Goal: Task Accomplishment & Management: Complete application form

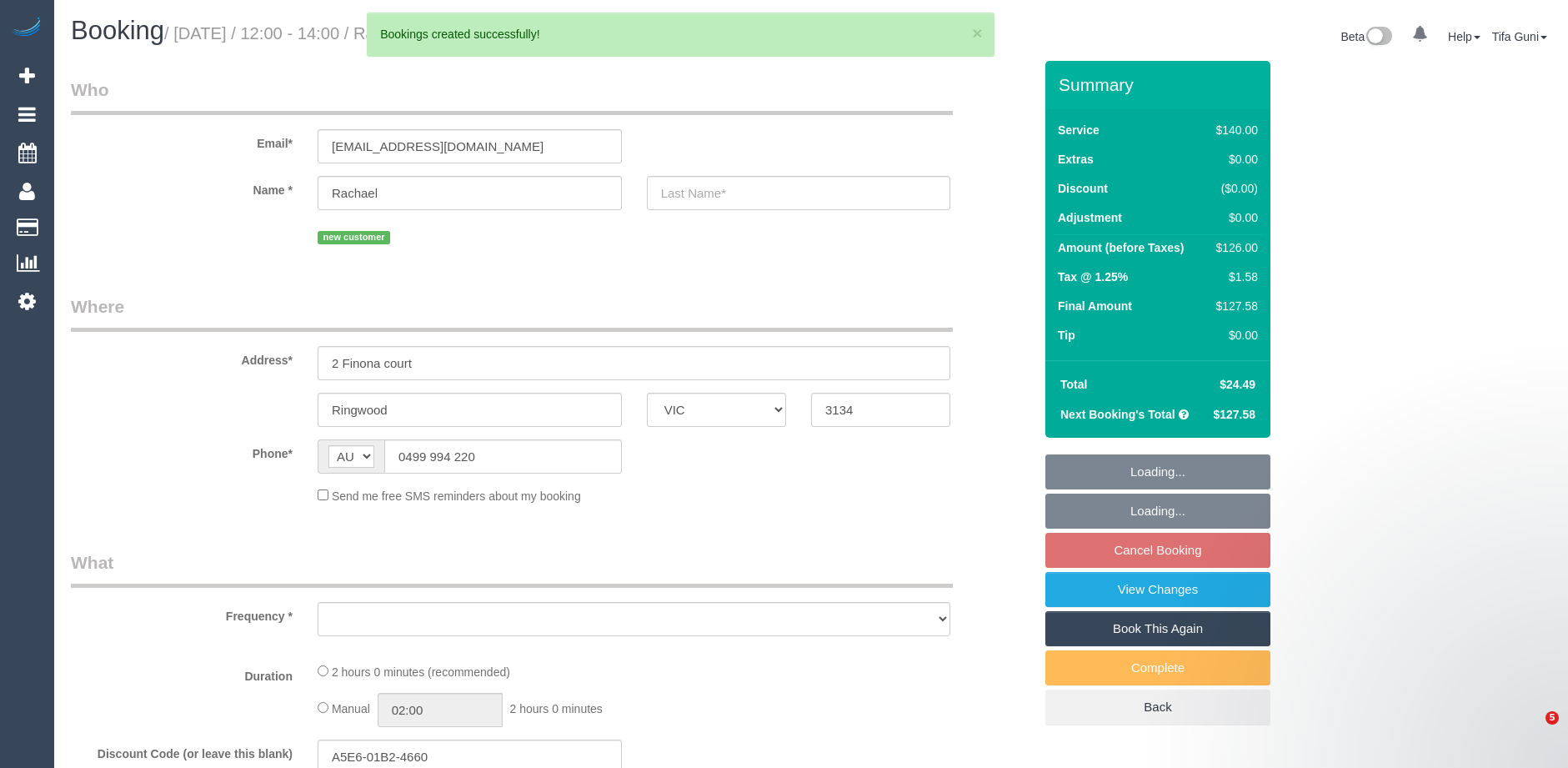
select select "VIC"
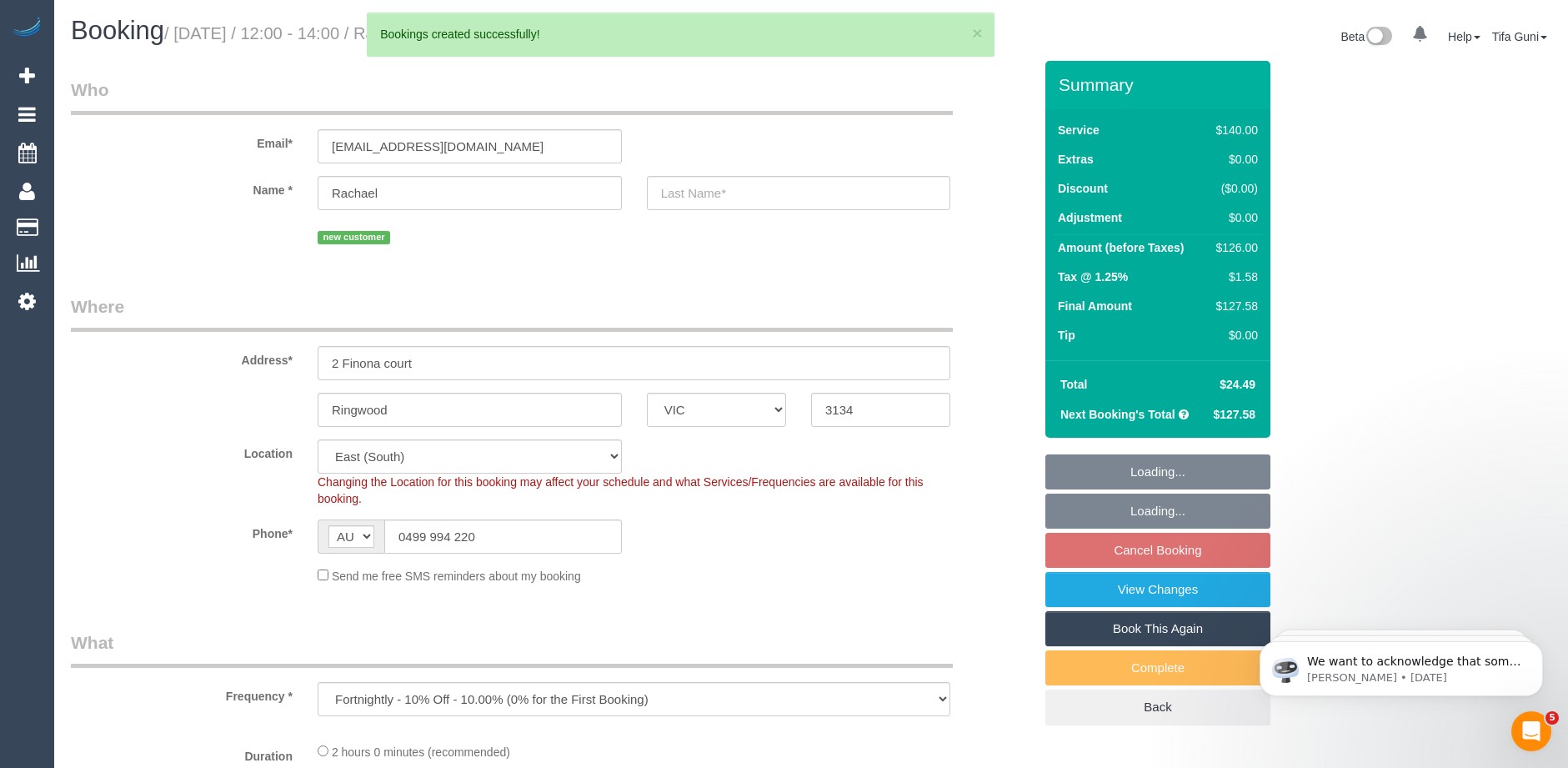
select select "object:3895"
select select "string:stripe-pm_1SF6pQ2GScqysDRVXQVkB6Xr"
select select "number:29"
select select "number:14"
select select "number:19"
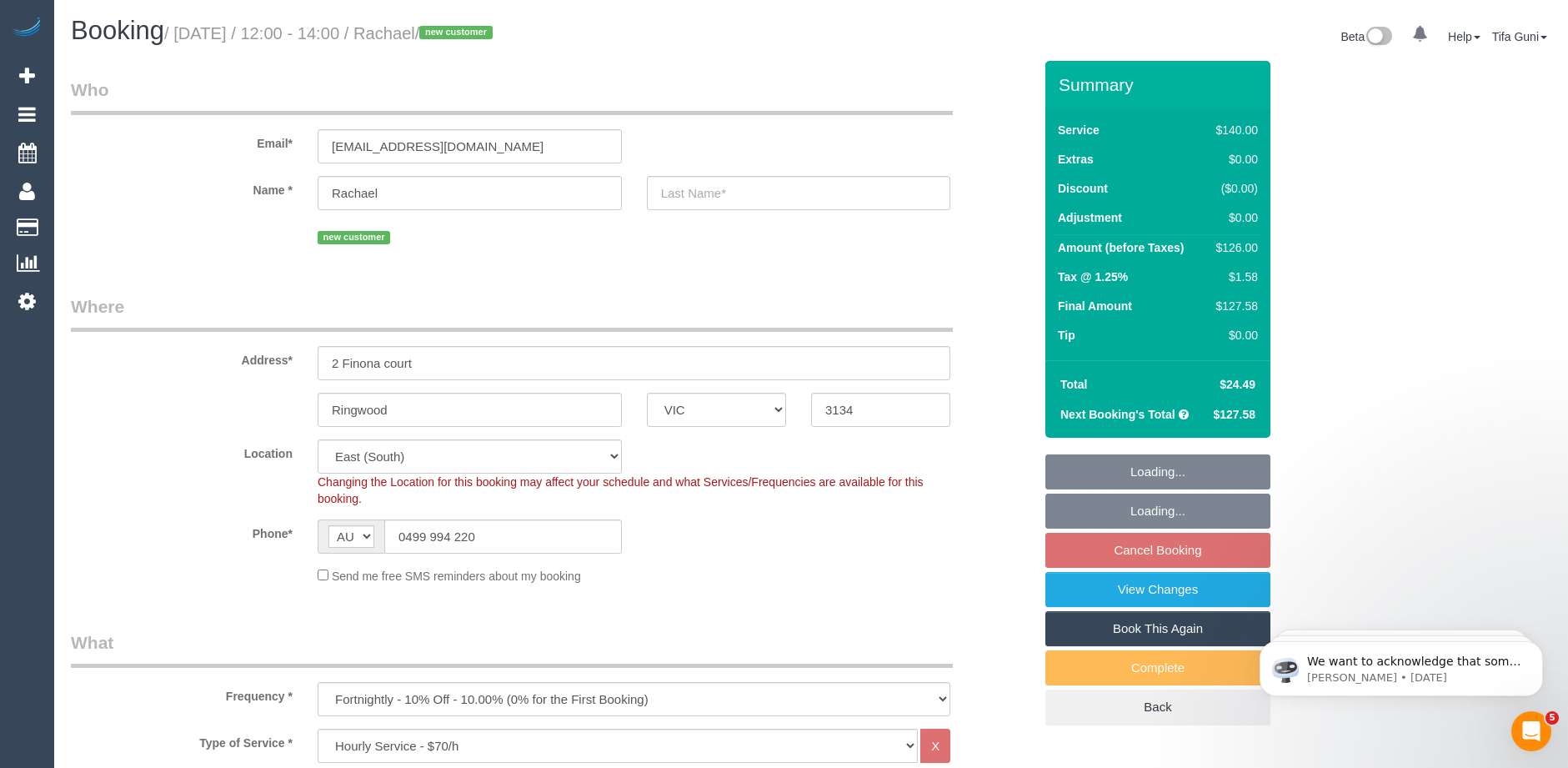
select select "spot25"
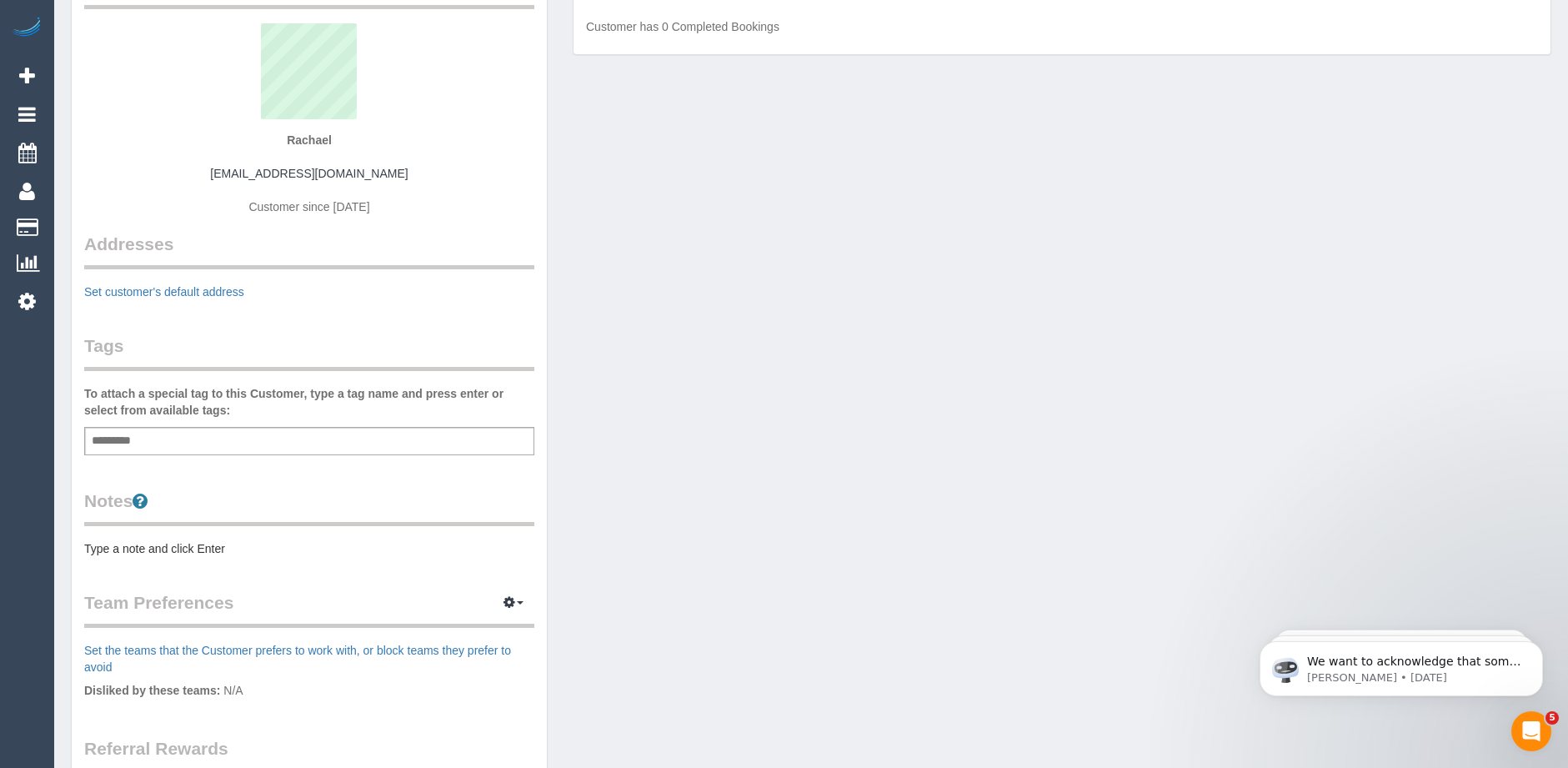
scroll to position [167, 0]
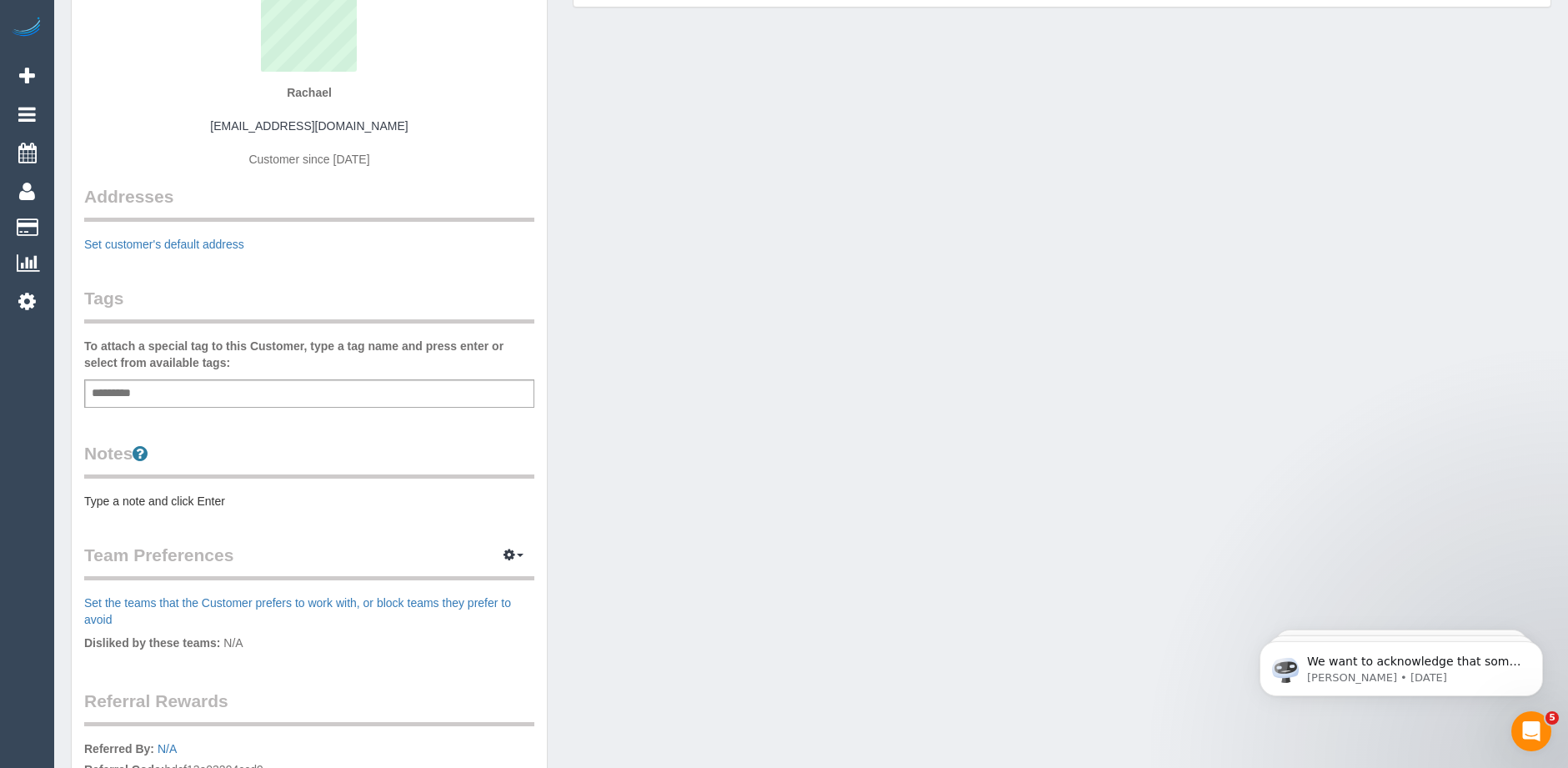
click at [141, 499] on pre "Type a note and click Enter" at bounding box center [308, 500] width 450 height 16
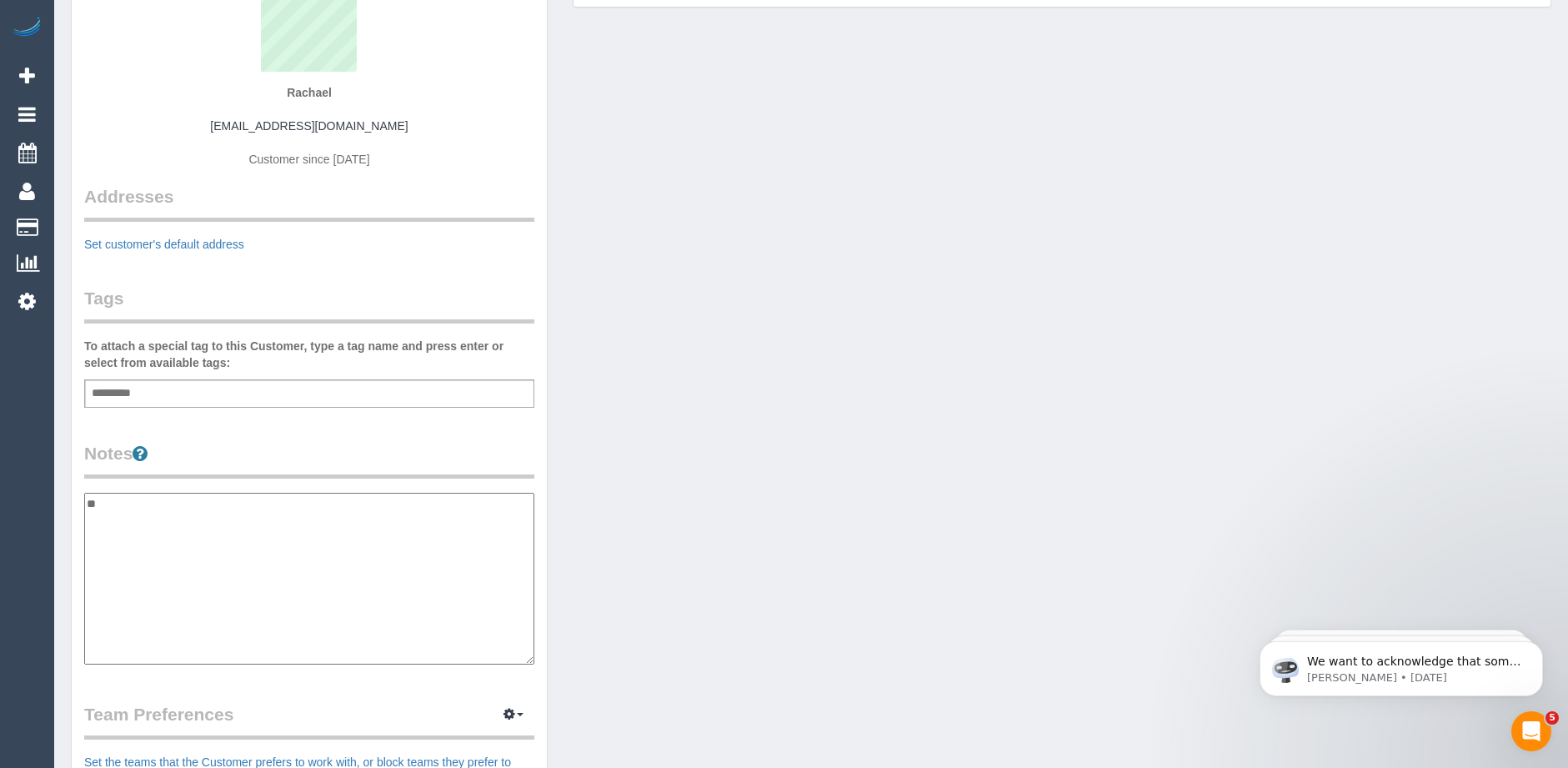
type textarea "*"
click at [184, 502] on textarea "**********" at bounding box center [308, 578] width 450 height 172
type textarea "**********"
click at [208, 555] on textarea "**********" at bounding box center [308, 578] width 450 height 172
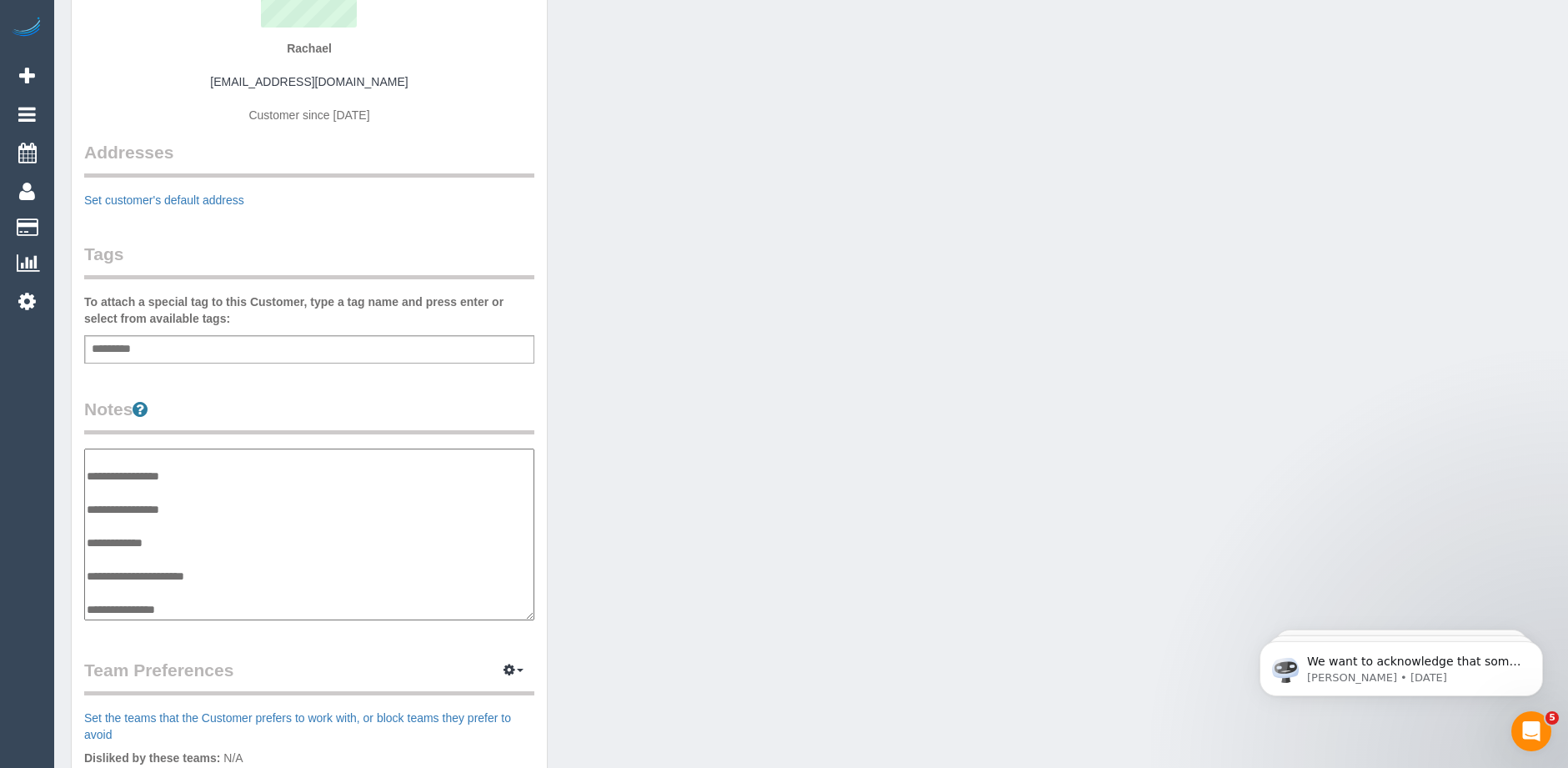
scroll to position [250, 0]
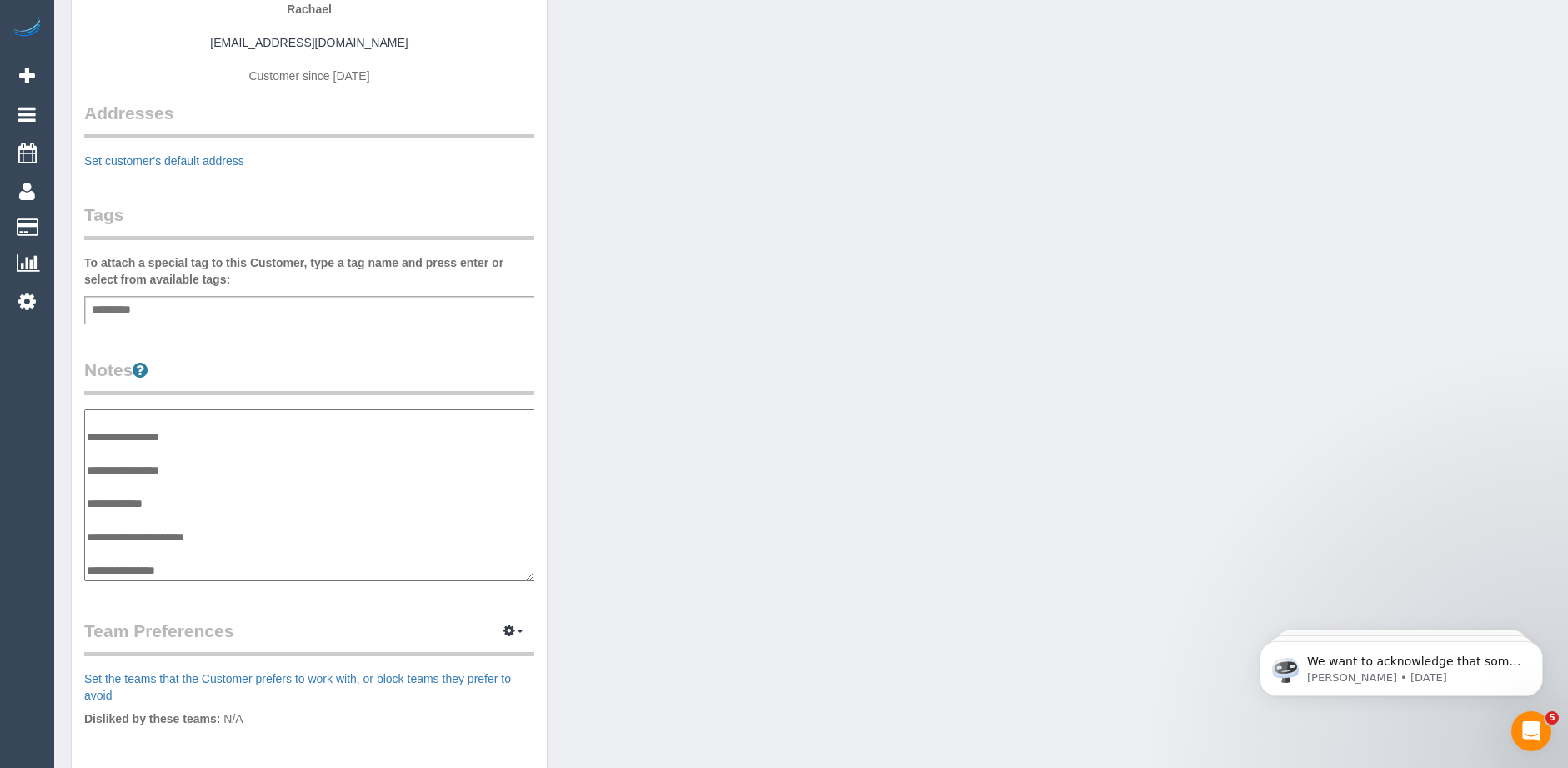
drag, startPoint x: 188, startPoint y: 567, endPoint x: 83, endPoint y: 543, distance: 107.7
click at [83, 543] on div "Customer Info Edit Contact Info Send Message Email Preferences Special Sales Ta…" at bounding box center [309, 430] width 475 height 1237
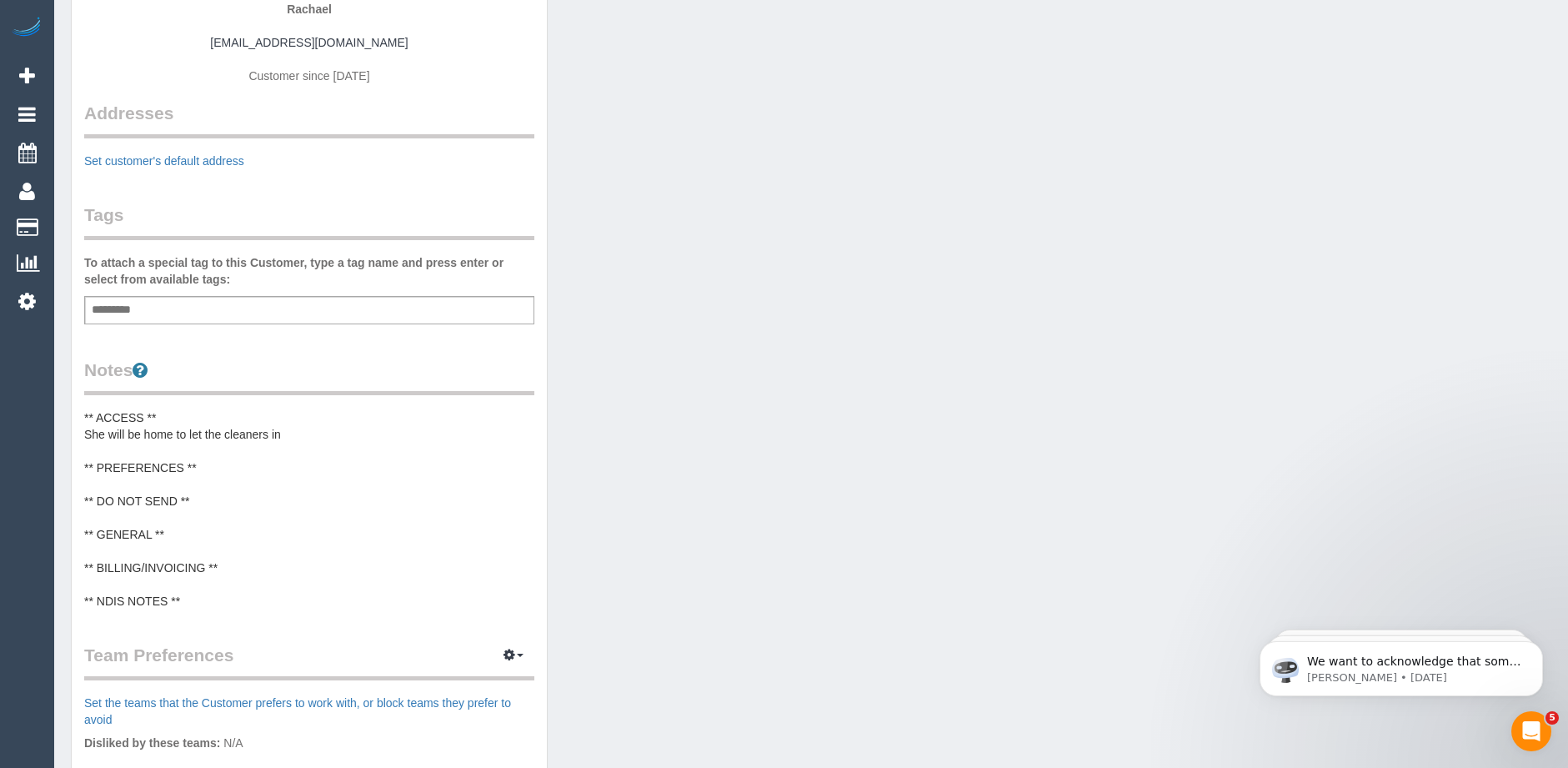
click at [224, 520] on pre "** ACCESS ** She will be home to let the cleaners in ** PREFERENCES ** ** DO NO…" at bounding box center [308, 510] width 450 height 200
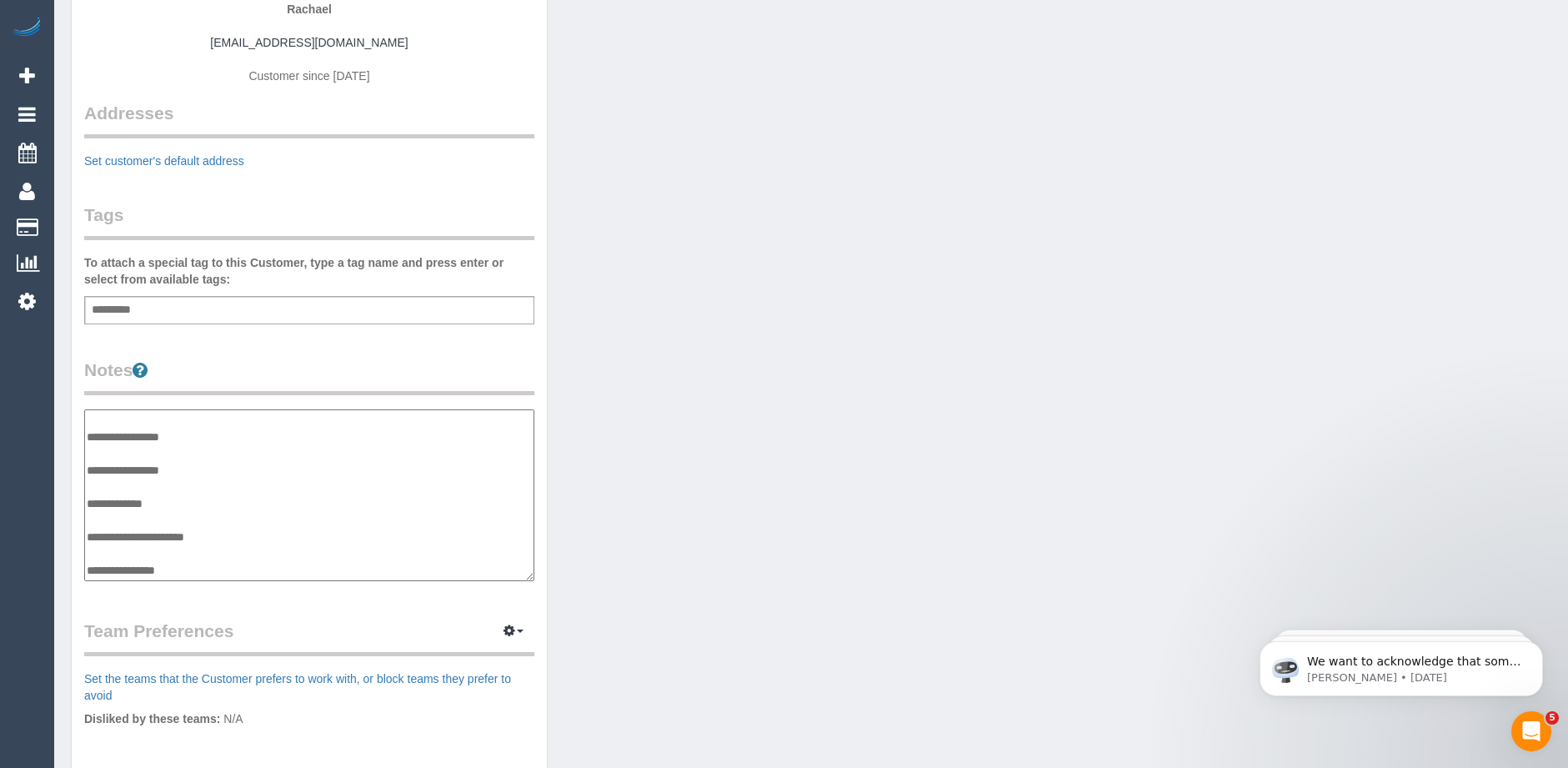
scroll to position [0, 0]
drag, startPoint x: 229, startPoint y: 558, endPoint x: 85, endPoint y: 404, distance: 210.8
click at [85, 404] on div "**********" at bounding box center [308, 471] width 450 height 227
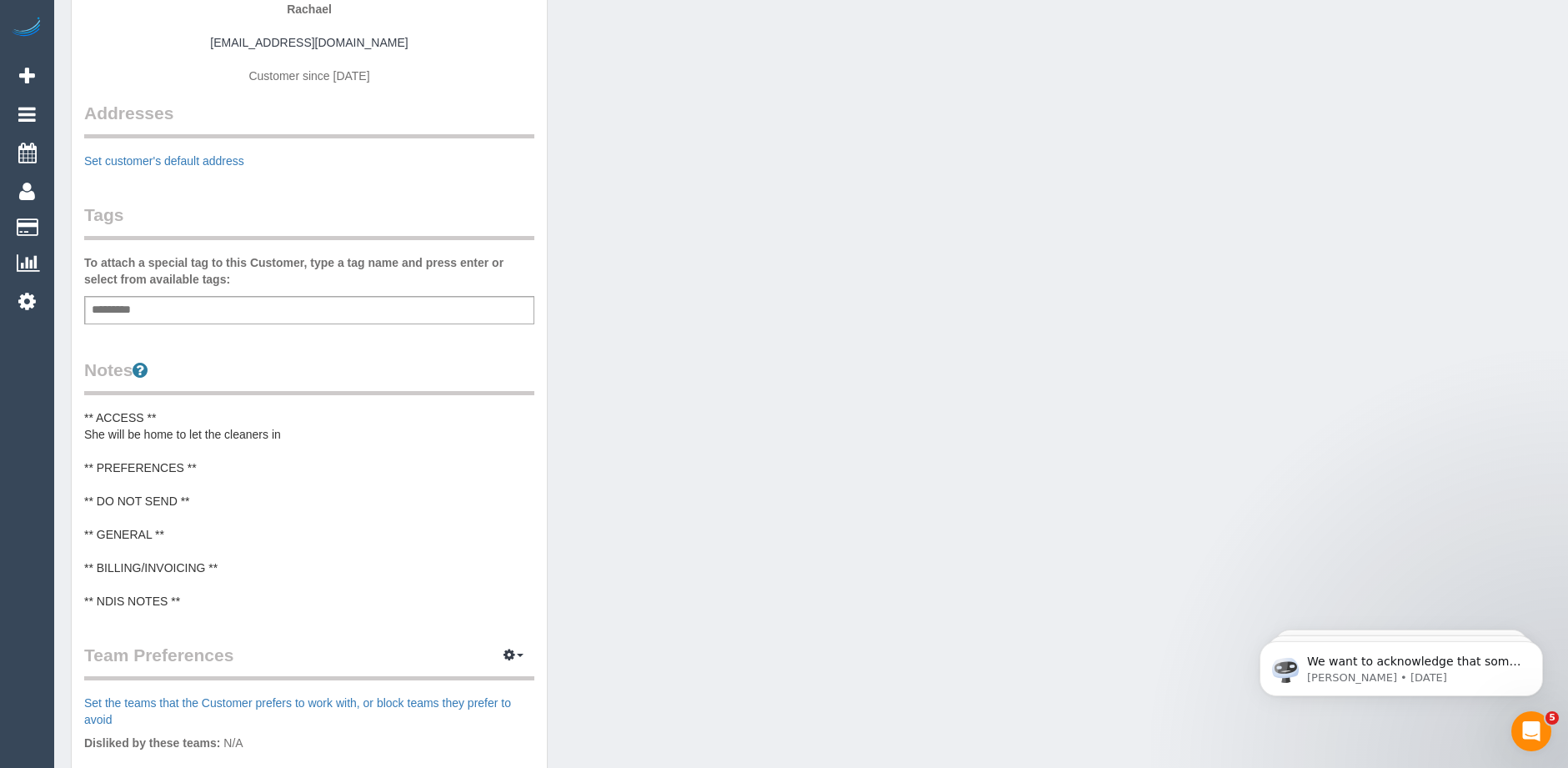
click at [191, 479] on pre "** ACCESS ** She will be home to let the cleaners in ** PREFERENCES ** ** DO NO…" at bounding box center [308, 510] width 450 height 200
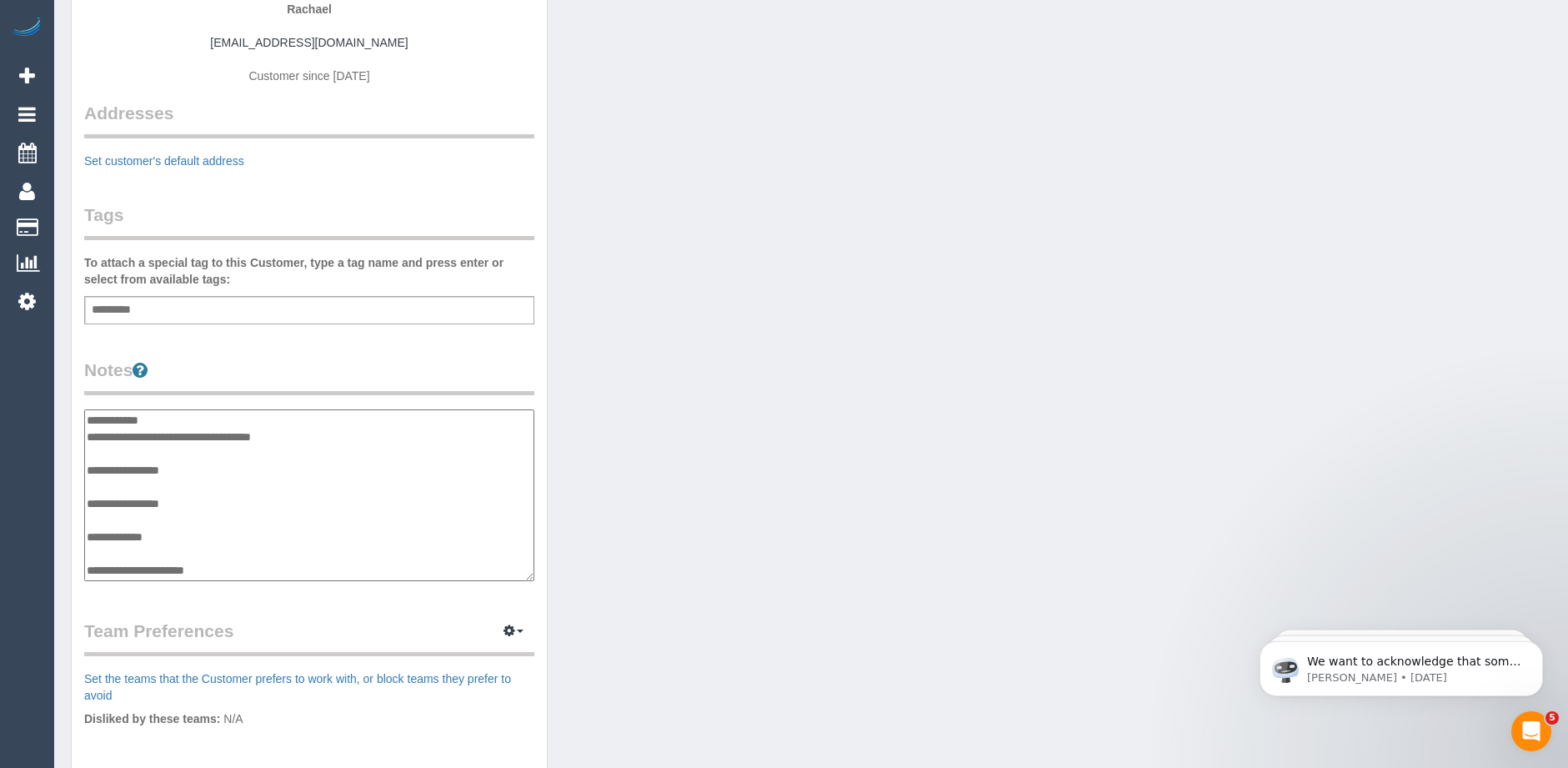
drag, startPoint x: 210, startPoint y: 567, endPoint x: 86, endPoint y: 408, distance: 201.6
click at [86, 407] on div "**********" at bounding box center [308, 471] width 450 height 227
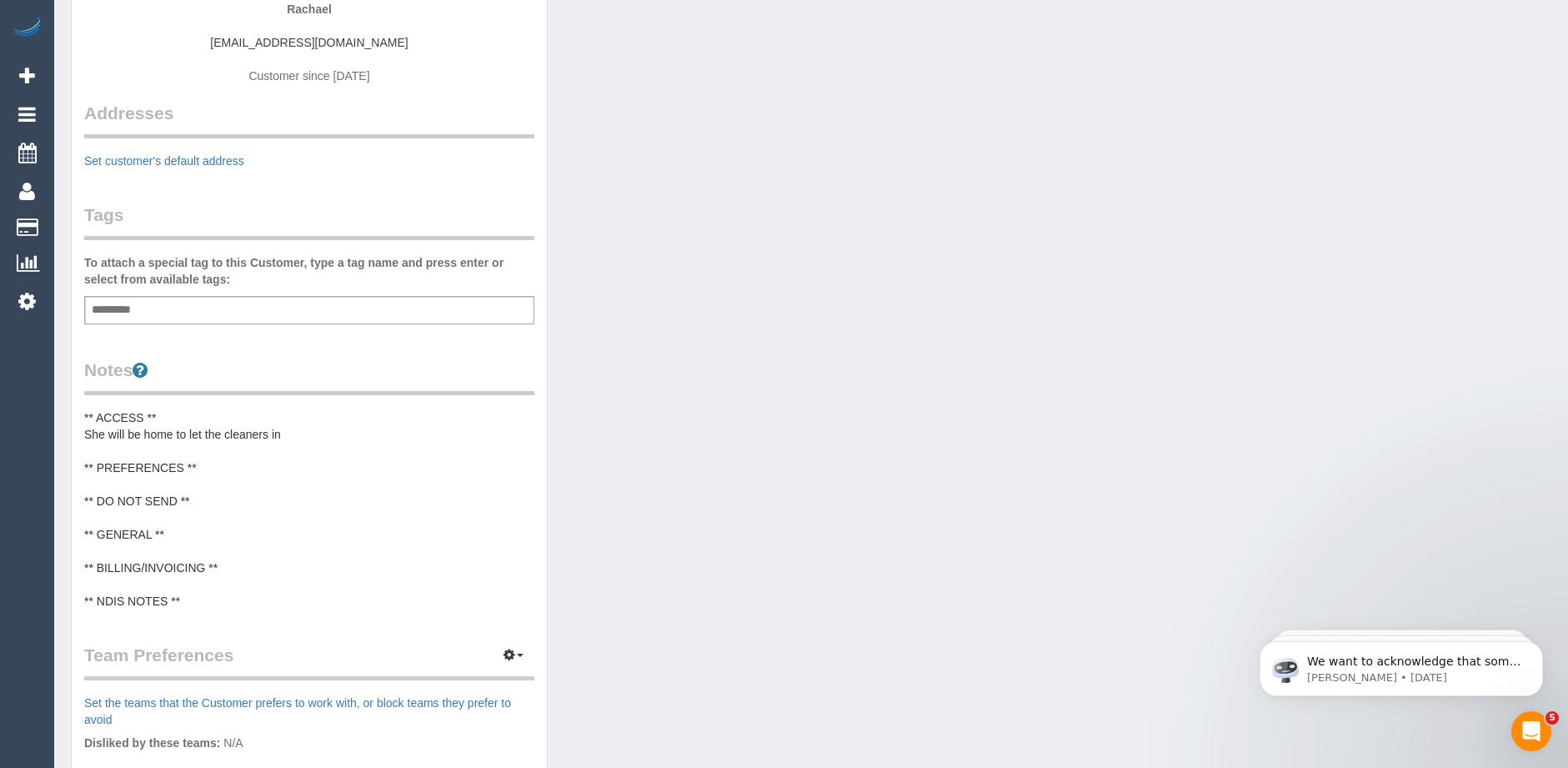
click at [206, 599] on pre "** ACCESS ** She will be home to let the cleaners in ** PREFERENCES ** ** DO NO…" at bounding box center [308, 510] width 450 height 200
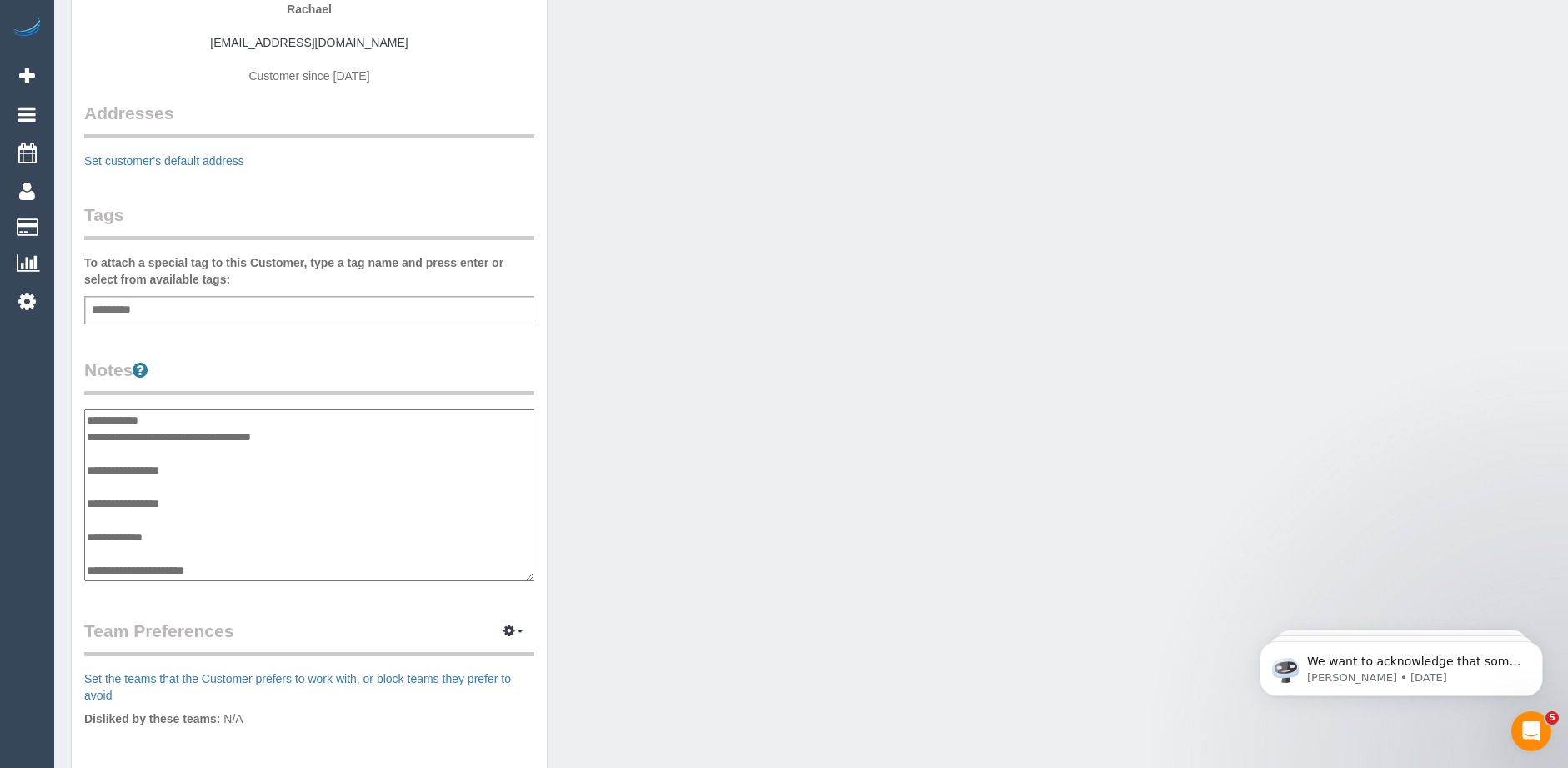
drag, startPoint x: 204, startPoint y: 564, endPoint x: 88, endPoint y: 427, distance: 179.5
click at [88, 427] on textarea "**********" at bounding box center [308, 495] width 450 height 172
click at [126, 419] on textarea at bounding box center [308, 495] width 450 height 172
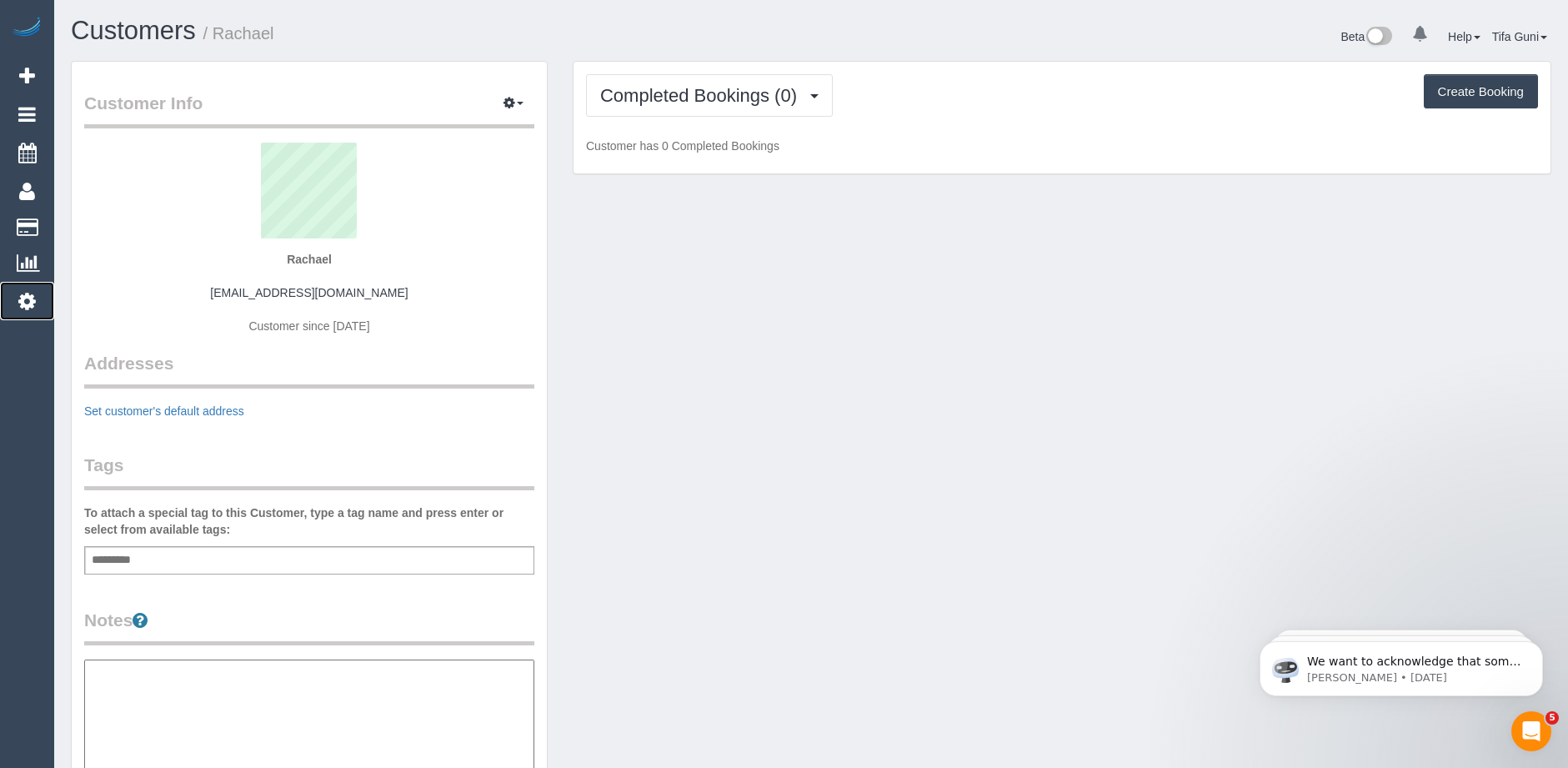
click at [29, 300] on icon at bounding box center [27, 301] width 17 height 20
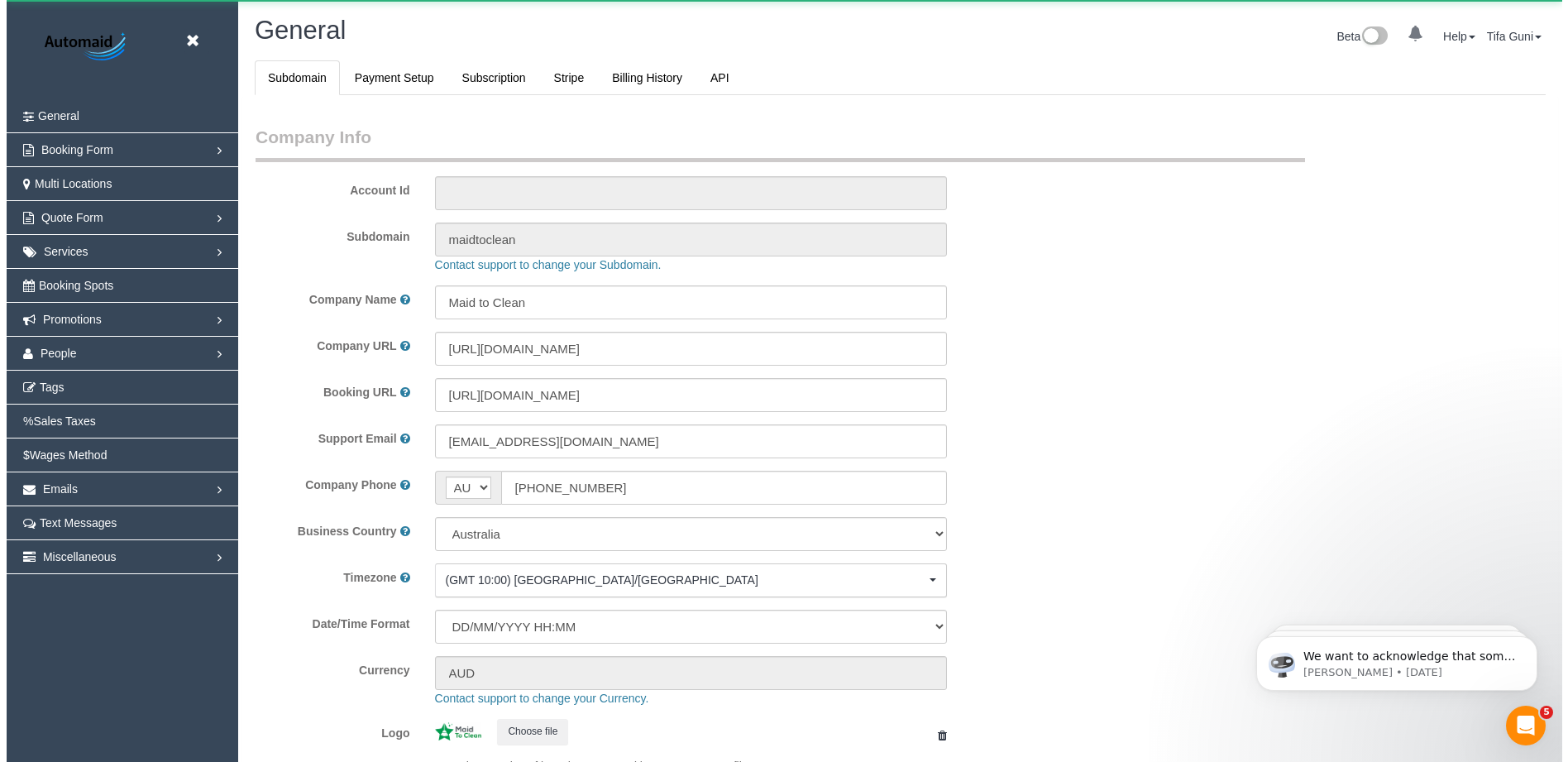
scroll to position [3747, 1556]
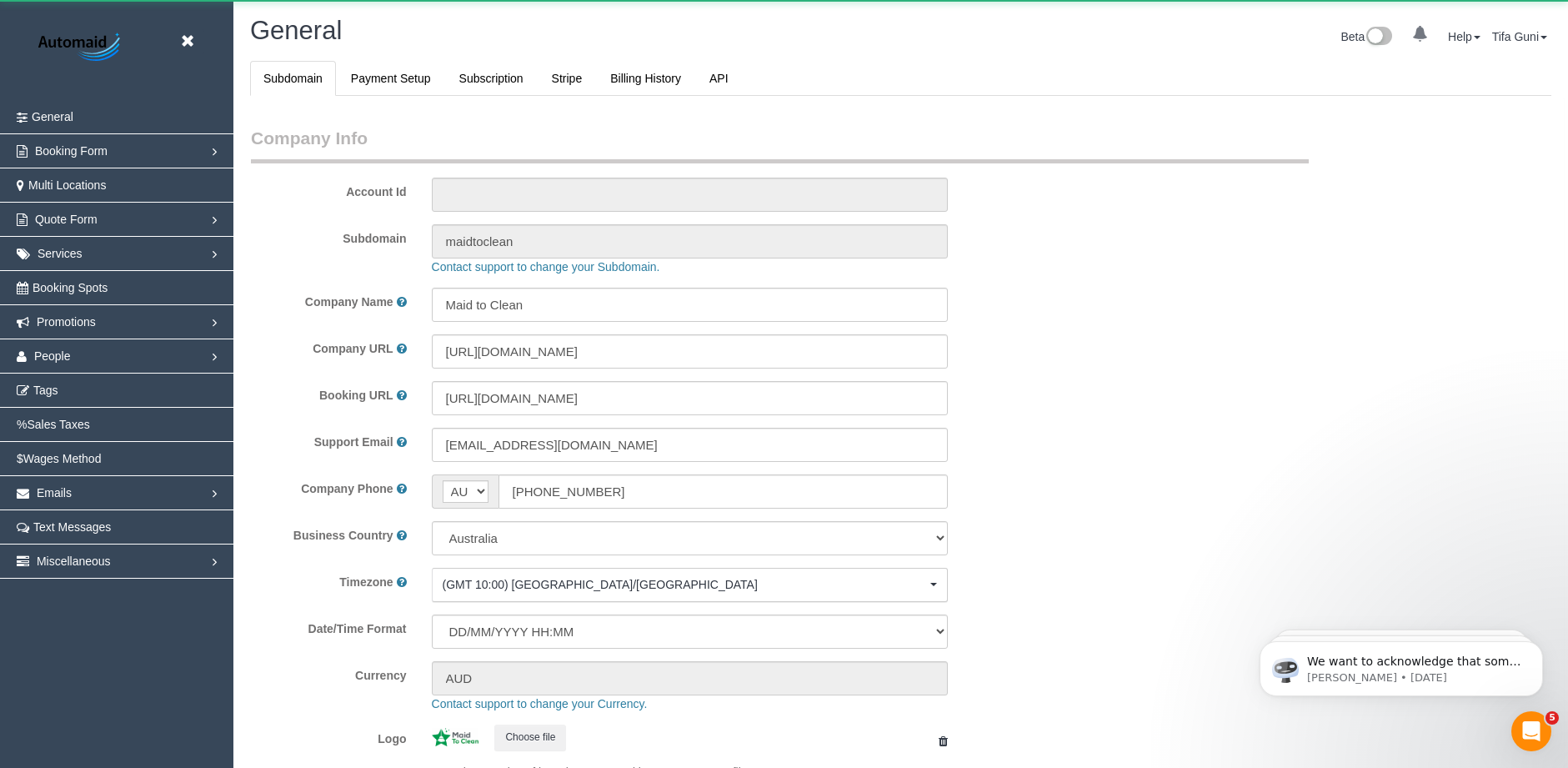
select select "1"
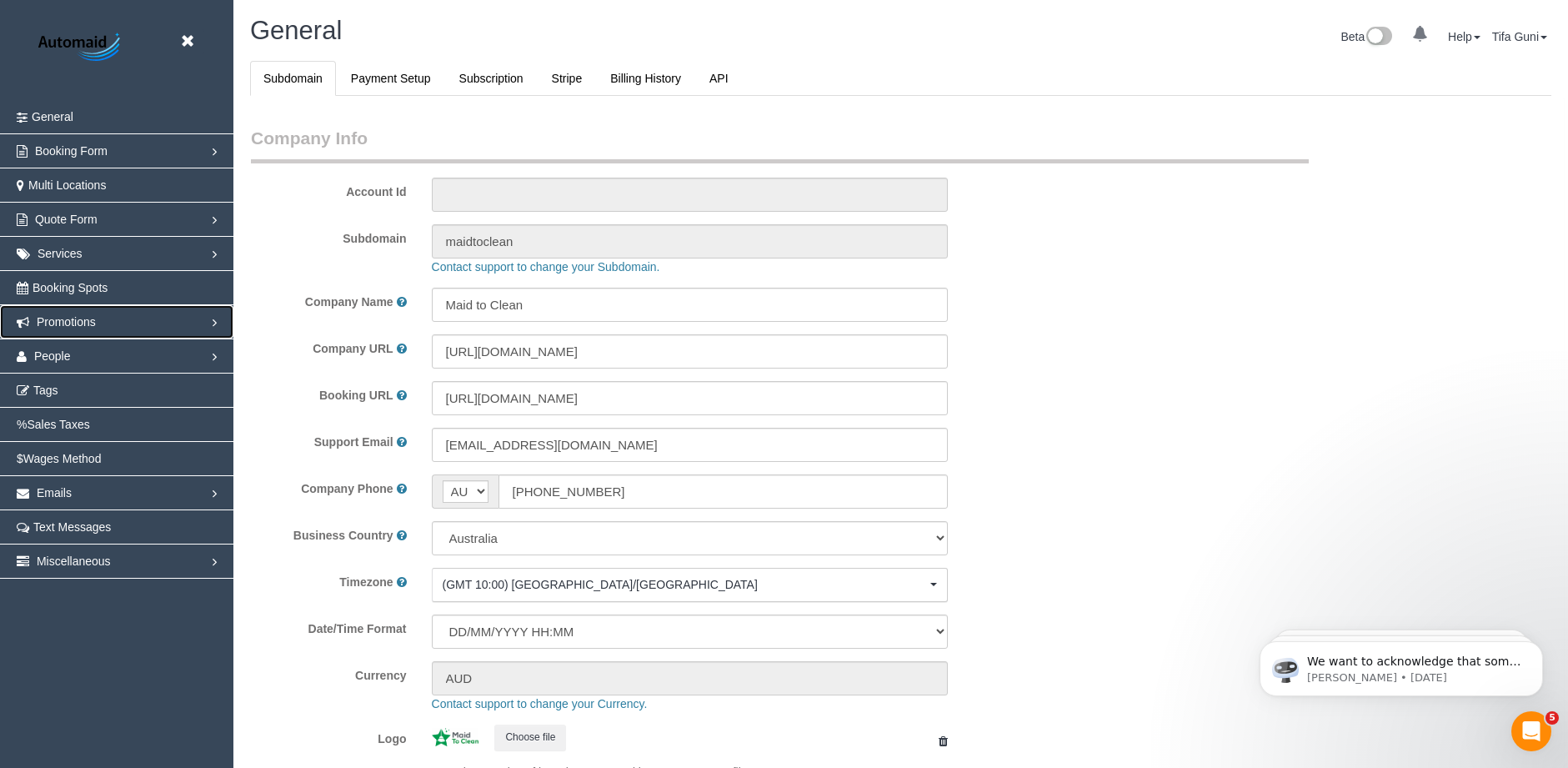
click at [110, 319] on link "Promotions" at bounding box center [117, 321] width 233 height 34
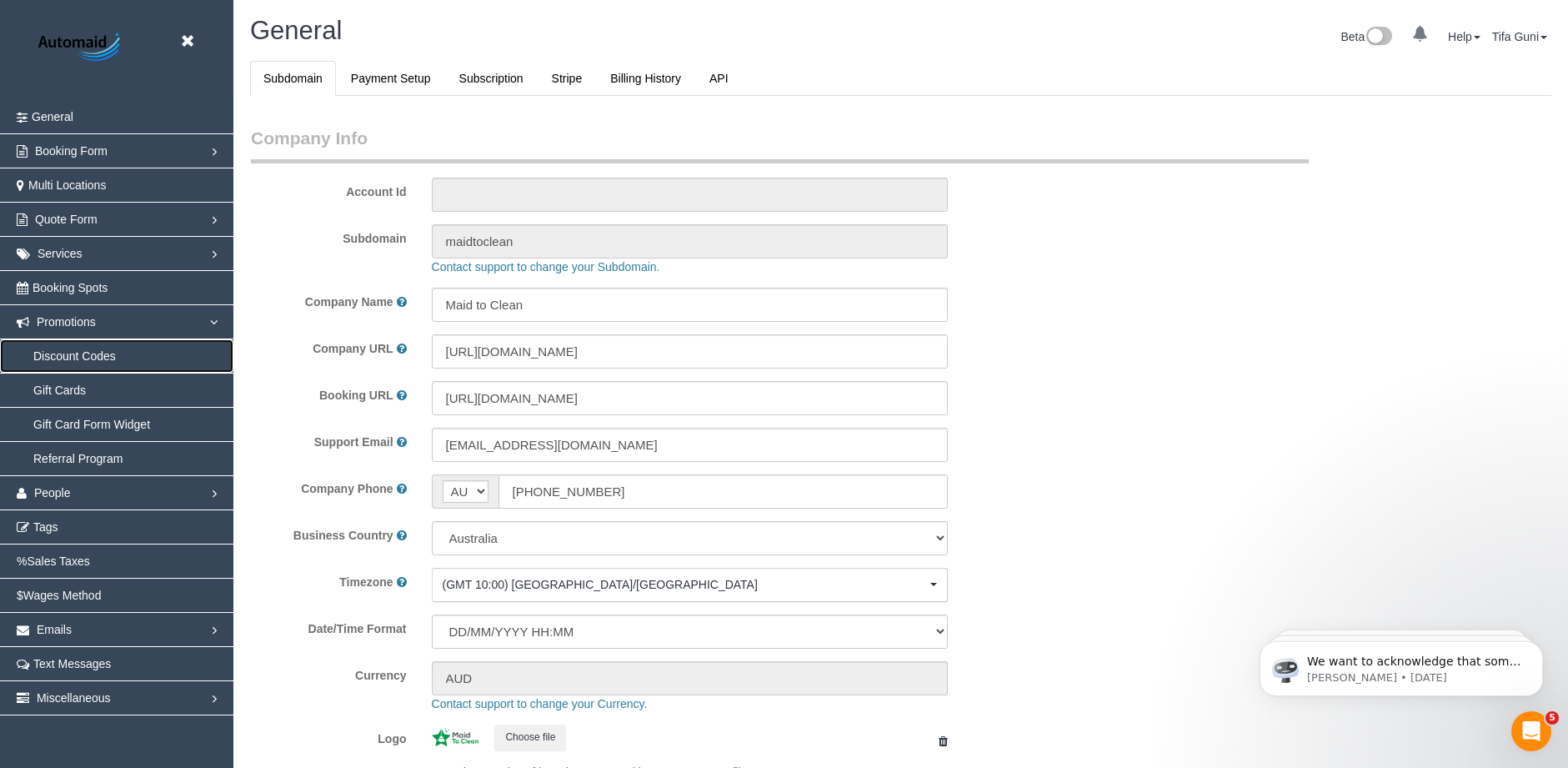
click at [94, 357] on link "Discount Codes" at bounding box center [117, 356] width 233 height 34
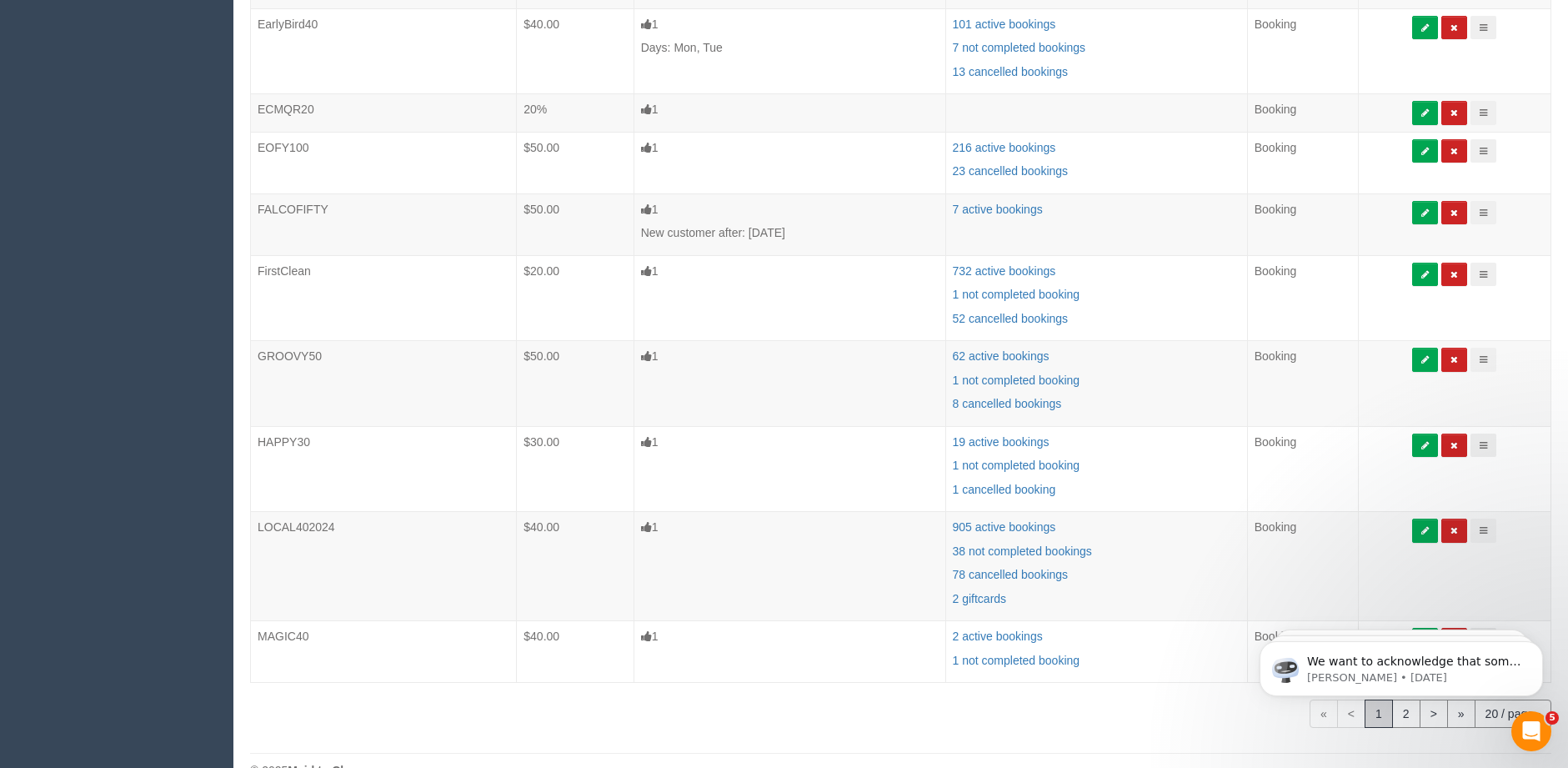
scroll to position [905, 0]
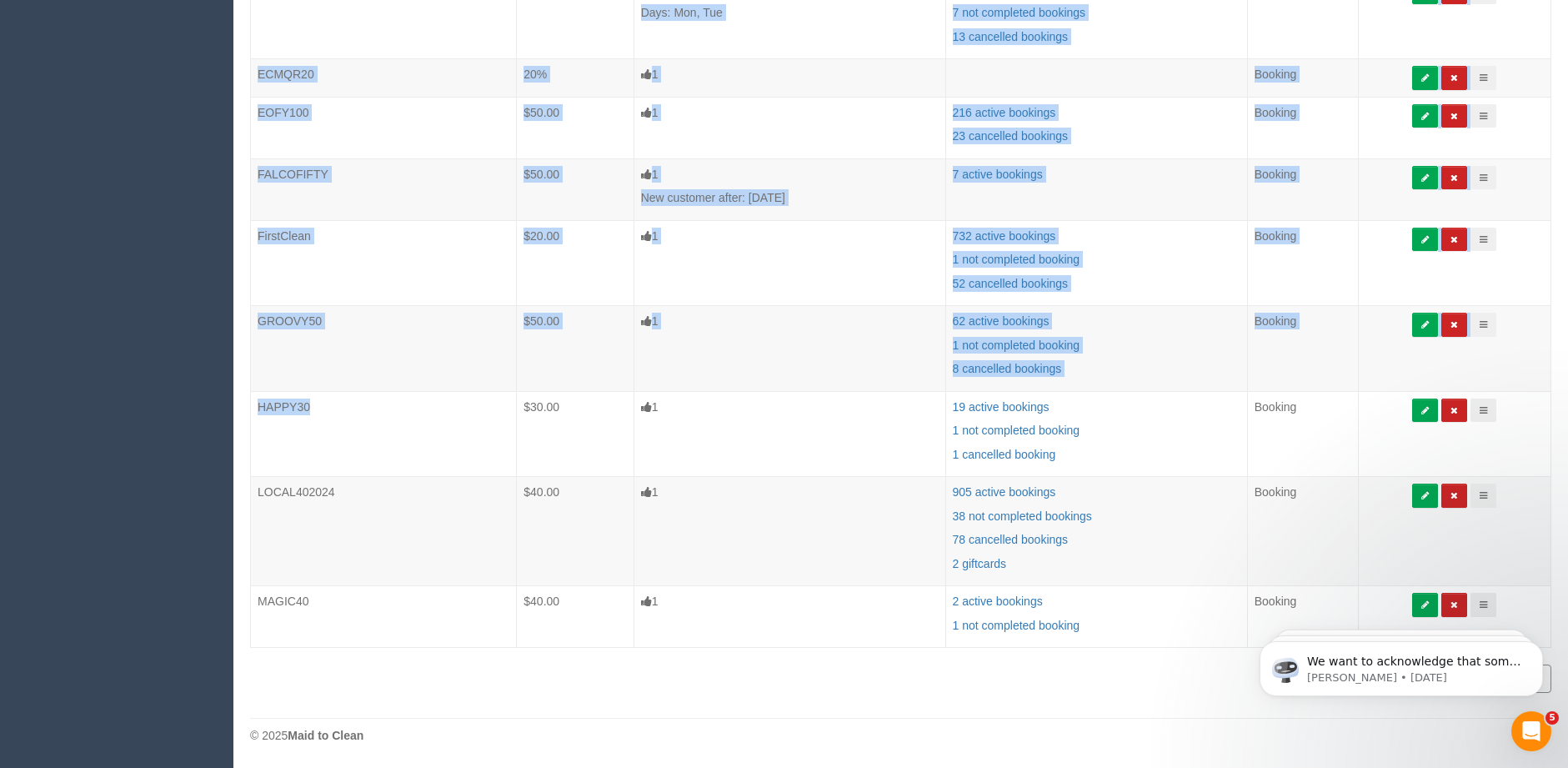
drag, startPoint x: 315, startPoint y: 402, endPoint x: 245, endPoint y: 408, distance: 70.3
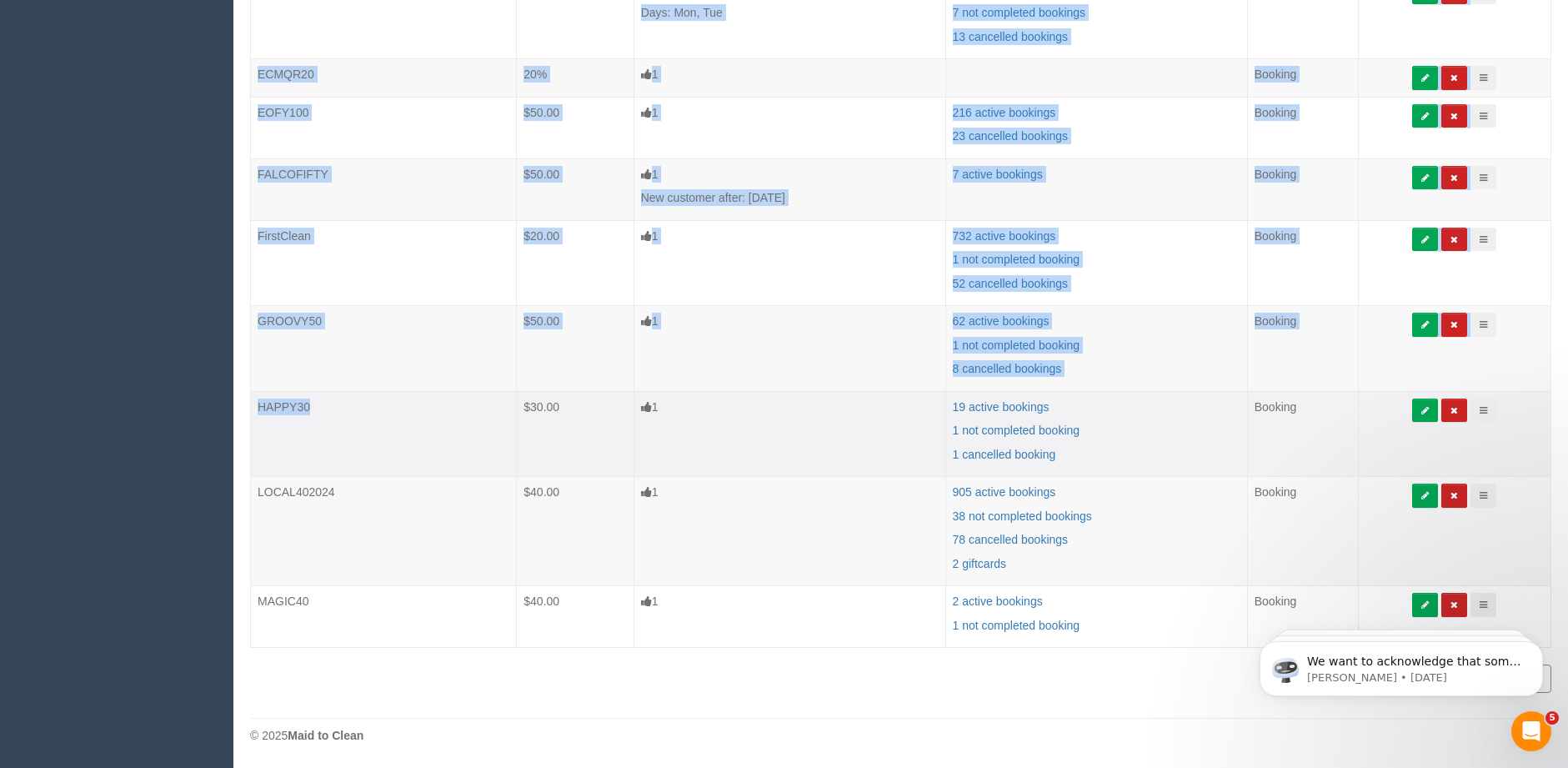
click at [327, 412] on td "HAPPY30" at bounding box center [384, 434] width 266 height 86
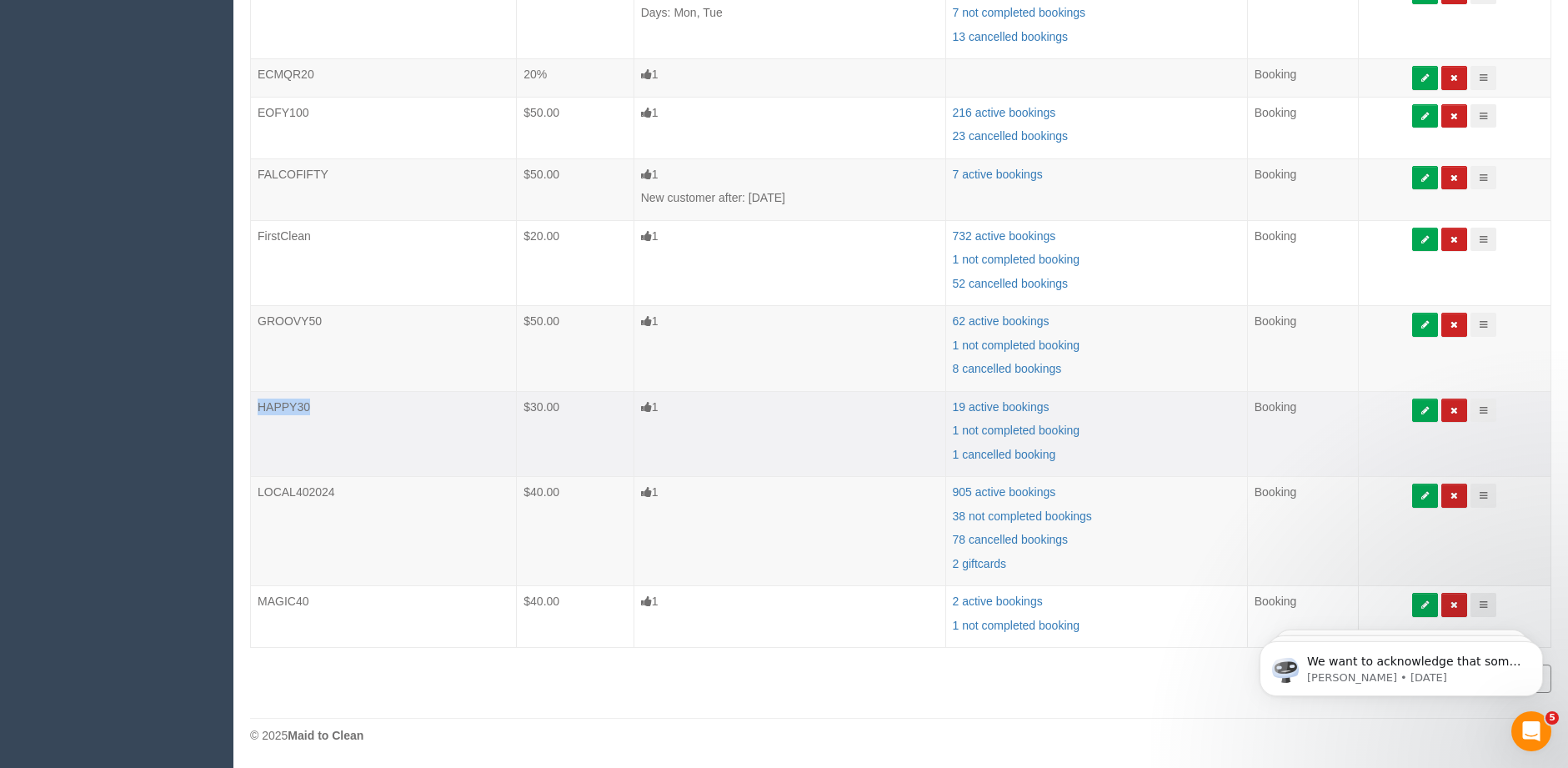
drag, startPoint x: 325, startPoint y: 408, endPoint x: 262, endPoint y: 408, distance: 63.0
click at [262, 408] on td "HAPPY30" at bounding box center [384, 434] width 266 height 86
copy td "HAPPY30"
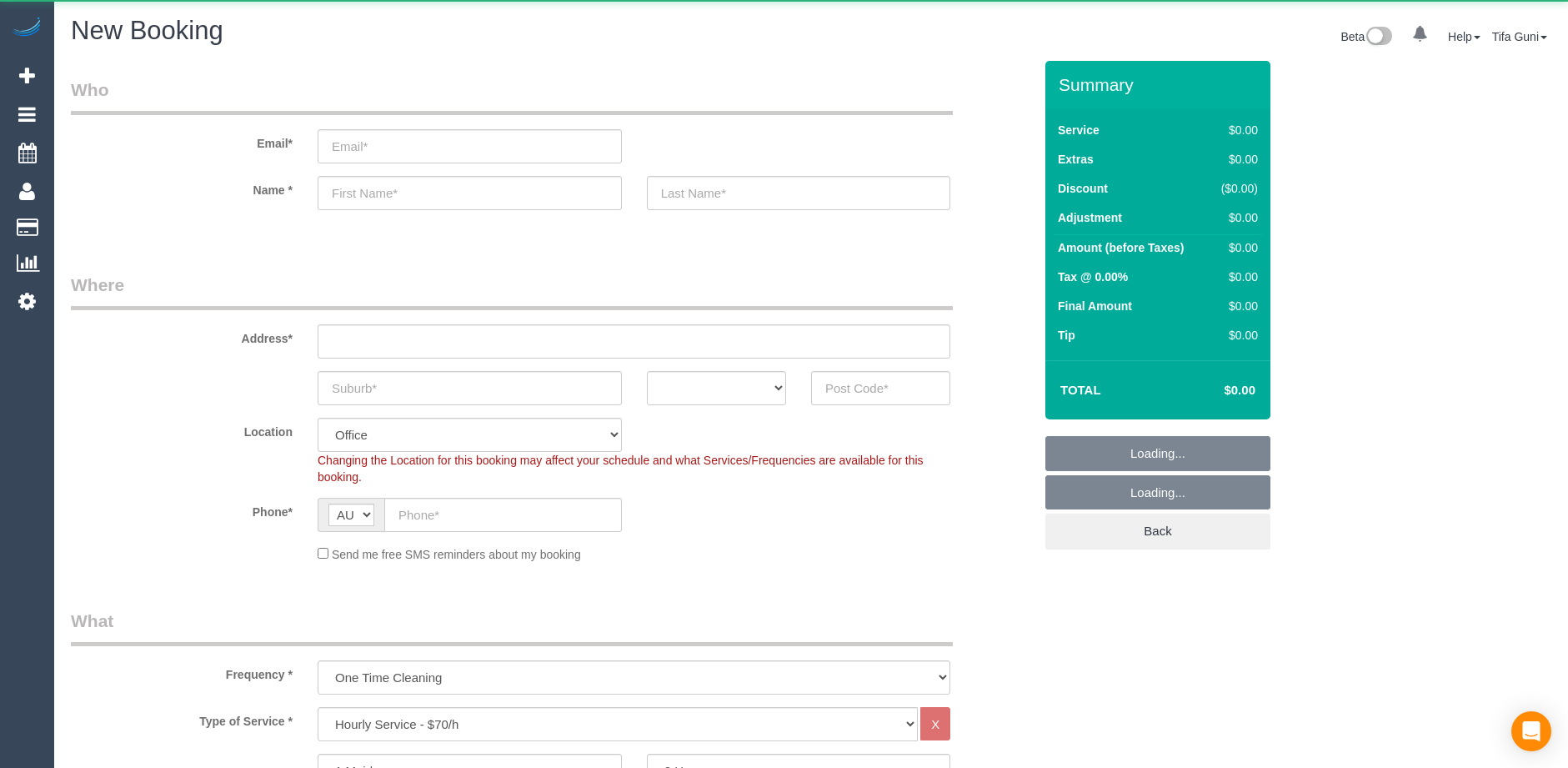
select select "object:1915"
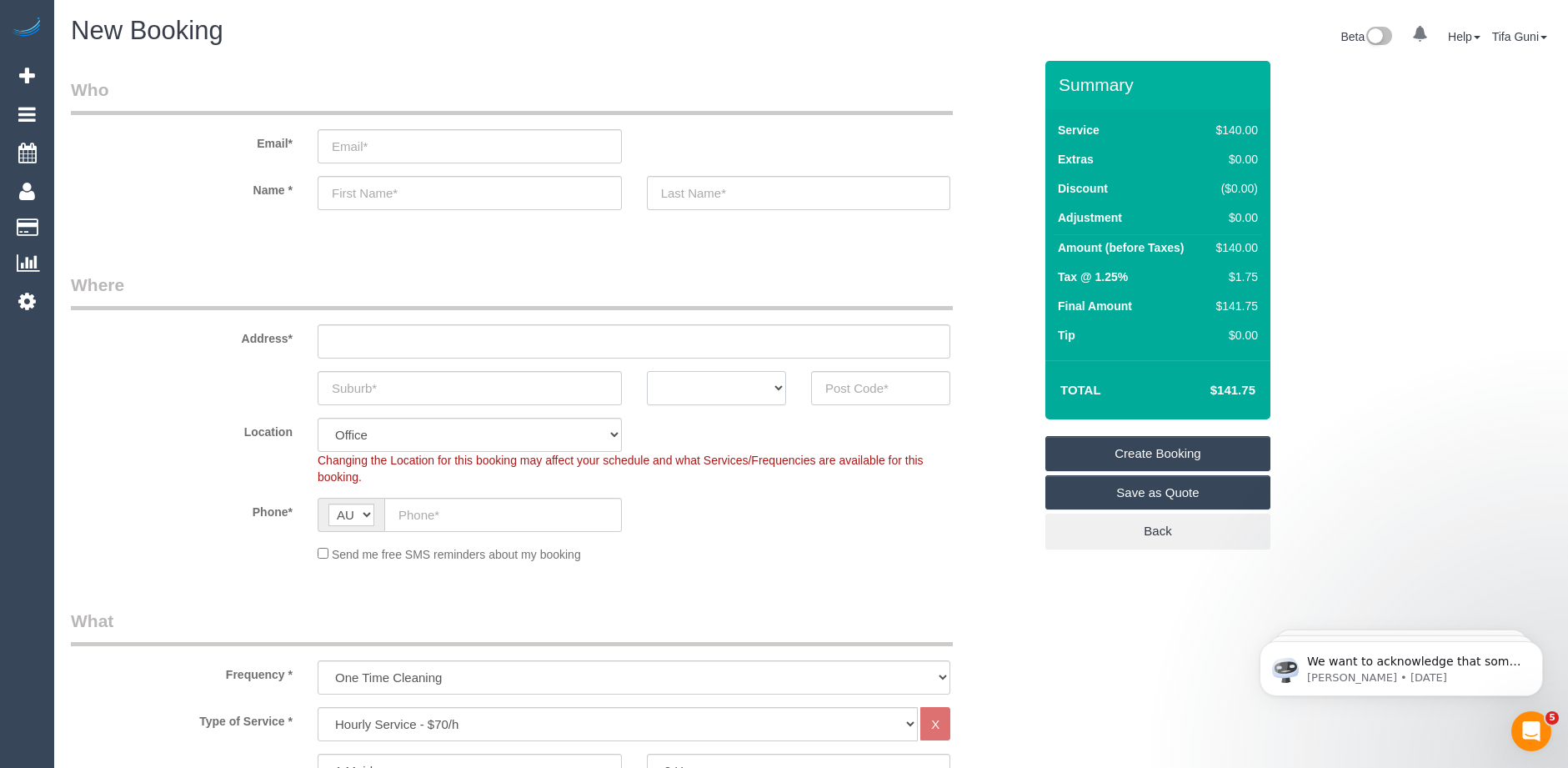
click at [717, 385] on select "ACT [GEOGRAPHIC_DATA] NT [GEOGRAPHIC_DATA] SA TAS [GEOGRAPHIC_DATA] [GEOGRAPHIC…" at bounding box center [716, 388] width 139 height 35
select select "VIC"
click at [647, 371] on select "ACT [GEOGRAPHIC_DATA] NT [GEOGRAPHIC_DATA] SA TAS [GEOGRAPHIC_DATA] [GEOGRAPHIC…" at bounding box center [716, 388] width 139 height 35
click at [448, 510] on input "text" at bounding box center [503, 515] width 238 height 35
paste input "61 402 319 148"
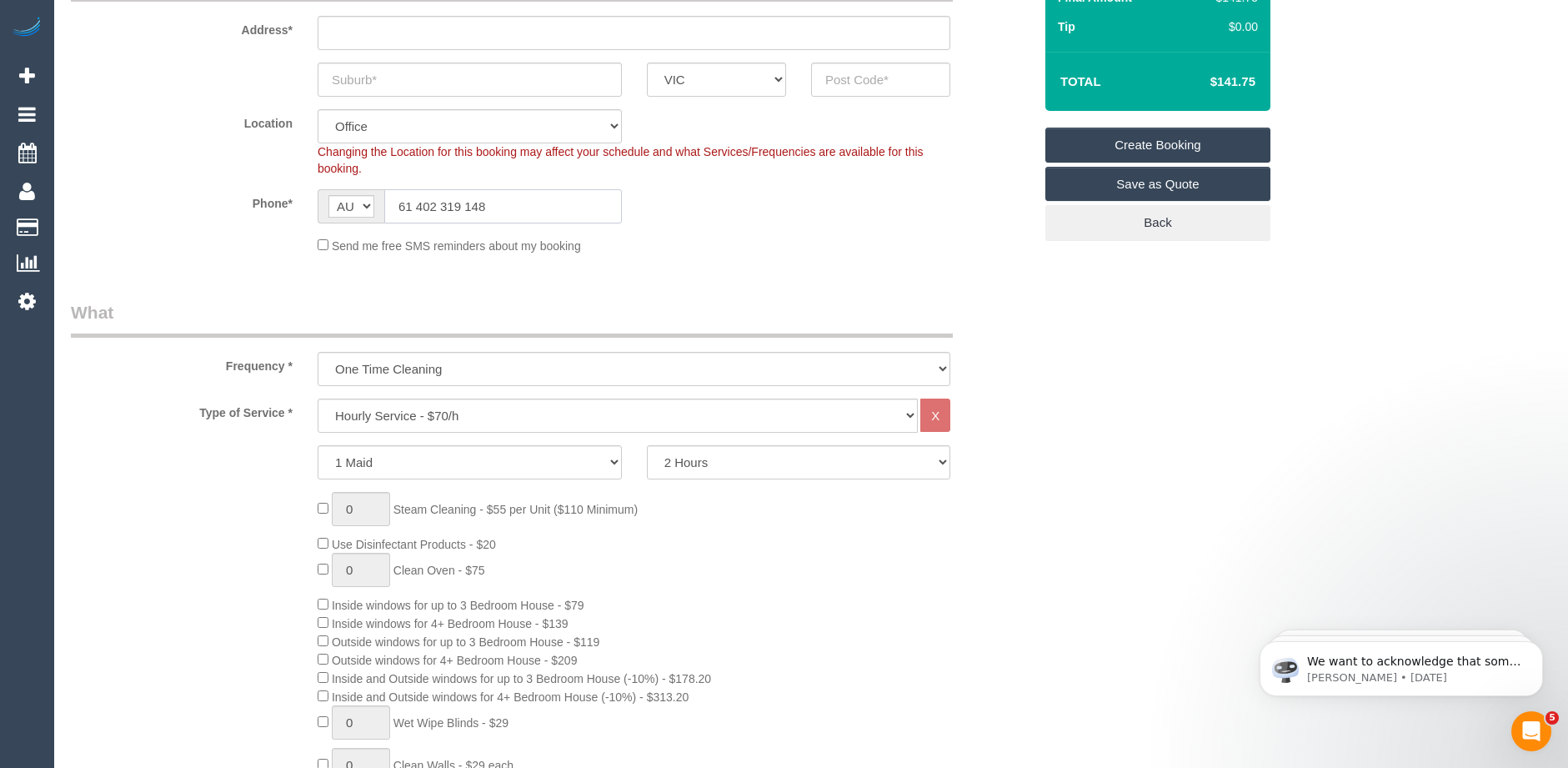
scroll to position [333, 0]
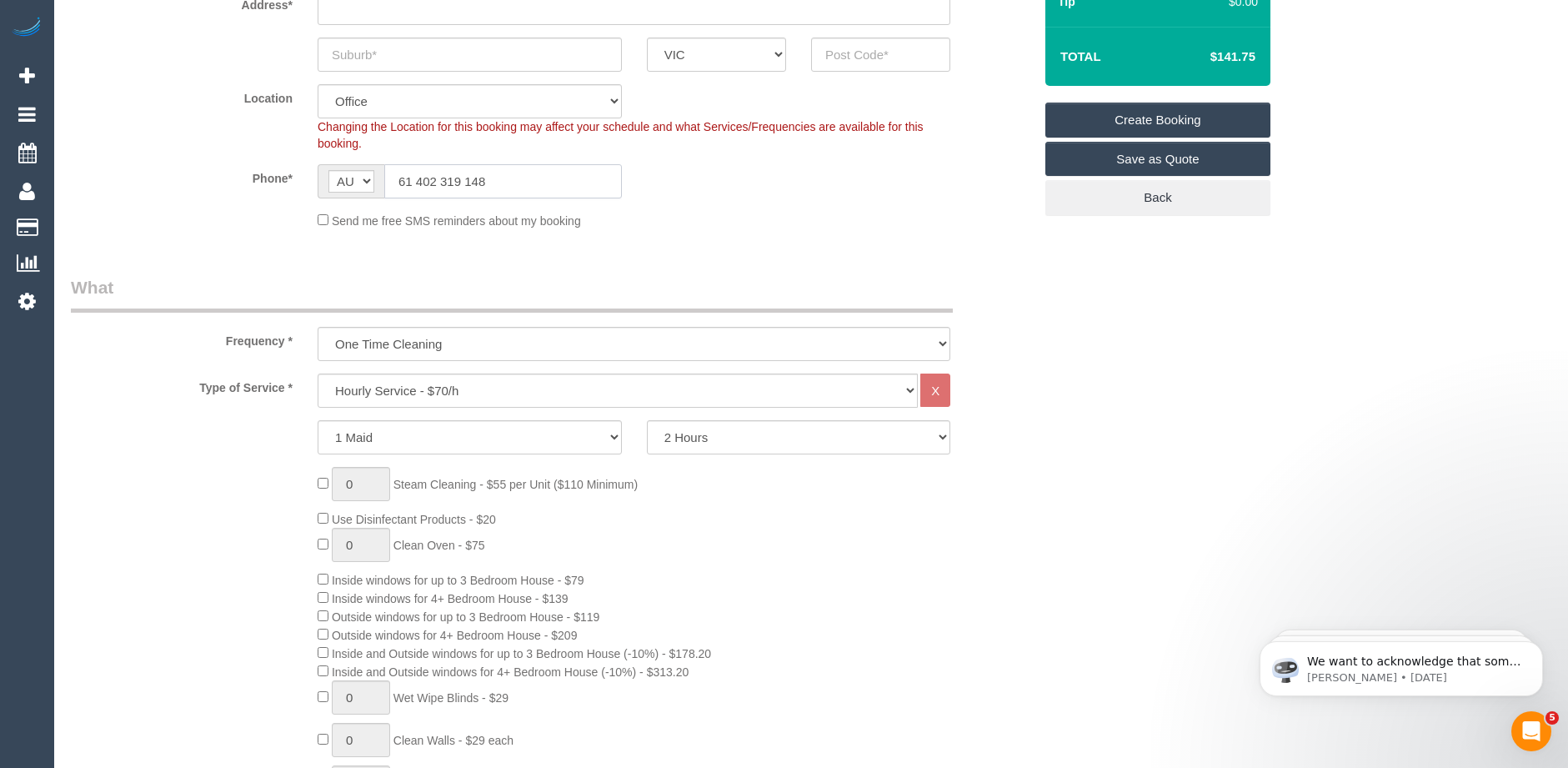
type input "61 402 319 148"
click at [460, 388] on select "Hourly Service - $70/h Hourly Service - $65/h Hourly Service - $60/h Hourly Ser…" at bounding box center [618, 390] width 600 height 35
select select "212"
click at [318, 373] on select "Hourly Service - $70/h Hourly Service - $65/h Hourly Service - $60/h Hourly Ser…" at bounding box center [618, 390] width 600 height 35
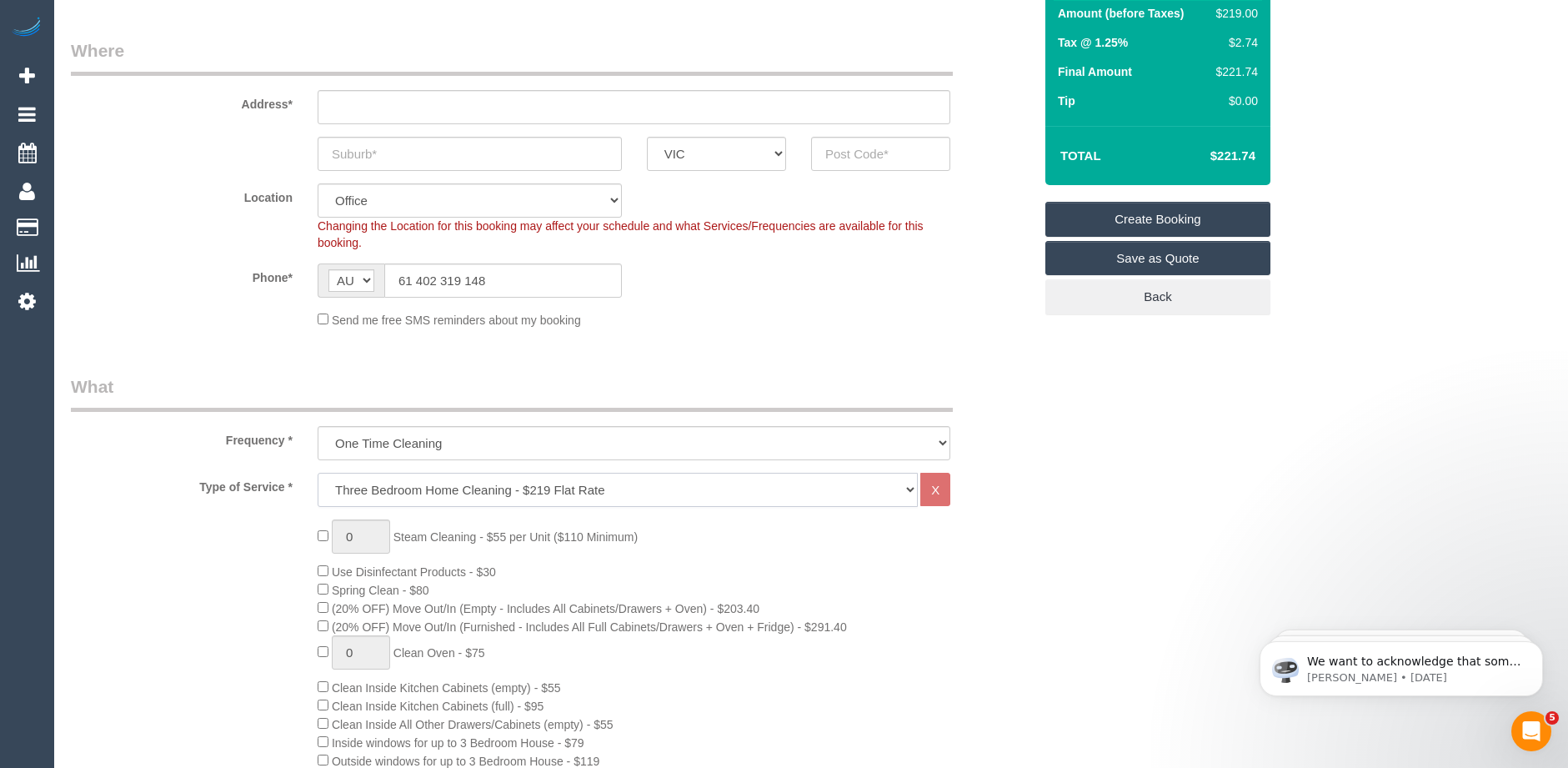
scroll to position [167, 0]
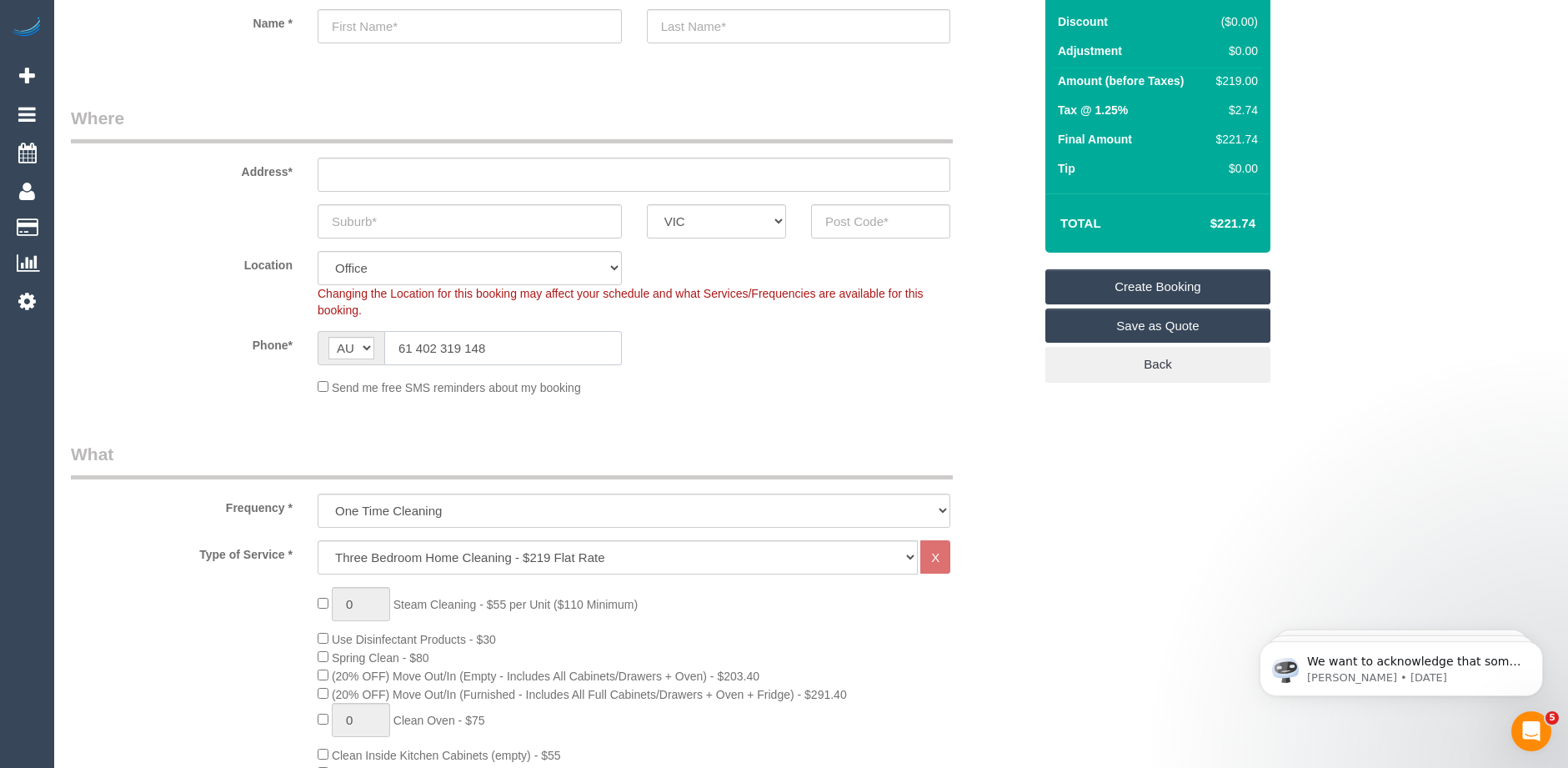
drag, startPoint x: 415, startPoint y: 345, endPoint x: 371, endPoint y: 350, distance: 44.3
click at [371, 350] on div "AF AL DZ AD AO AI AQ AG AR AM AW AU AT AZ BS BH BD BB BY BE BZ BJ BM BT BO BA B…" at bounding box center [470, 348] width 304 height 35
type input "0402 319 148"
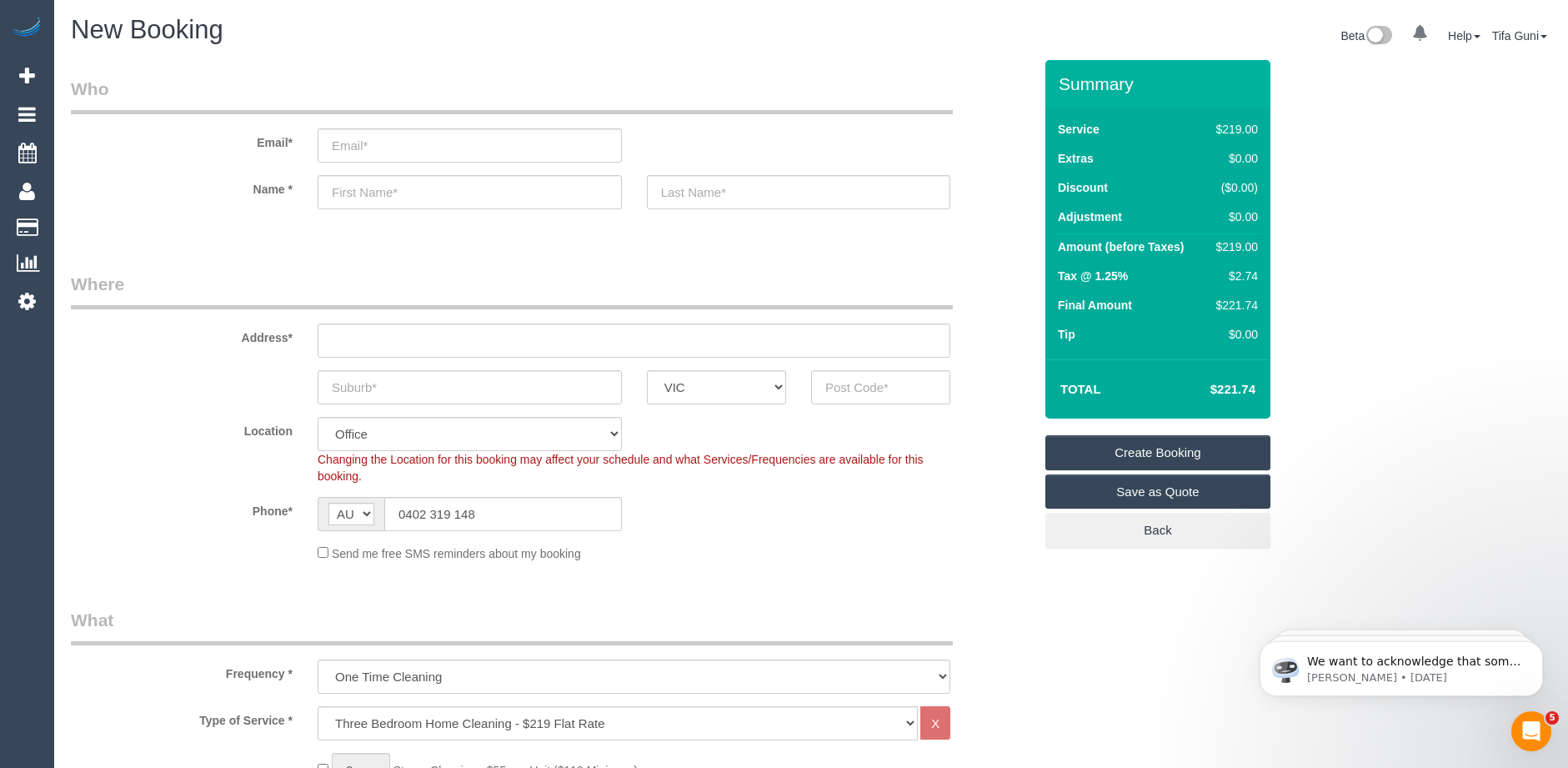
scroll to position [0, 0]
click at [378, 153] on input "email" at bounding box center [470, 147] width 304 height 35
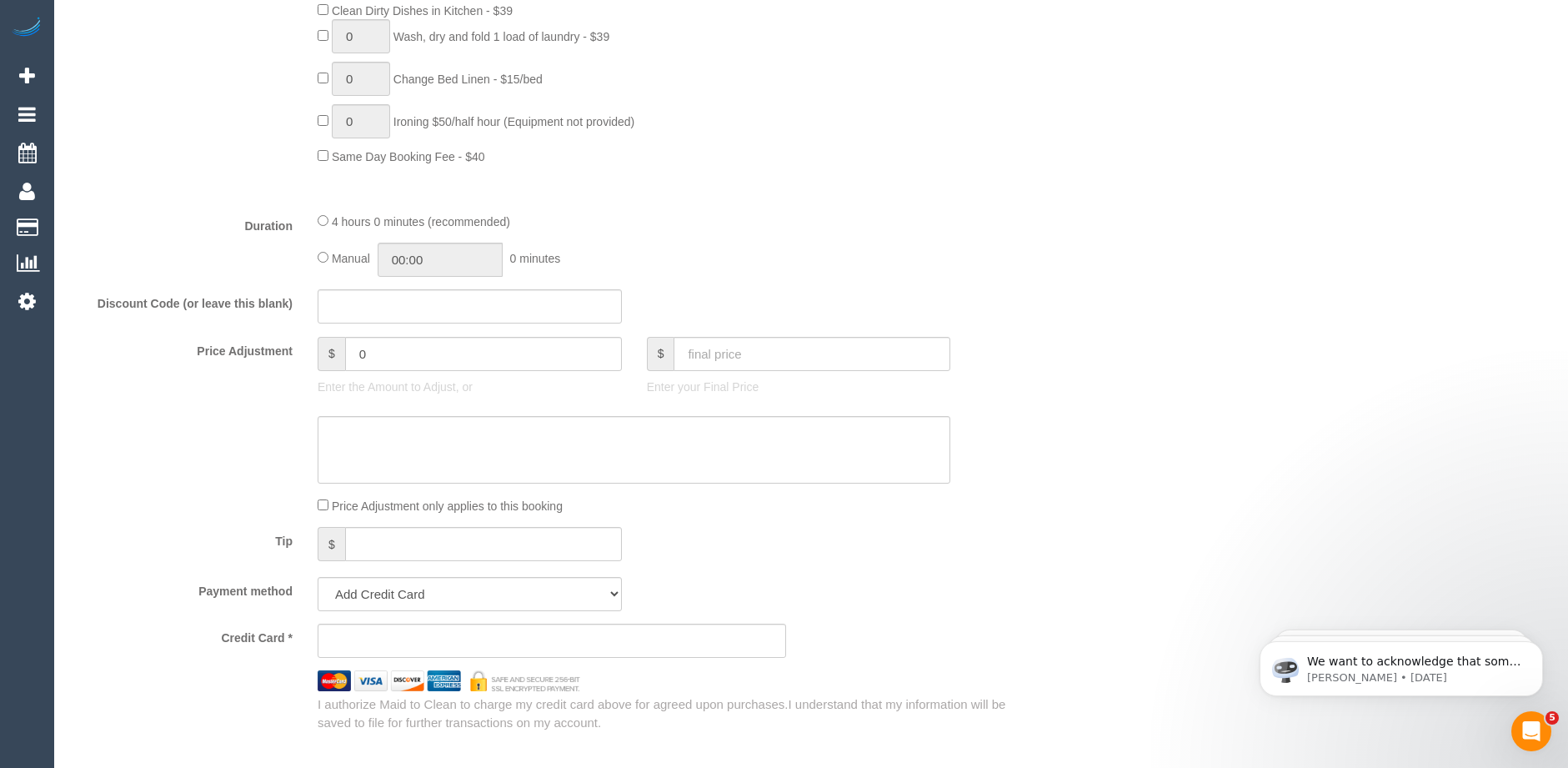
scroll to position [1250, 0]
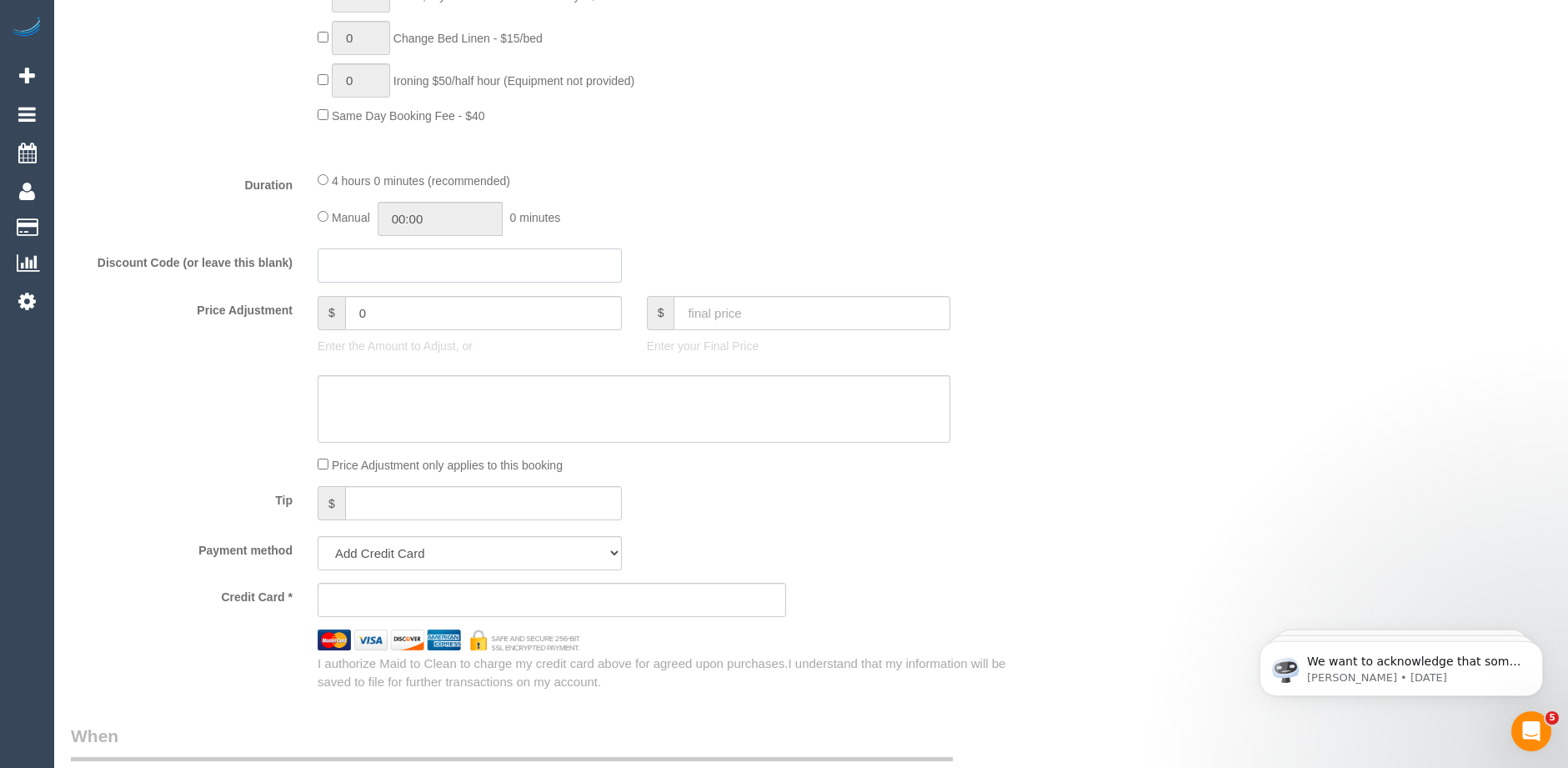
click at [365, 274] on input "text" at bounding box center [470, 266] width 304 height 35
paste input "HAPPY30"
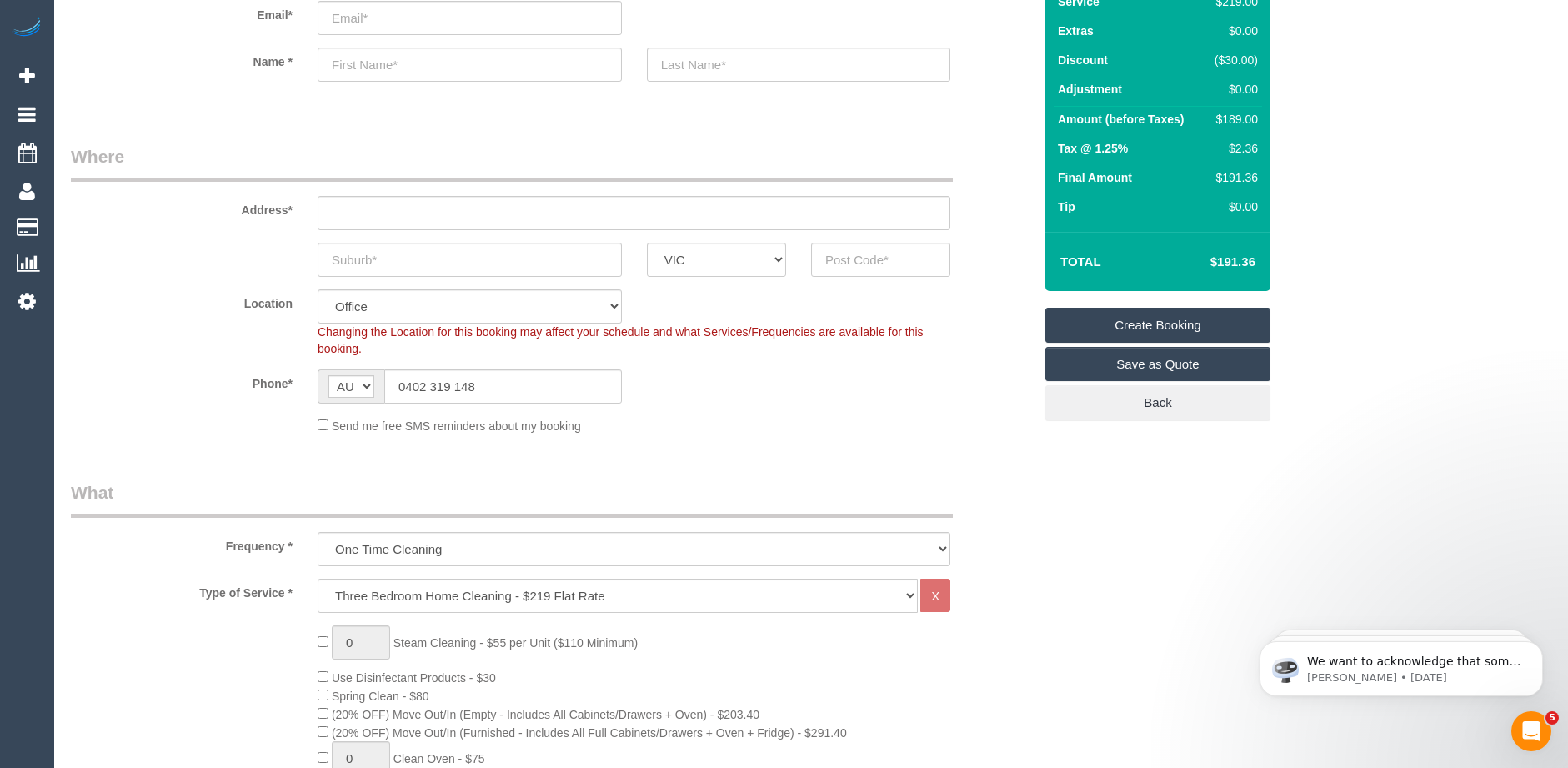
scroll to position [0, 0]
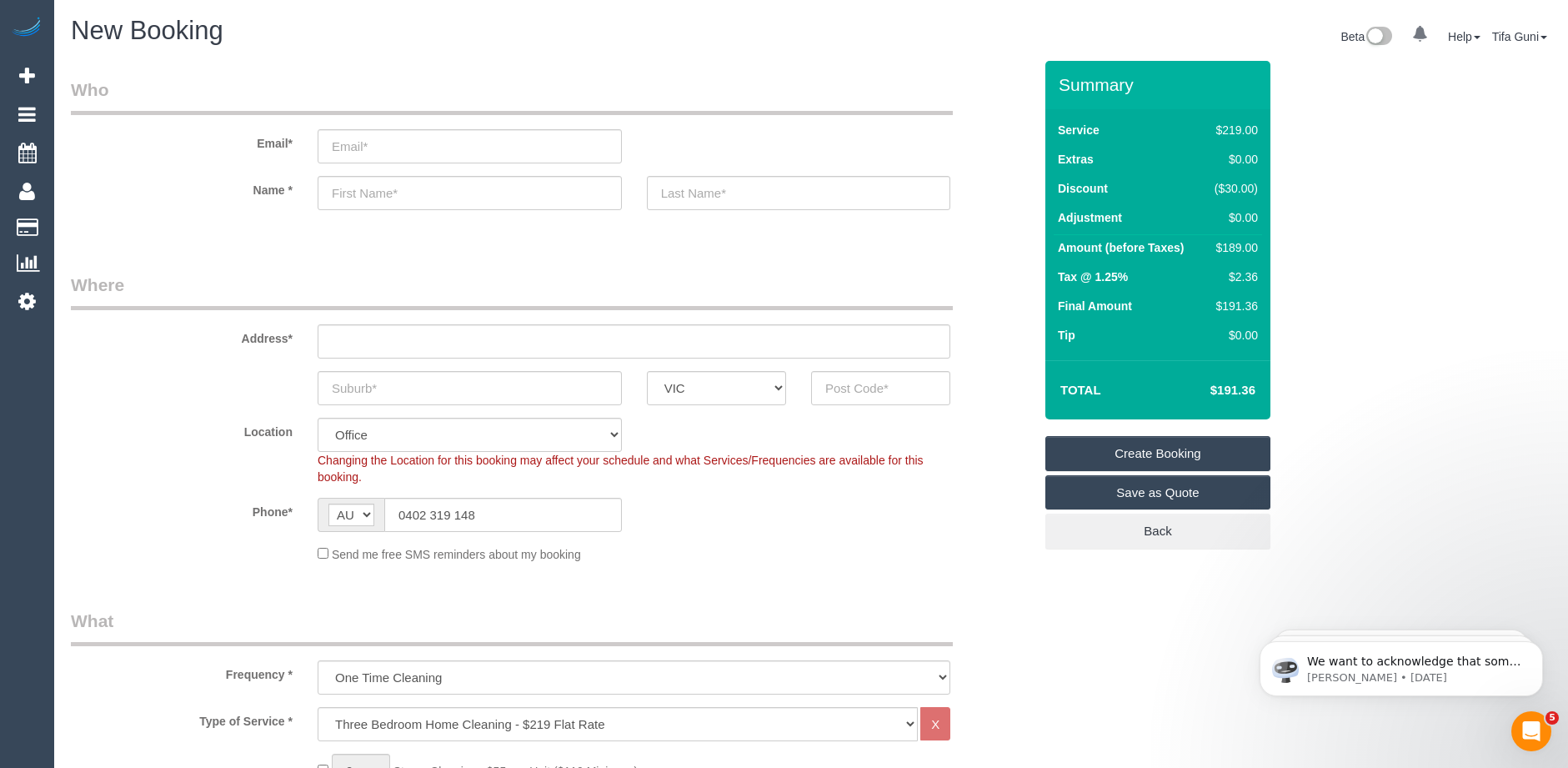
type input "HAPPY30"
click at [451, 390] on input "text" at bounding box center [470, 388] width 304 height 35
paste input "61402319148"
type input "61402319148"
drag, startPoint x: 375, startPoint y: 392, endPoint x: 321, endPoint y: 394, distance: 54.0
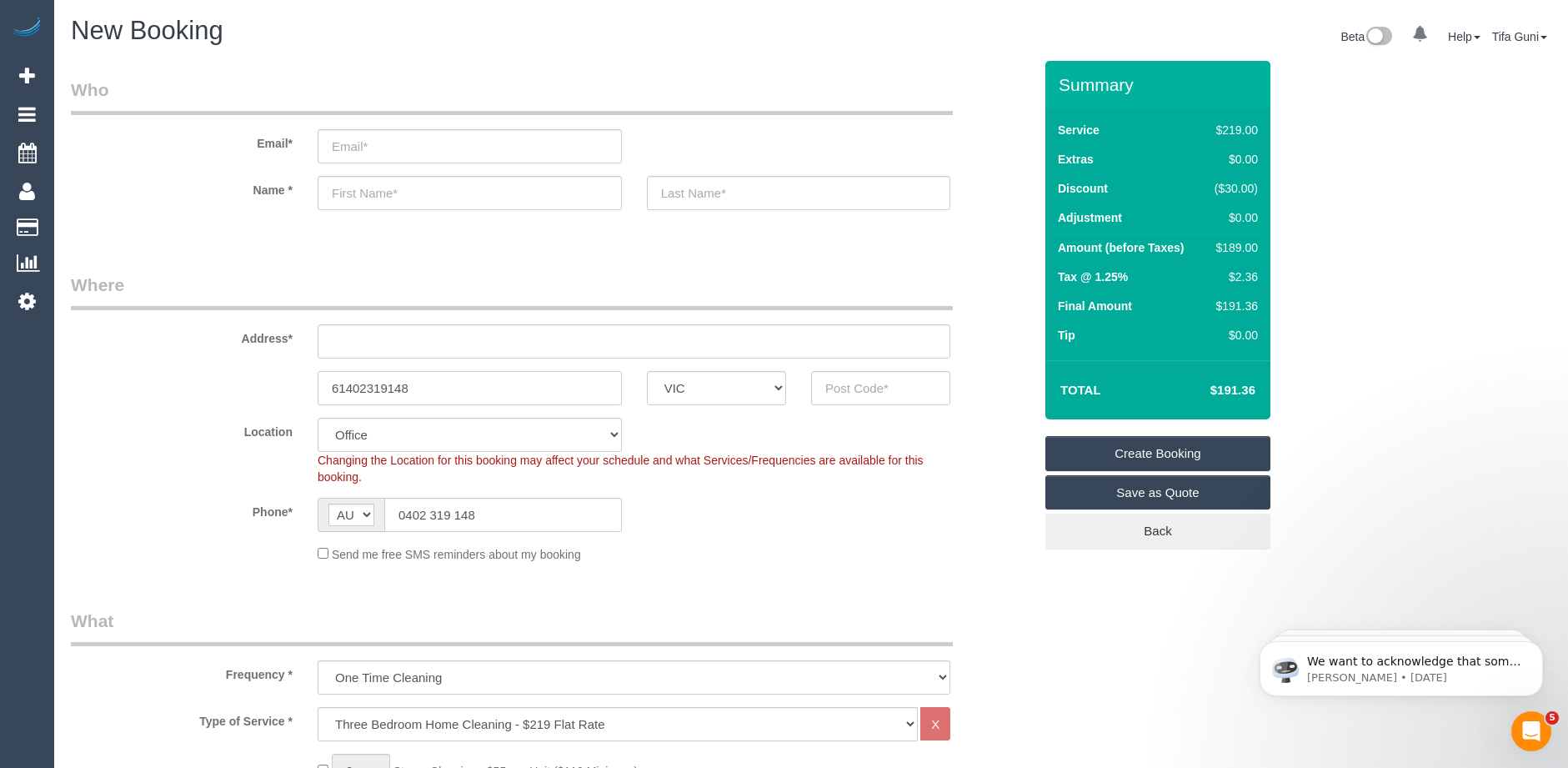
click at [321, 394] on input "61402319148" at bounding box center [470, 388] width 304 height 35
click at [369, 193] on input "text" at bounding box center [470, 194] width 304 height 35
type input "V"
type input "Washla"
click at [359, 148] on input "email" at bounding box center [470, 147] width 304 height 35
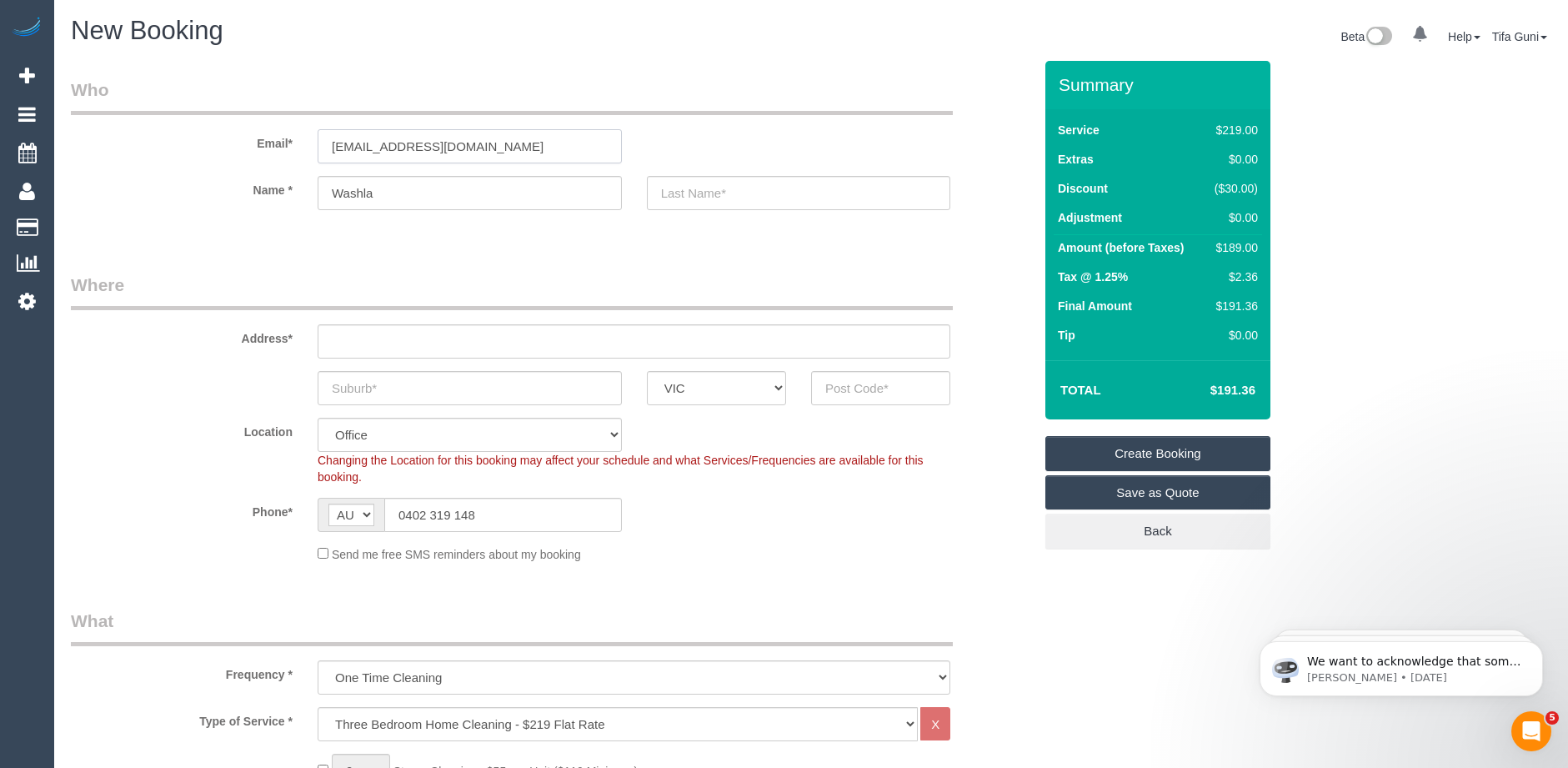
click at [392, 144] on input "vaselasyeb@gmail.com" at bounding box center [470, 147] width 304 height 35
type input "vaselasyad@gmail.com"
drag, startPoint x: 488, startPoint y: 150, endPoint x: 265, endPoint y: 143, distance: 223.1
click at [265, 143] on div "Email* vaselasyad@gmail.com" at bounding box center [552, 120] width 987 height 86
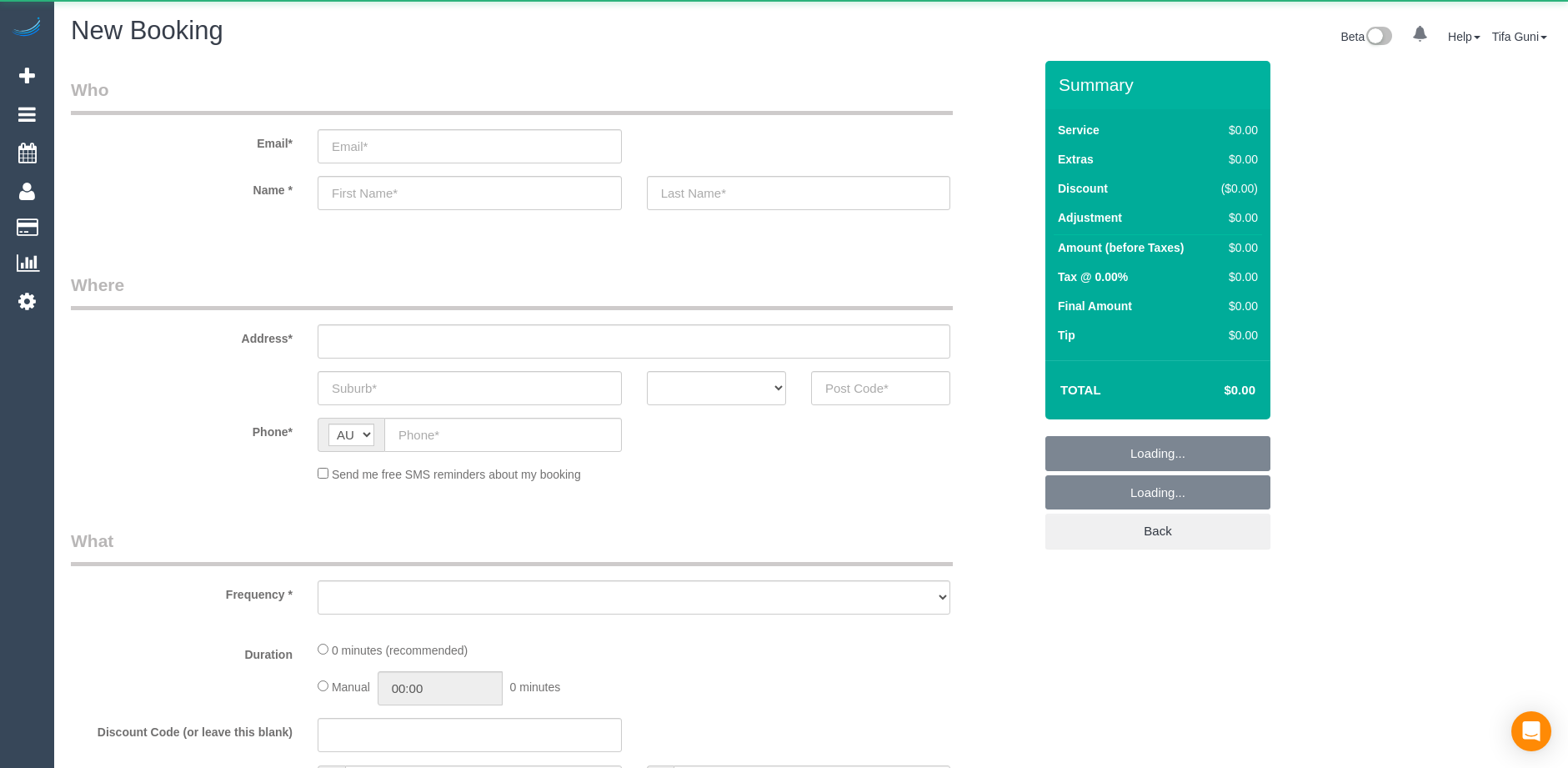
select select "object:825"
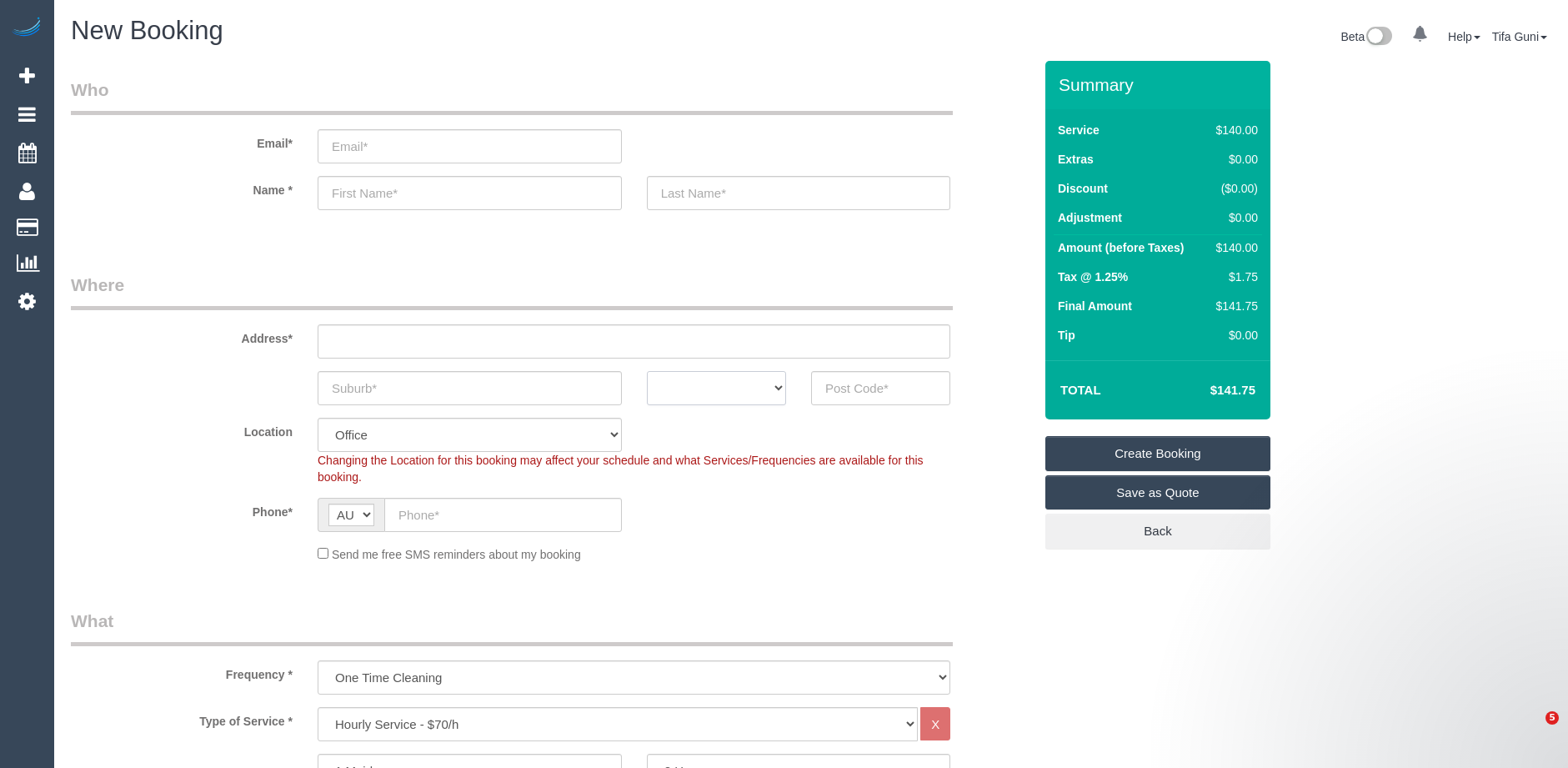
click at [733, 393] on select "ACT [GEOGRAPHIC_DATA] NT [GEOGRAPHIC_DATA] SA TAS [GEOGRAPHIC_DATA] [GEOGRAPHIC…" at bounding box center [716, 388] width 139 height 35
select select "VIC"
click at [647, 371] on select "ACT [GEOGRAPHIC_DATA] NT [GEOGRAPHIC_DATA] SA TAS [GEOGRAPHIC_DATA] [GEOGRAPHIC…" at bounding box center [716, 388] width 139 height 35
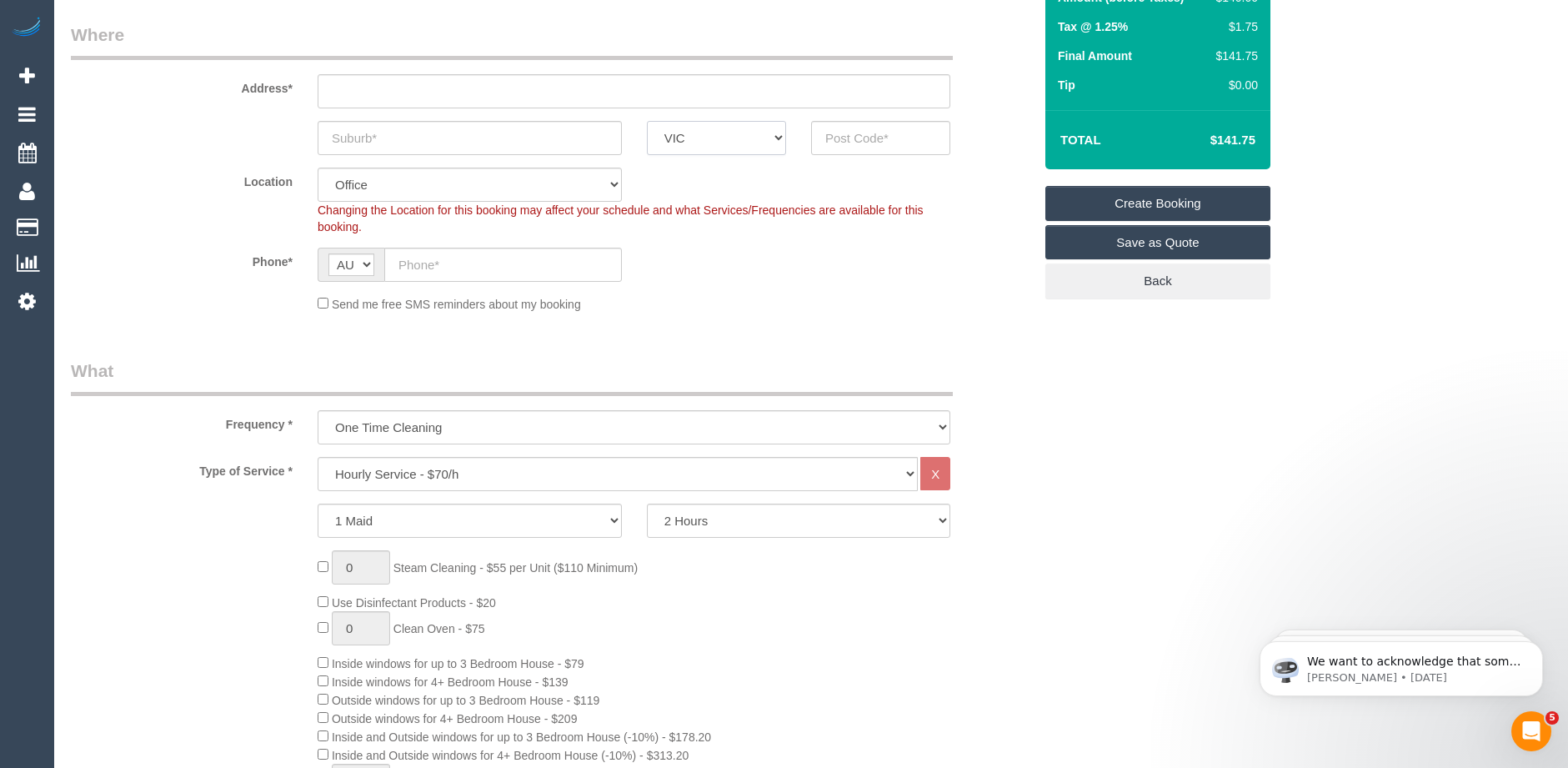
scroll to position [333, 0]
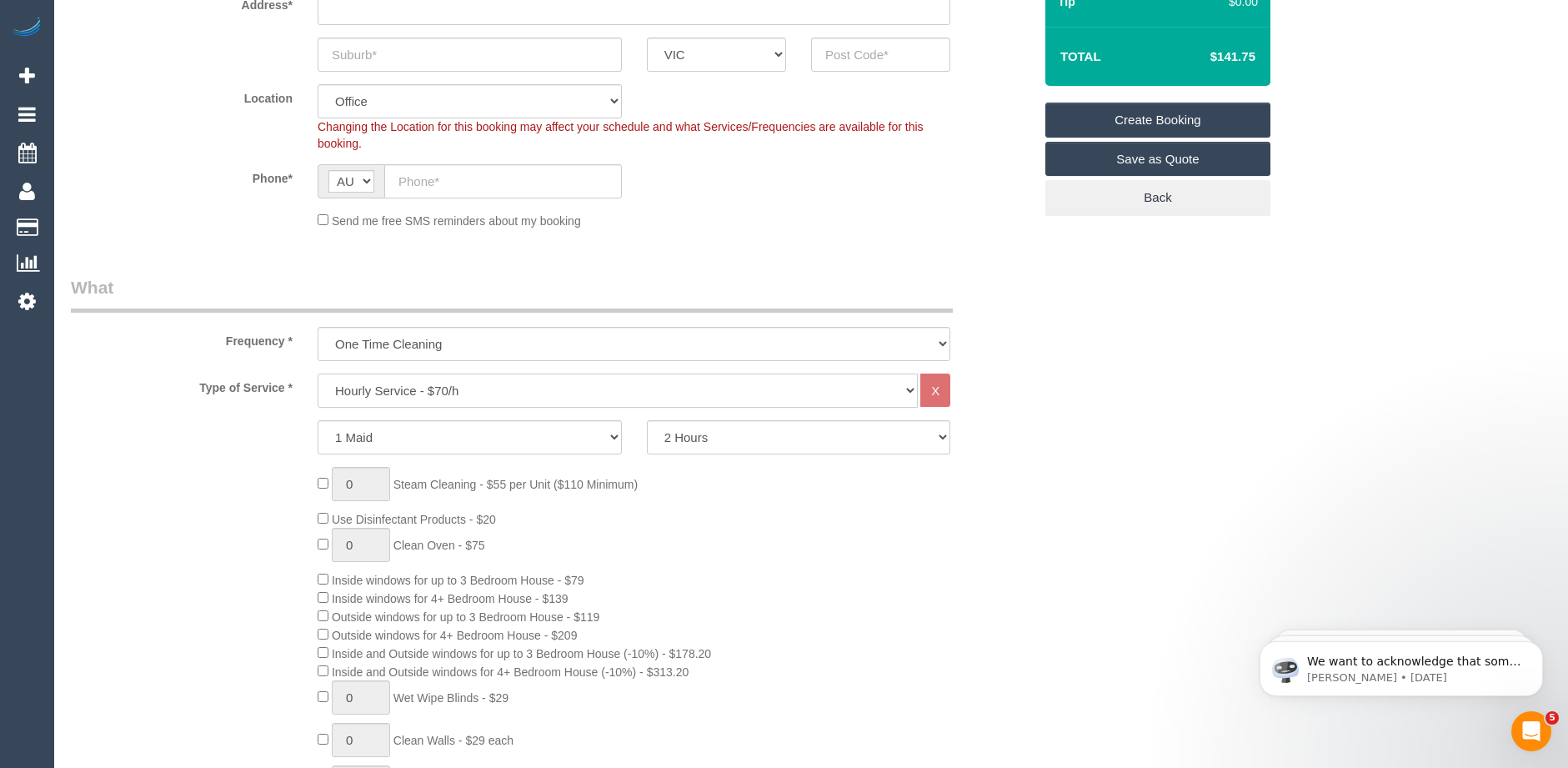
click at [427, 385] on select "Hourly Service - $70/h Hourly Service - $65/h Hourly Service - $60/h Hourly Ser…" at bounding box center [618, 390] width 600 height 35
drag, startPoint x: 1001, startPoint y: 498, endPoint x: 963, endPoint y: 487, distance: 39.6
click at [1001, 498] on div "0 Steam Cleaning - $55 per Unit ($110 Minimum) Use Disinfectant Products - $20 …" at bounding box center [675, 749] width 740 height 566
click at [431, 345] on select "One Time Cleaning Weekly - 10% Off - 10.00% (0% for the First Booking) Fortnigh…" at bounding box center [634, 344] width 632 height 35
select select "object:826"
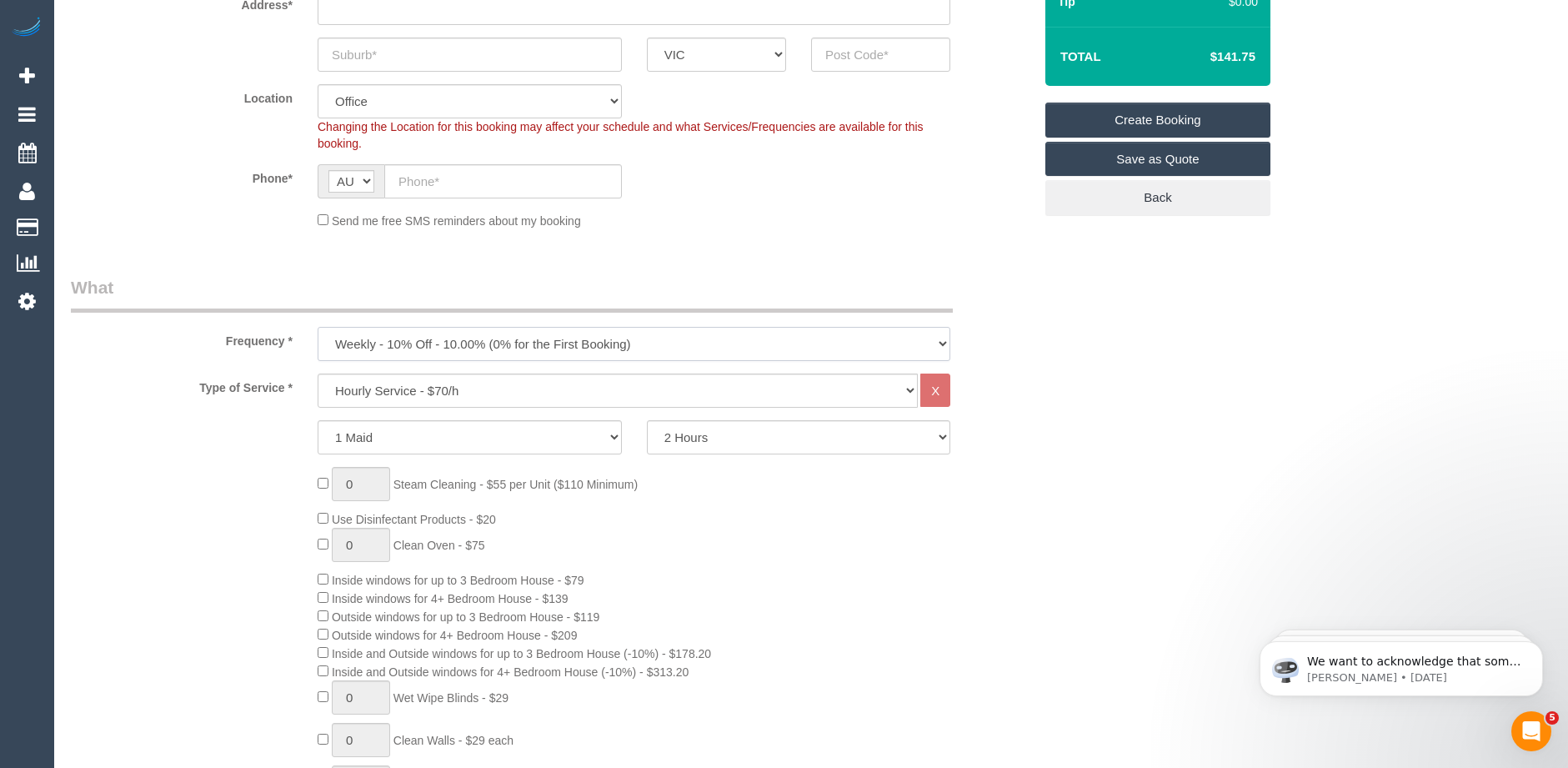
click at [318, 327] on select "One Time Cleaning Weekly - 10% Off - 10.00% (0% for the First Booking) Fortnigh…" at bounding box center [634, 344] width 632 height 35
click at [454, 391] on select "Hourly Service - $70/h Hourly Service - $65/h Hourly Service - $60/h Hourly Ser…" at bounding box center [618, 390] width 600 height 35
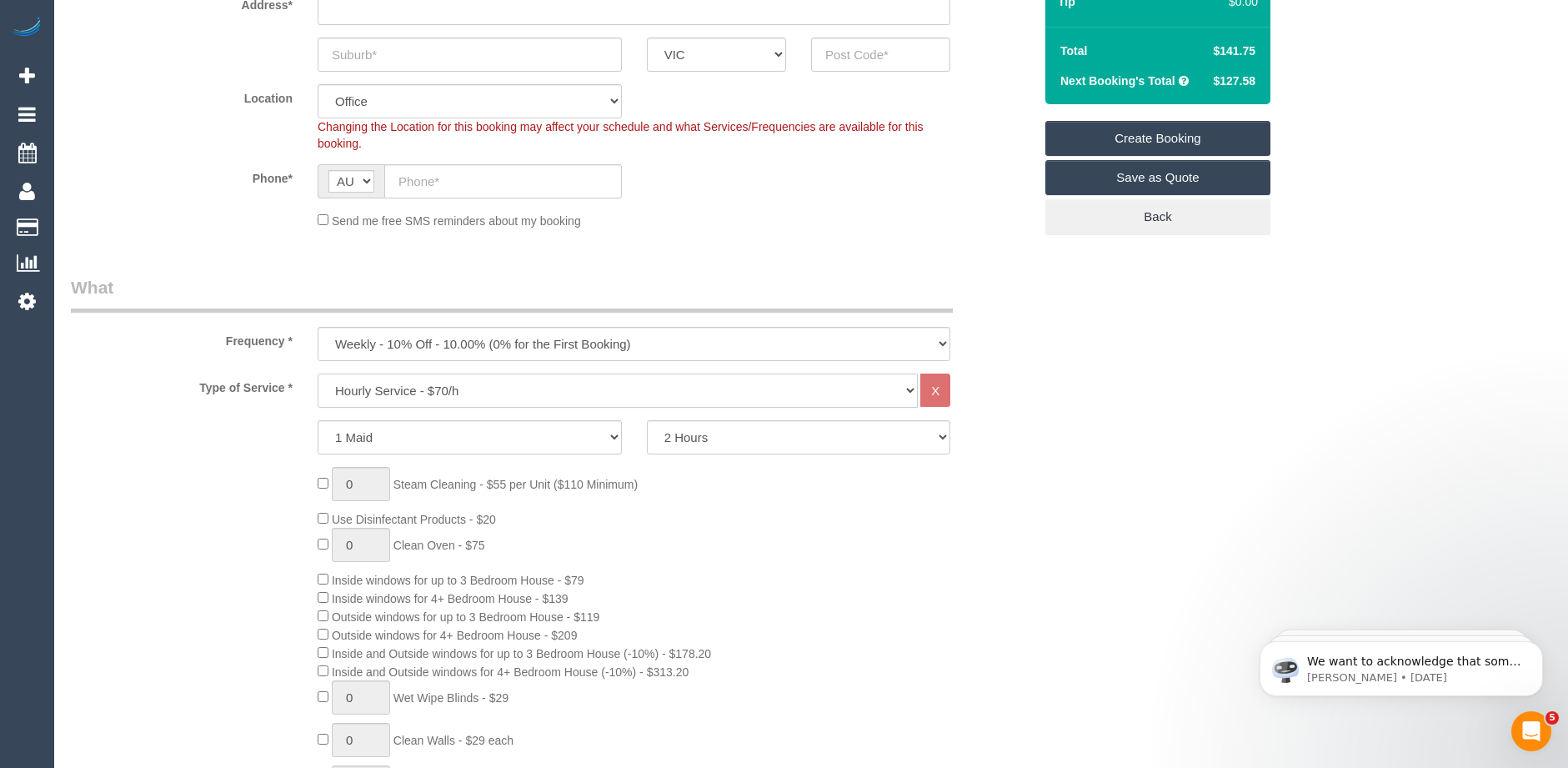
select select "212"
click at [318, 373] on select "Hourly Service - $70/h Hourly Service - $65/h Hourly Service - $60/h Hourly Ser…" at bounding box center [618, 390] width 600 height 35
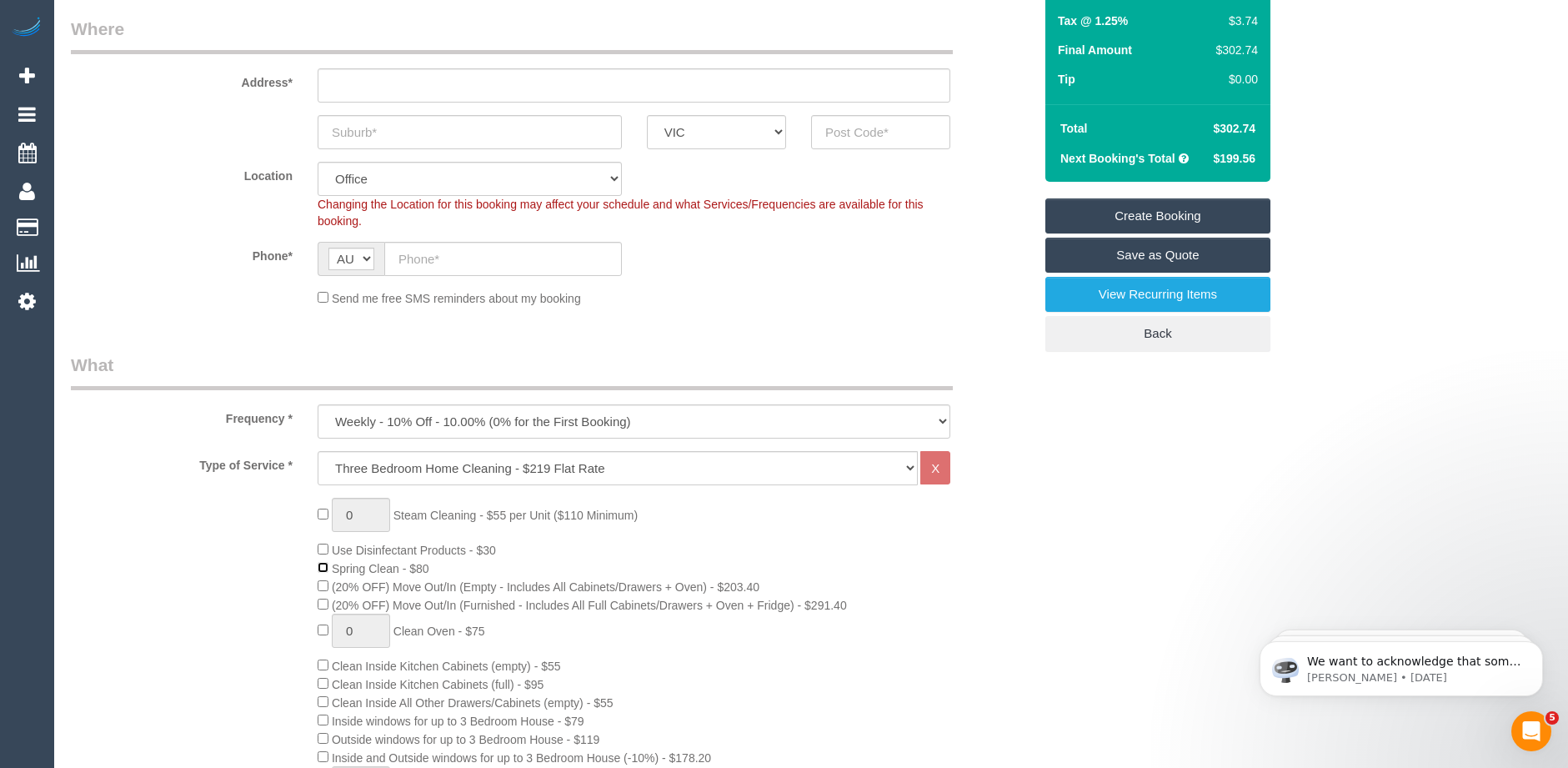
scroll to position [250, 0]
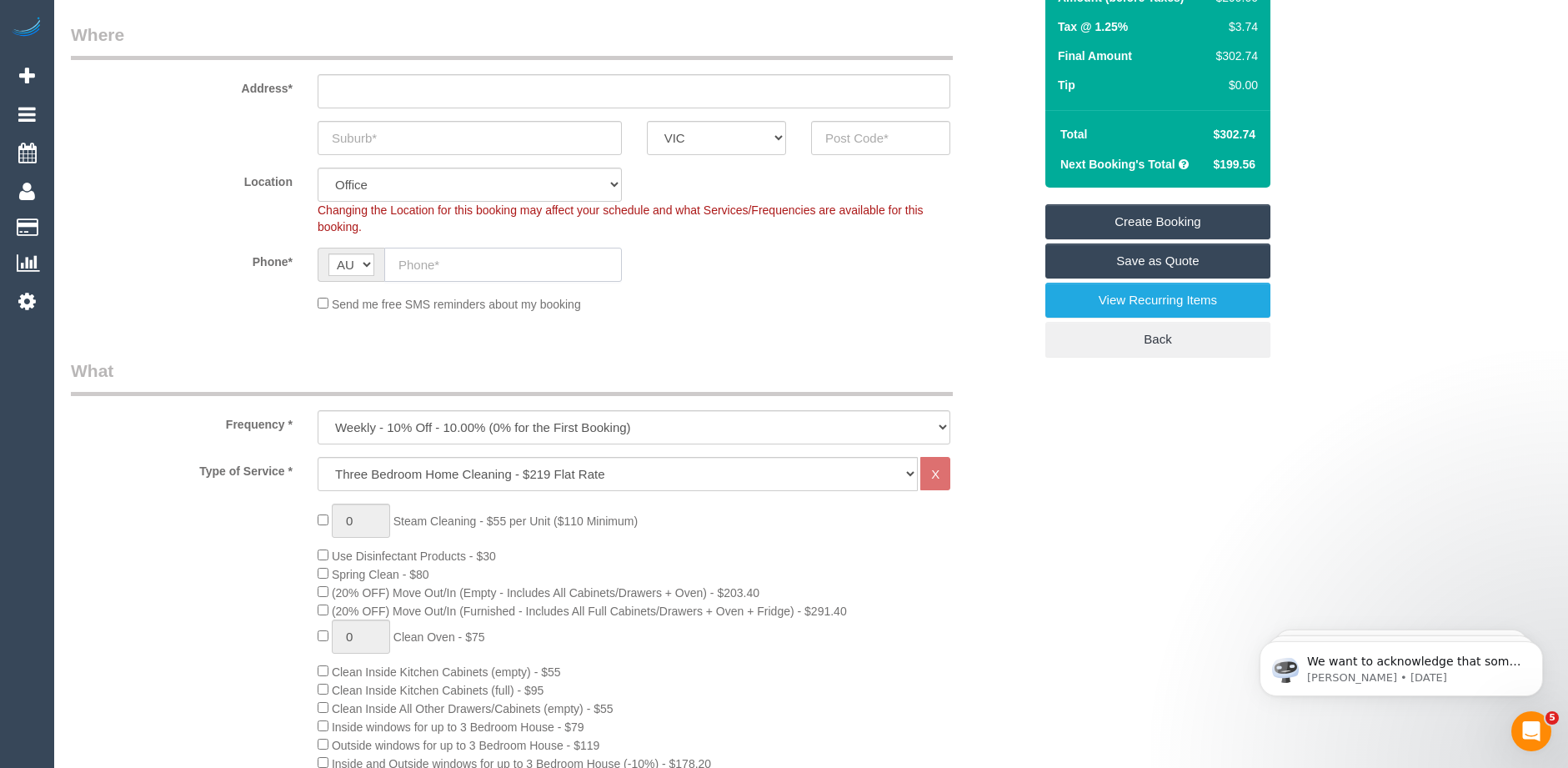
click at [411, 261] on input "text" at bounding box center [503, 265] width 238 height 35
paste input "61 447 249 637"
drag, startPoint x: 409, startPoint y: 261, endPoint x: 378, endPoint y: 264, distance: 31.1
click at [378, 264] on div "AF AL DZ AD AO AI AQ AG AR AM AW AU AT AZ BS BH BD BB BY BE BZ BJ BM BT BO BA B…" at bounding box center [470, 265] width 304 height 35
click at [411, 263] on input "61 447 249 637" at bounding box center [503, 265] width 238 height 35
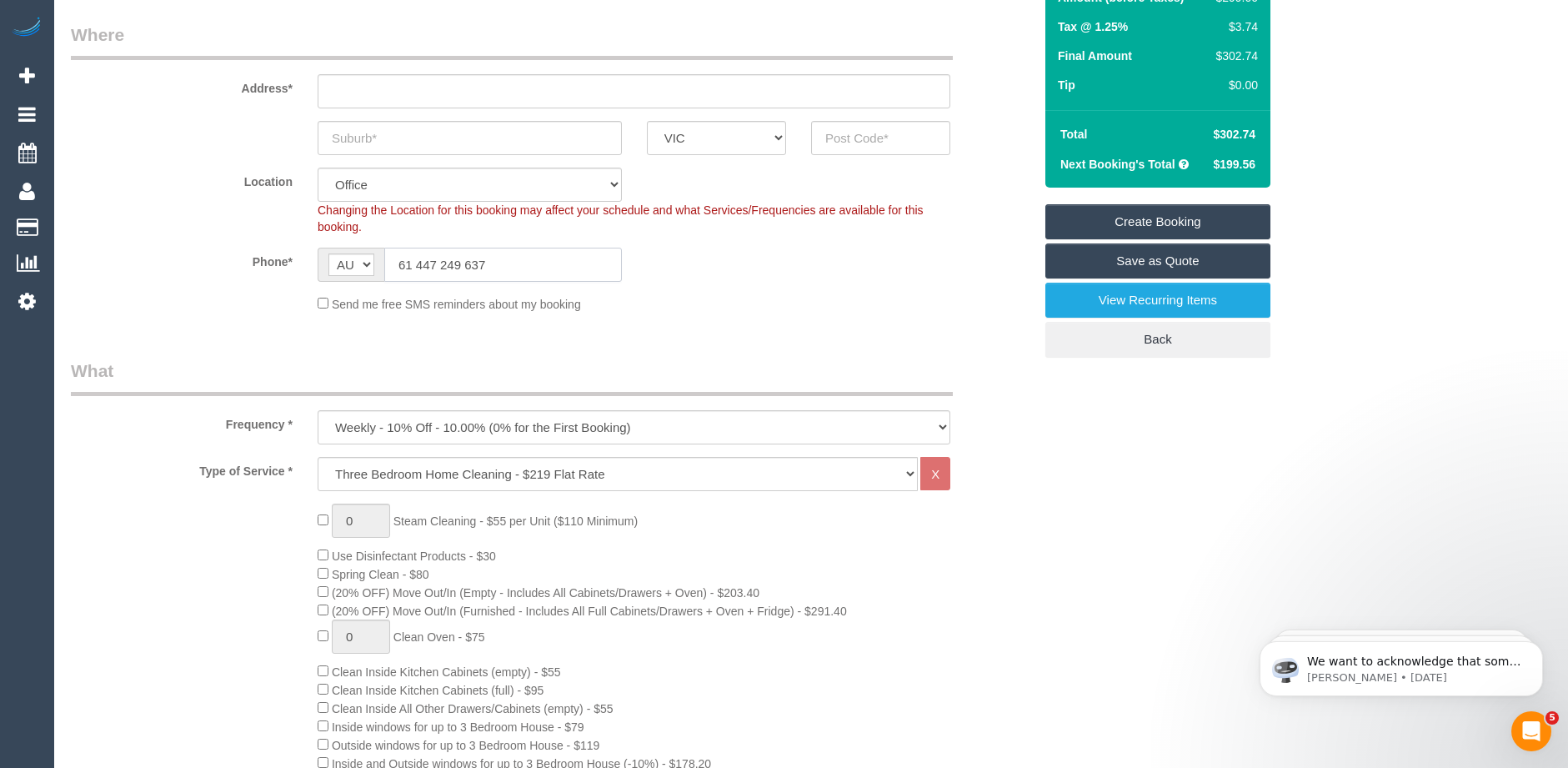
drag, startPoint x: 411, startPoint y: 263, endPoint x: 388, endPoint y: 269, distance: 23.8
click at [388, 269] on input "61 447 249 637" at bounding box center [503, 265] width 238 height 35
type input "0447 249 637"
click at [388, 138] on input "text" at bounding box center [470, 138] width 304 height 35
click at [860, 138] on input "text" at bounding box center [880, 138] width 139 height 35
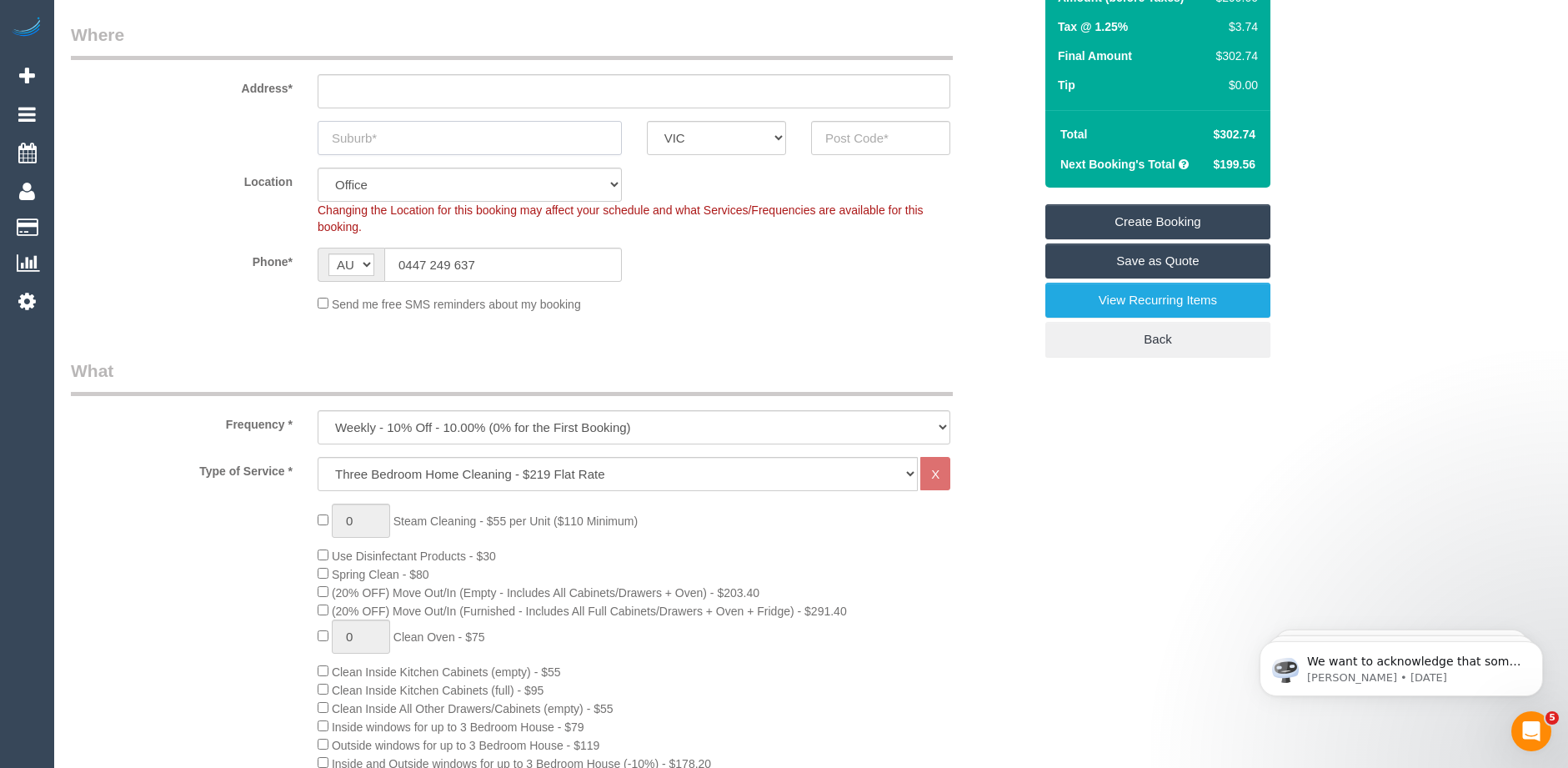
click at [453, 149] on input "text" at bounding box center [470, 138] width 304 height 35
type input "centrygally"
click at [858, 140] on input "text" at bounding box center [880, 138] width 139 height 35
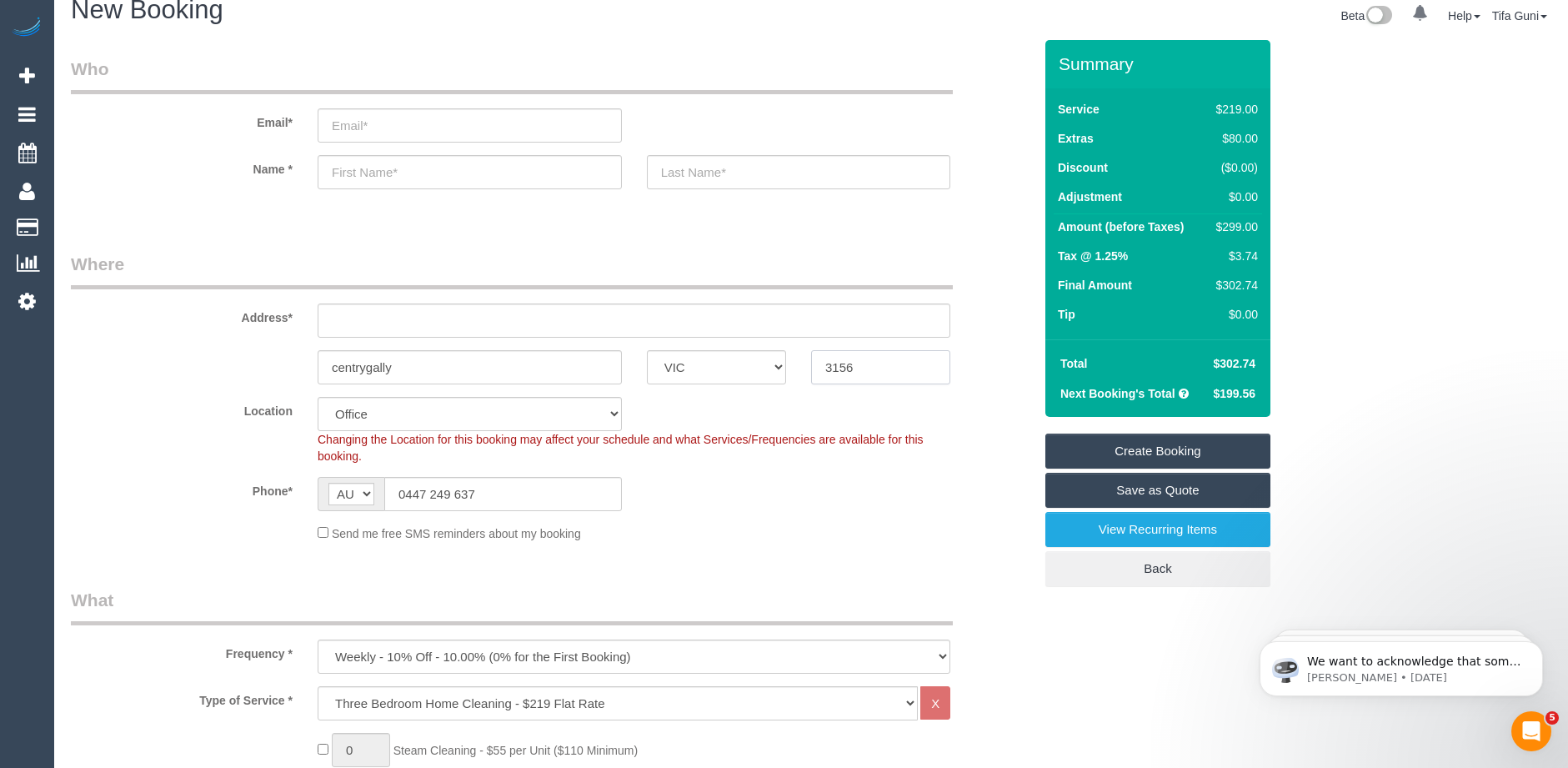
scroll to position [0, 0]
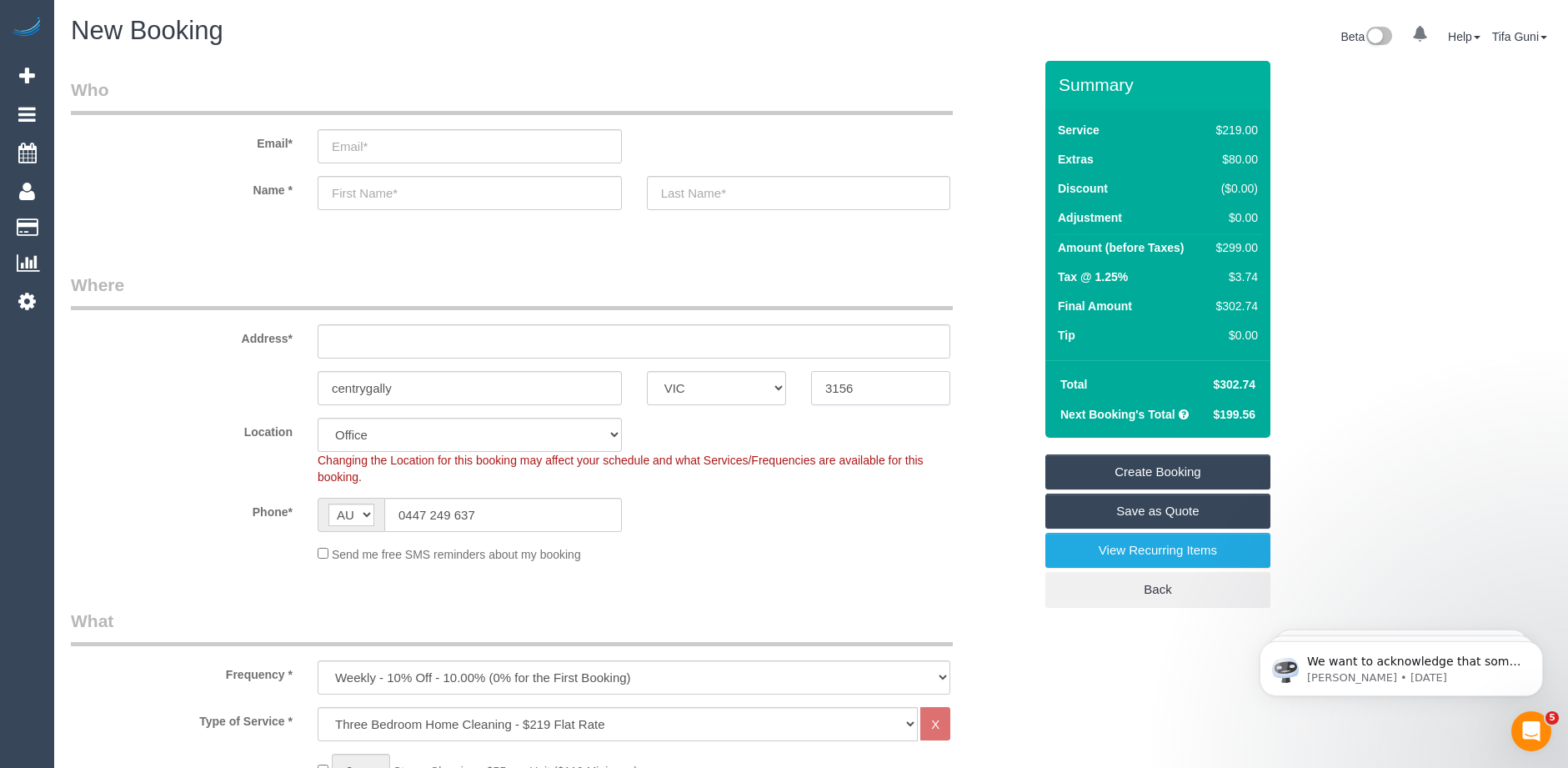
type input "3156"
click at [359, 347] on input "text" at bounding box center [634, 341] width 632 height 35
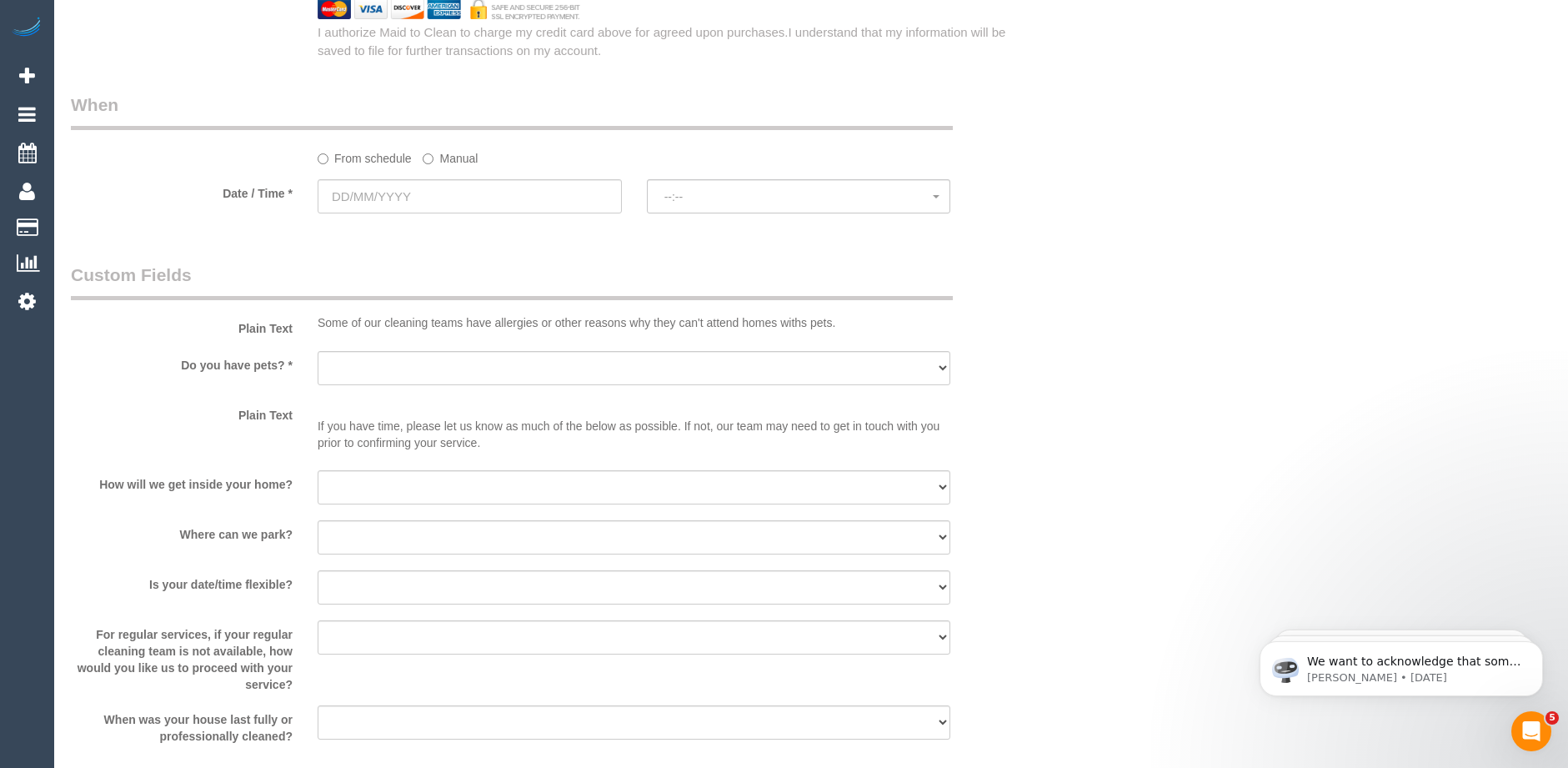
scroll to position [1917, 0]
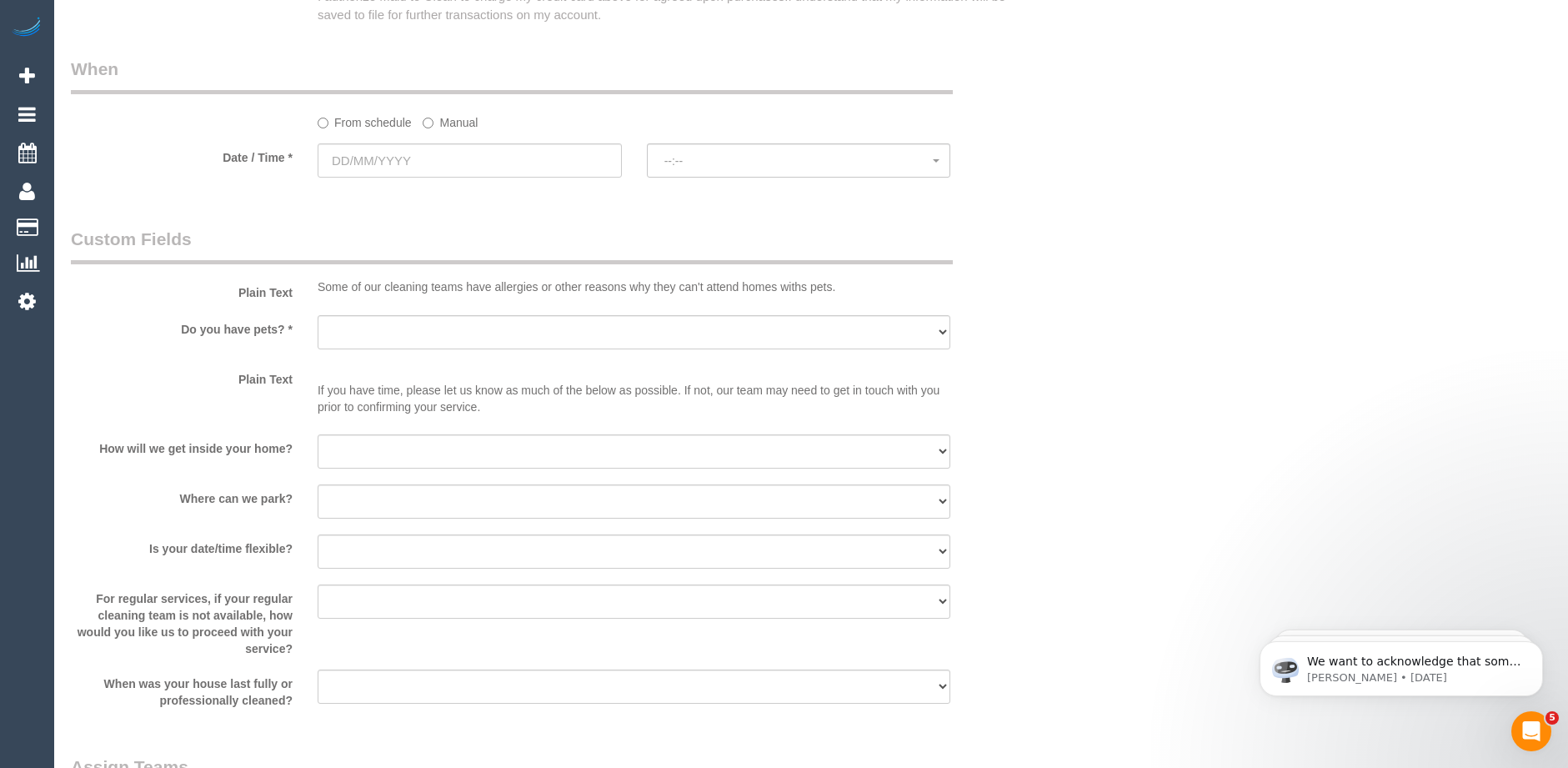
type input "3/19 kkinnacle cavenue"
click at [411, 334] on select "Yes - Cats Yes - Dogs No pets Yes - Dogs and Cats Yes - Other" at bounding box center [634, 333] width 632 height 35
select select "48"
select select "object:2197"
select select "number:29"
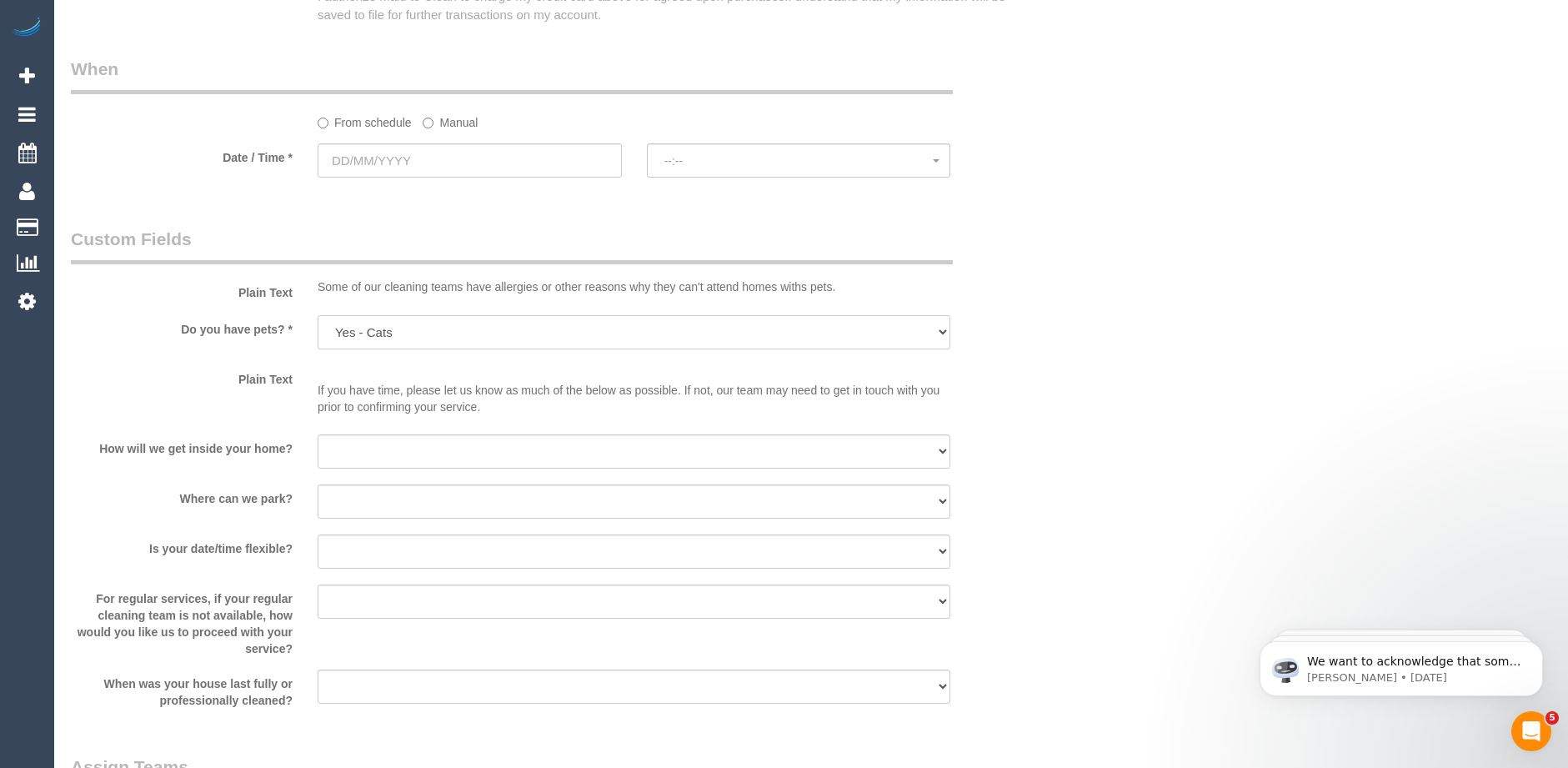
click at [318, 315] on select "Yes - Cats Yes - Dogs No pets Yes - Dogs and Cats Yes - Other" at bounding box center [634, 333] width 632 height 35
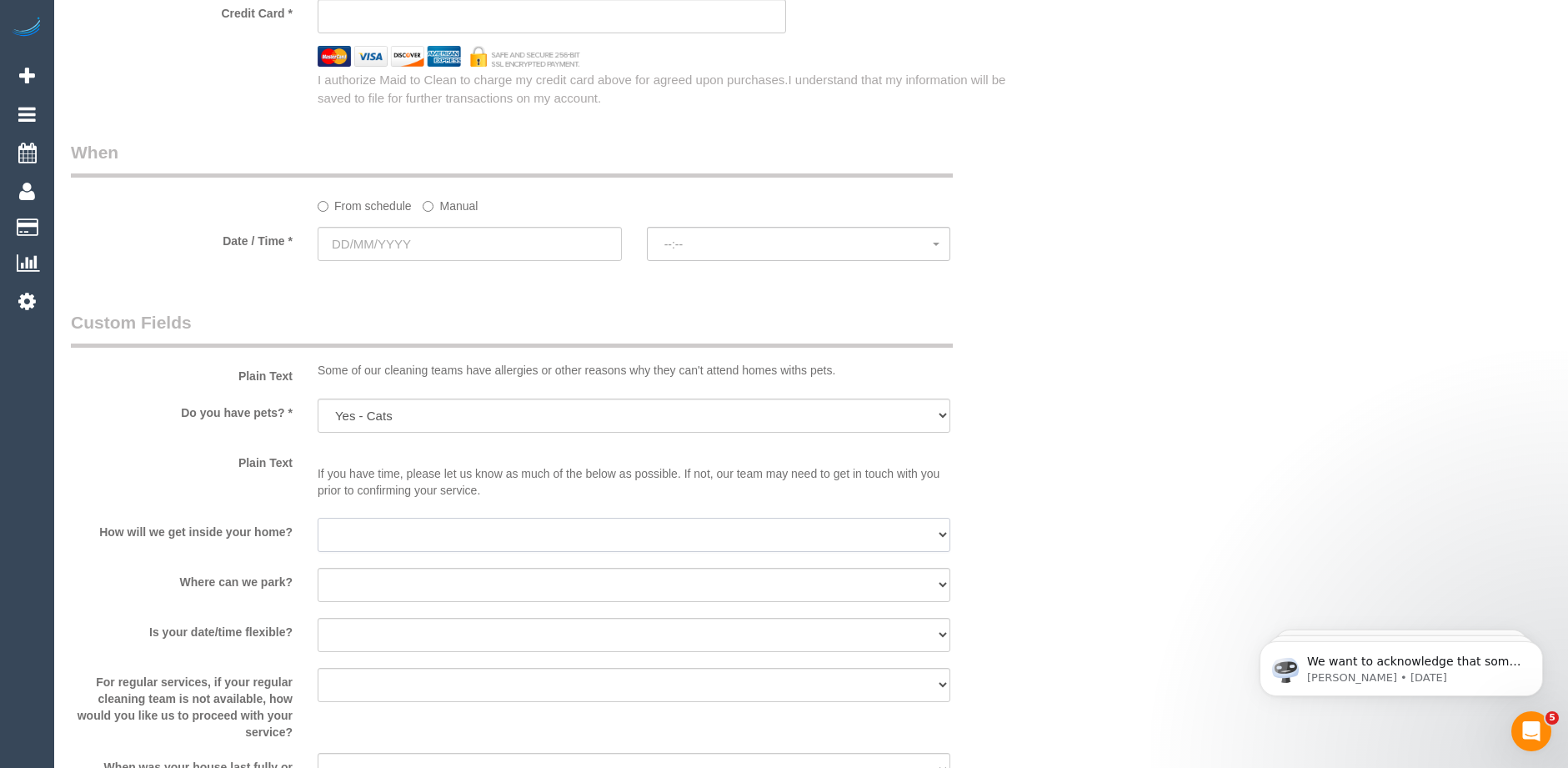
click at [383, 534] on select "I will be home Key will be left (please provide details below) Lock box/Access …" at bounding box center [634, 535] width 632 height 35
select select "number:14"
click at [318, 517] on select "I will be home Key will be left (please provide details below) Lock box/Access …" at bounding box center [634, 535] width 632 height 35
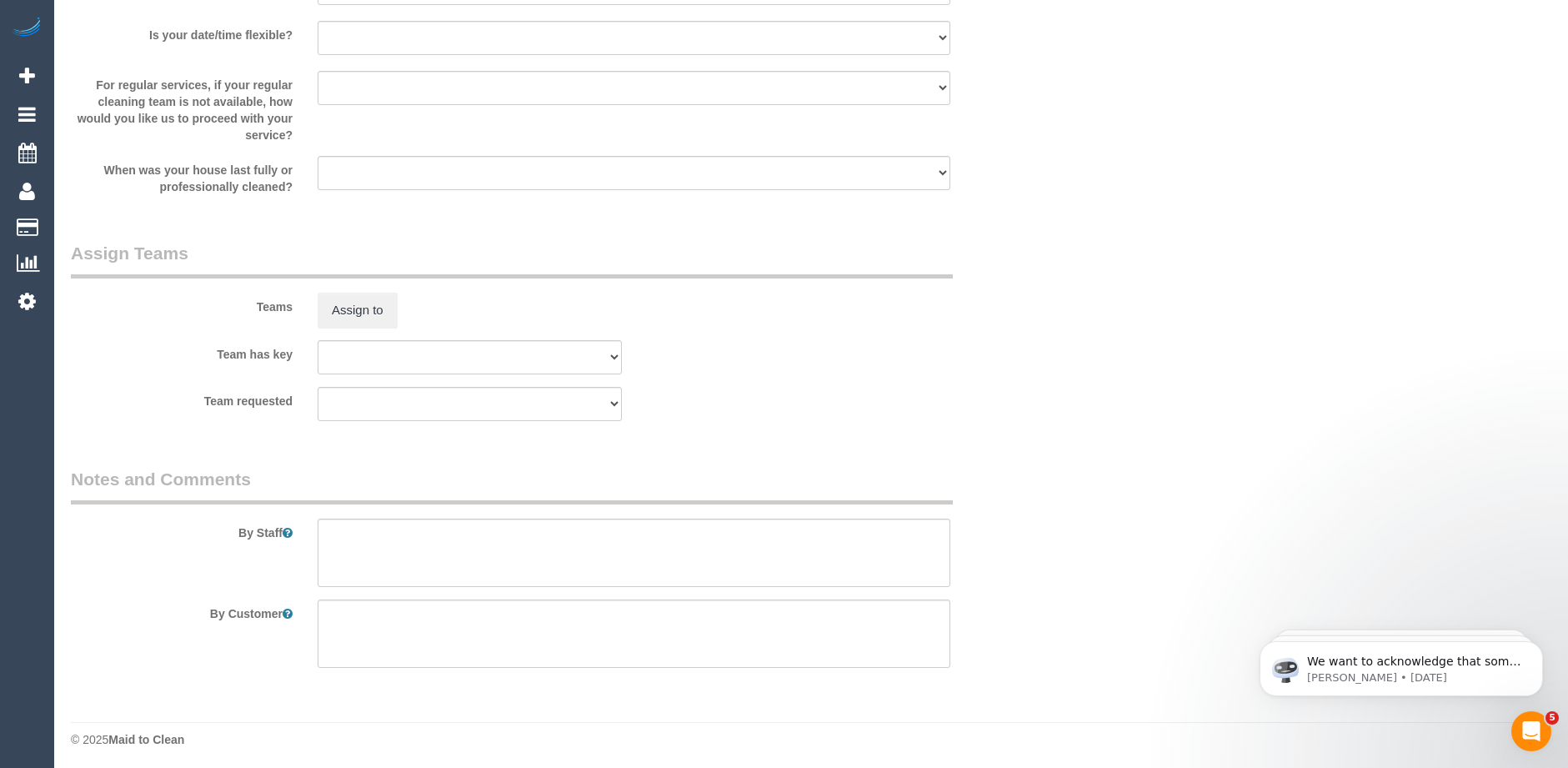
scroll to position [2435, 0]
click at [345, 540] on textarea at bounding box center [634, 548] width 632 height 68
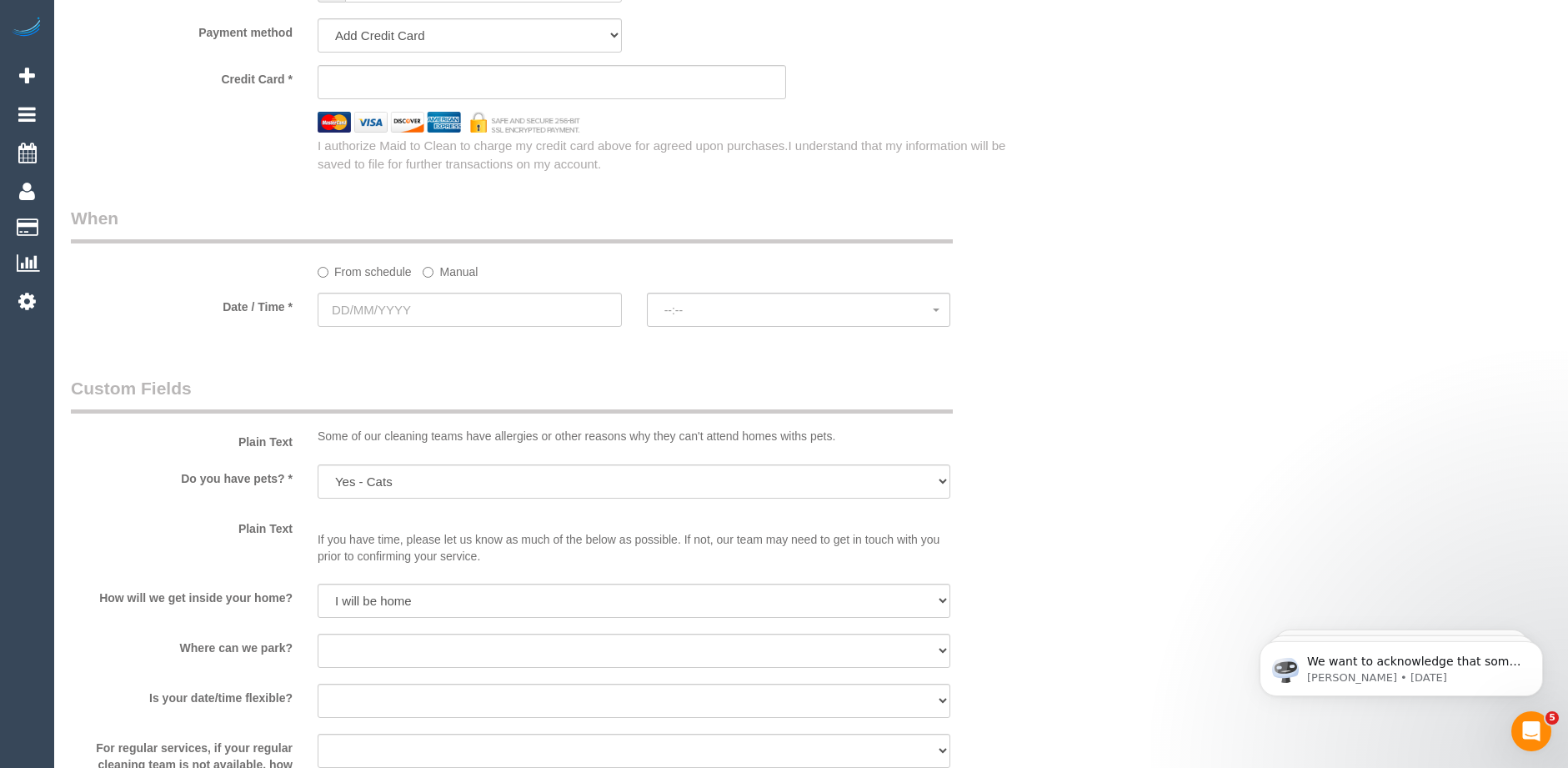
scroll to position [1935, 0]
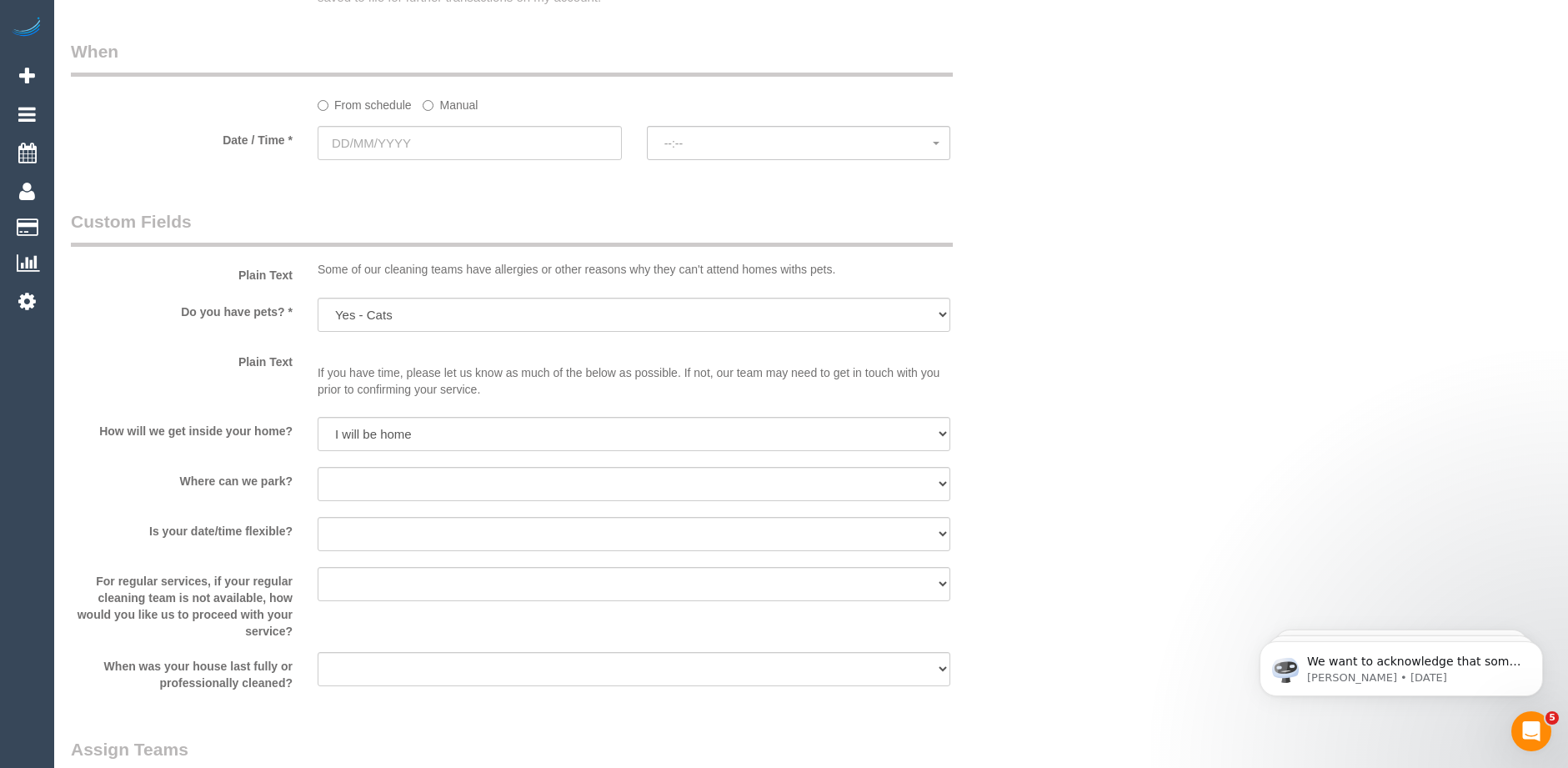
type textarea "Lockbox code 3156"
click at [364, 490] on select "I will provide parking on-site Free street parking Paid street parking (cost wi…" at bounding box center [634, 484] width 632 height 35
select select "number:19"
click at [318, 467] on select "I will provide parking on-site Free street parking Paid street parking (cost wi…" at bounding box center [634, 484] width 632 height 35
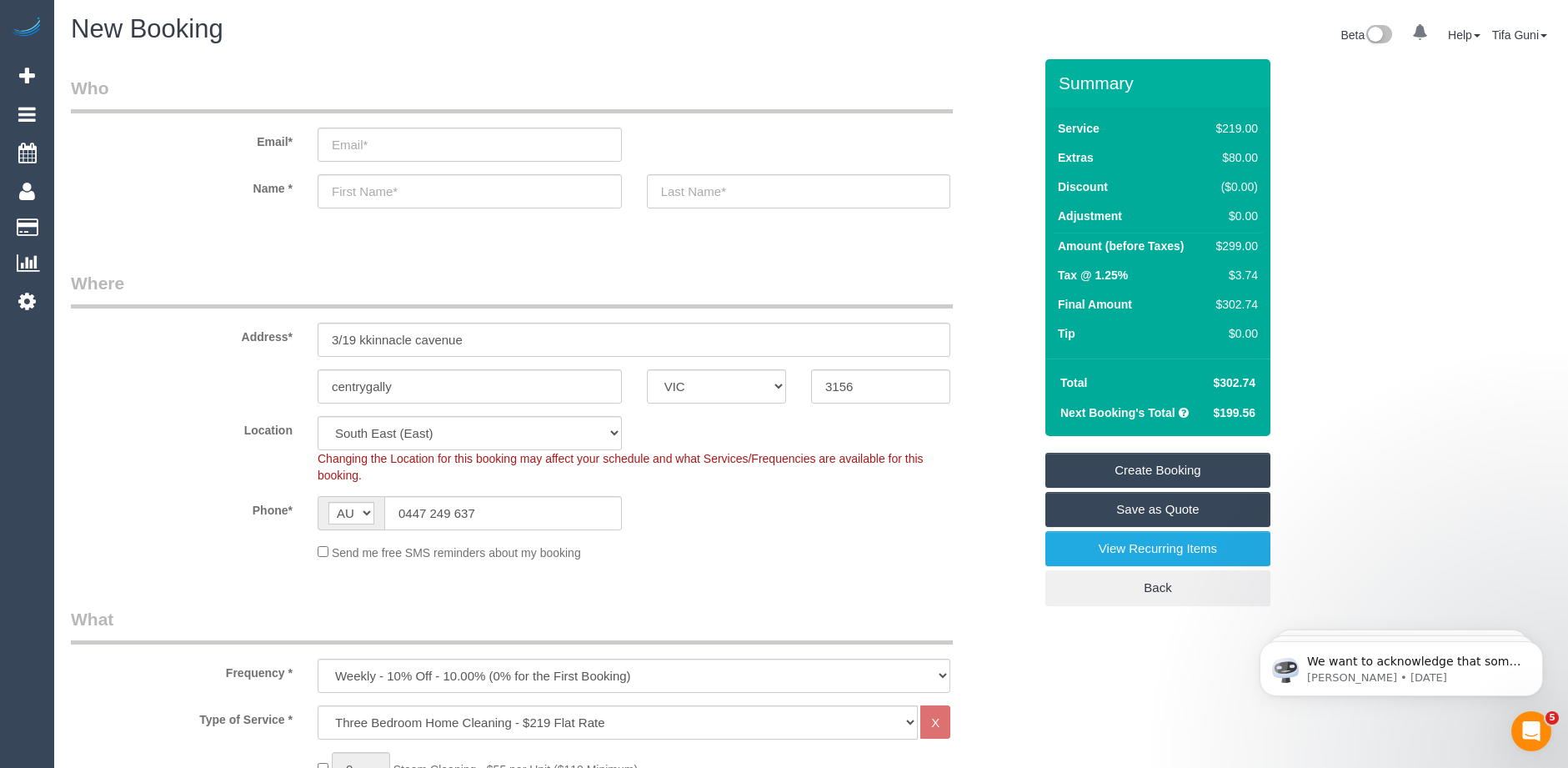
scroll to position [0, 0]
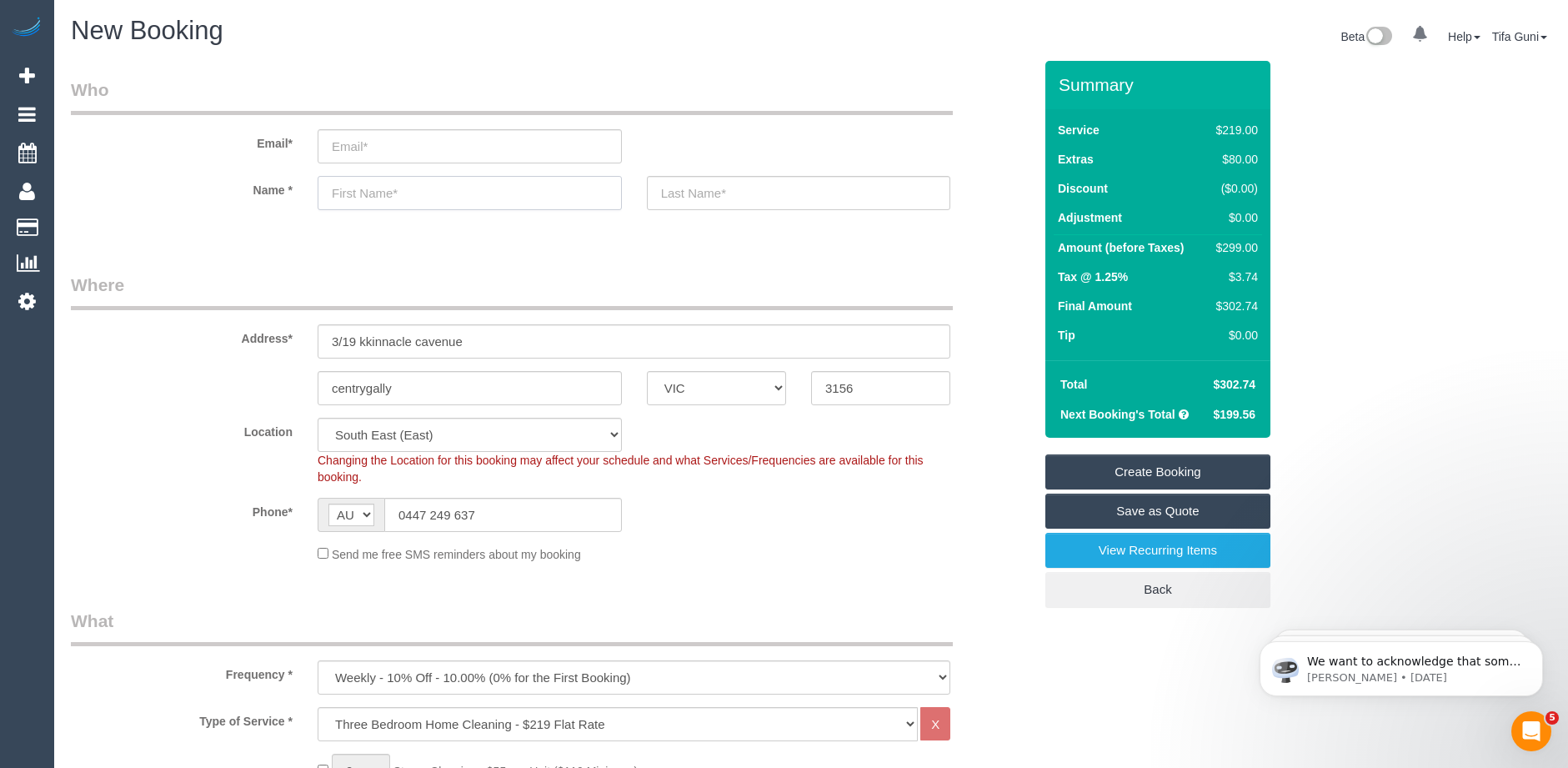
click at [367, 194] on input "text" at bounding box center [470, 194] width 304 height 35
type input "[PERSON_NAME]"
click at [717, 203] on input "text" at bounding box center [799, 194] width 304 height 35
type input "[PERSON_NAME]"
click at [350, 149] on input "email" at bounding box center [470, 147] width 304 height 35
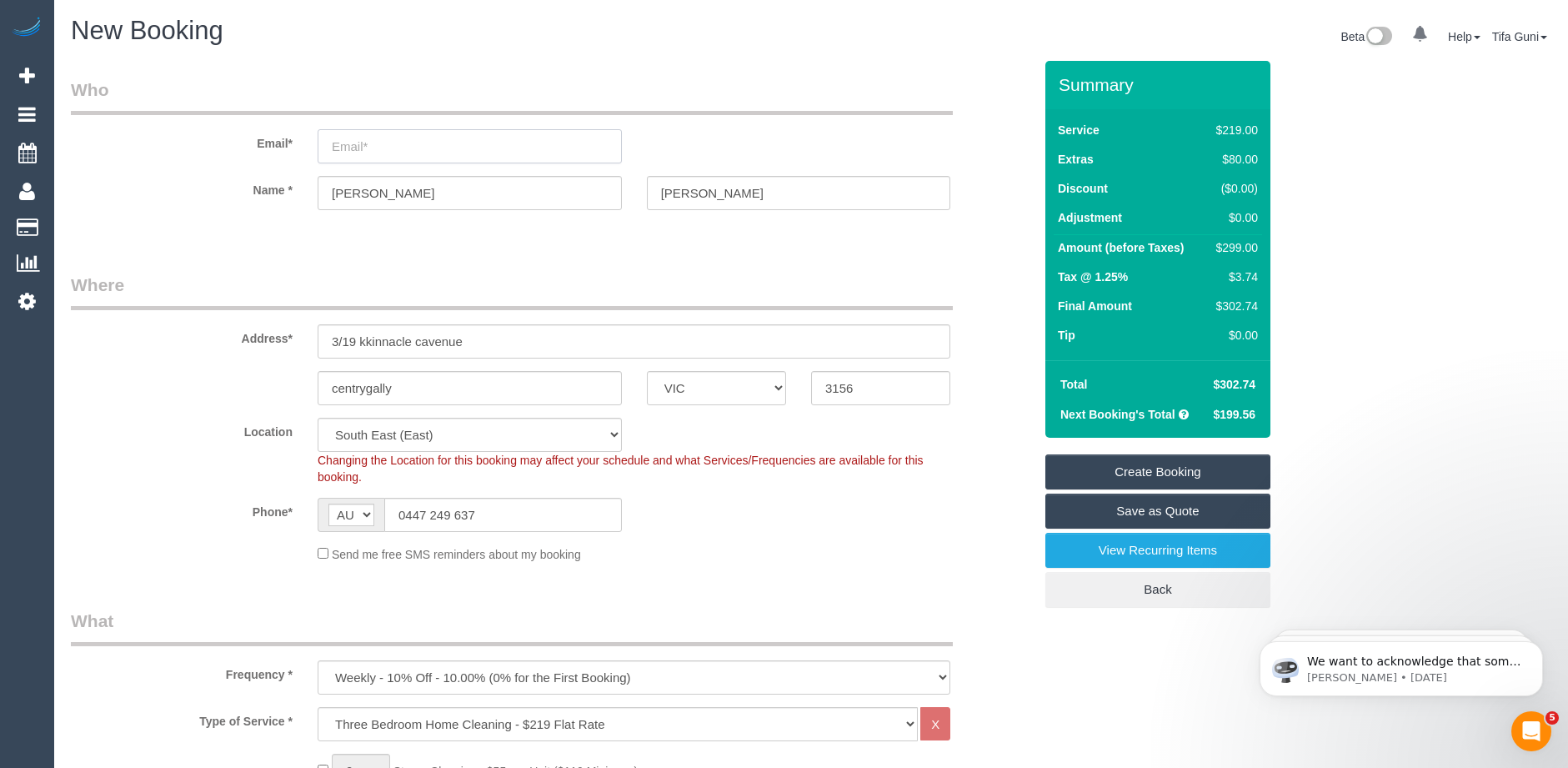
click at [349, 146] on input "email" at bounding box center [470, 147] width 304 height 35
click at [433, 145] on input "[PERSON_NAME][DOMAIN_NAME]" at bounding box center [470, 147] width 304 height 35
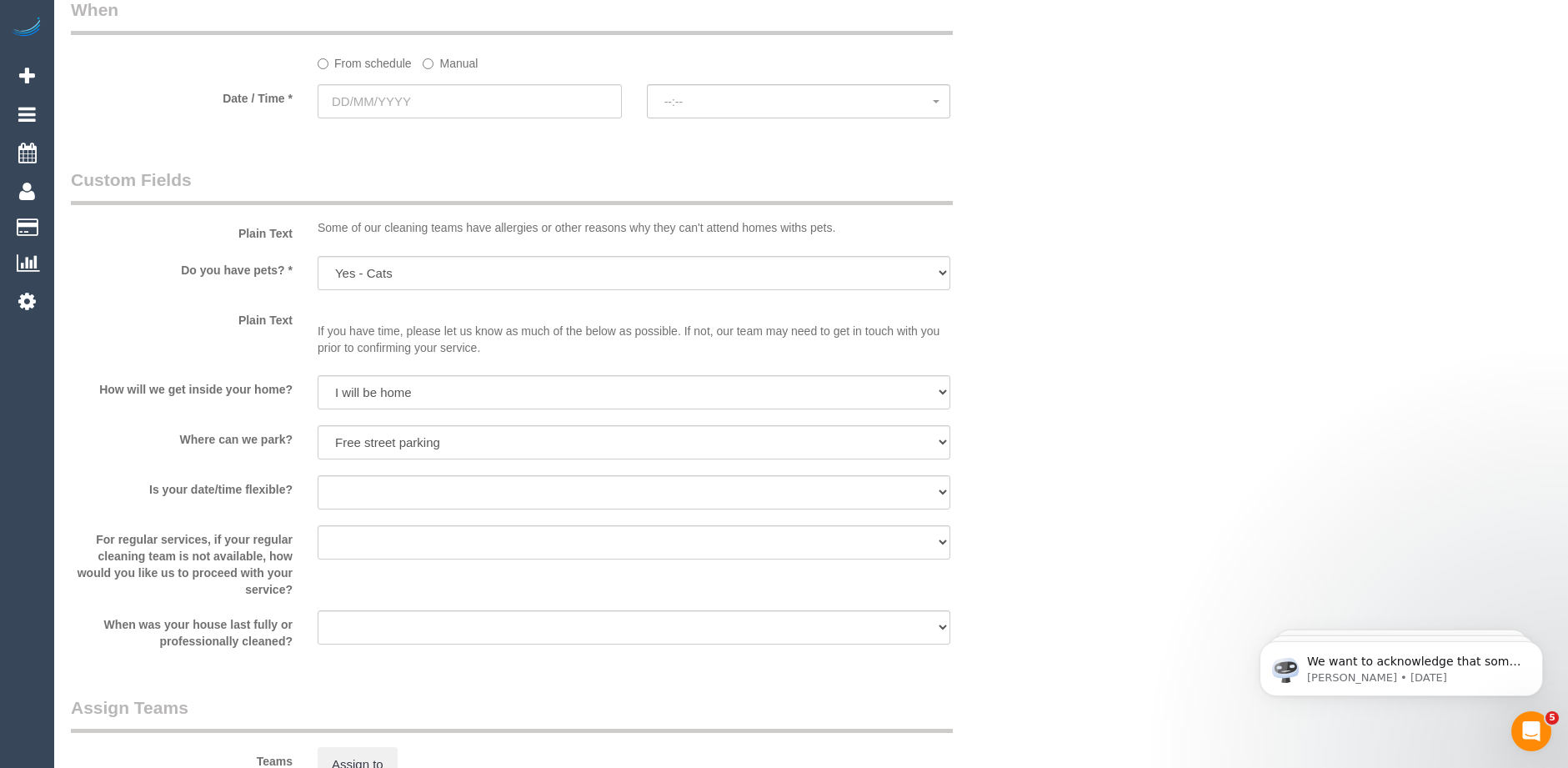
scroll to position [2001, 0]
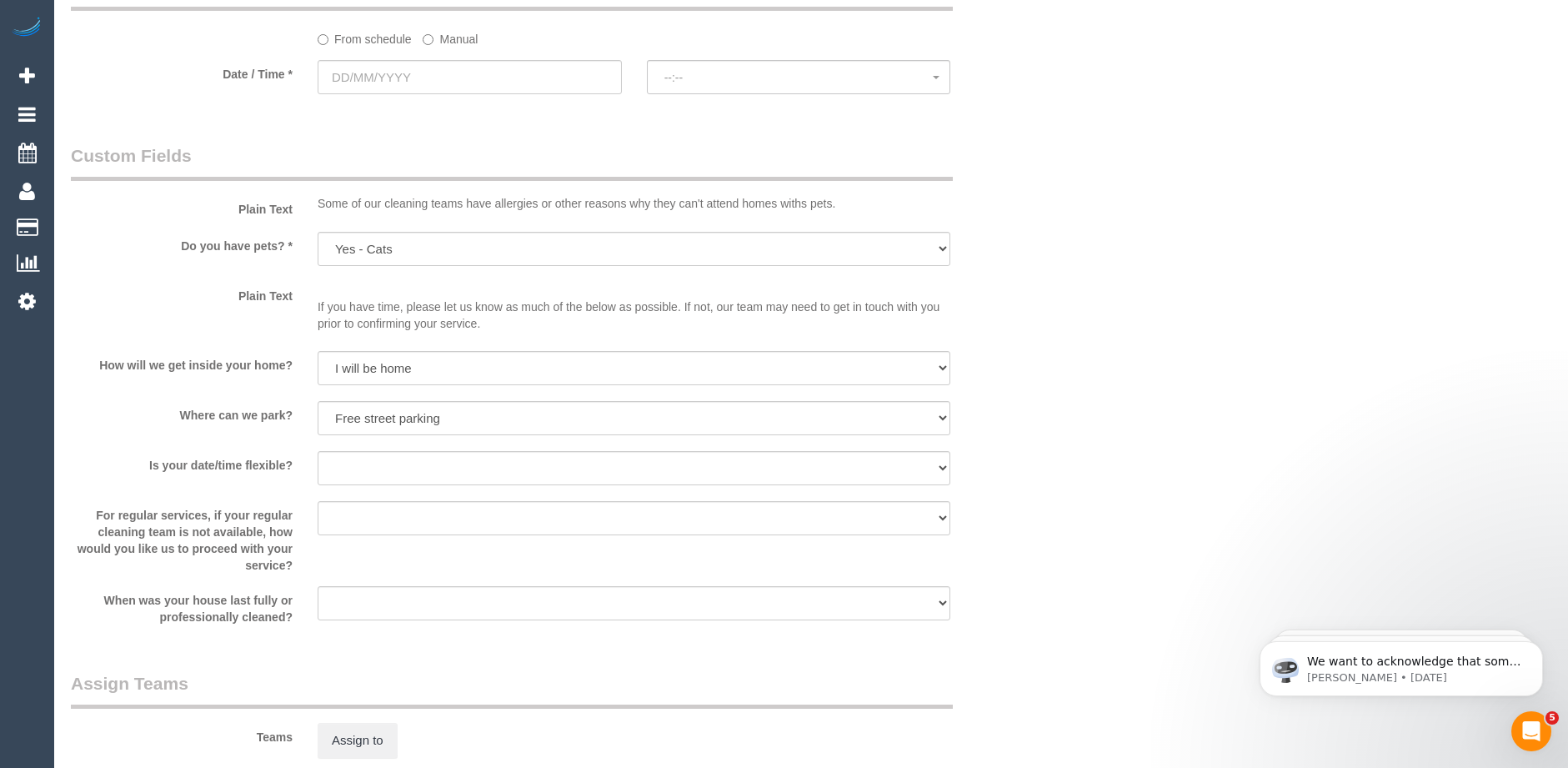
type input "[PERSON_NAME][EMAIL_ADDRESS][DOMAIN_NAME]"
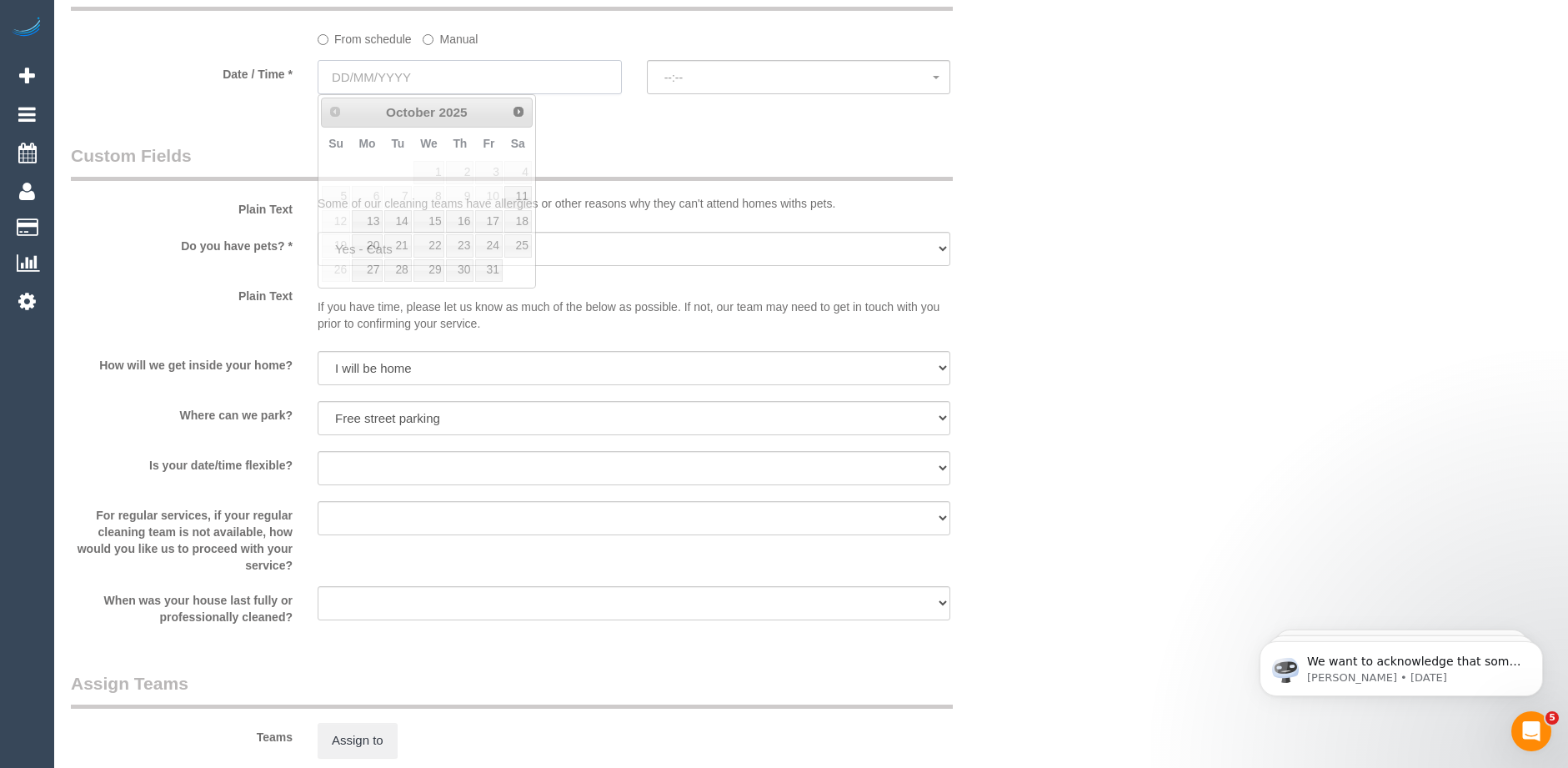
click at [402, 79] on input "text" at bounding box center [470, 77] width 304 height 35
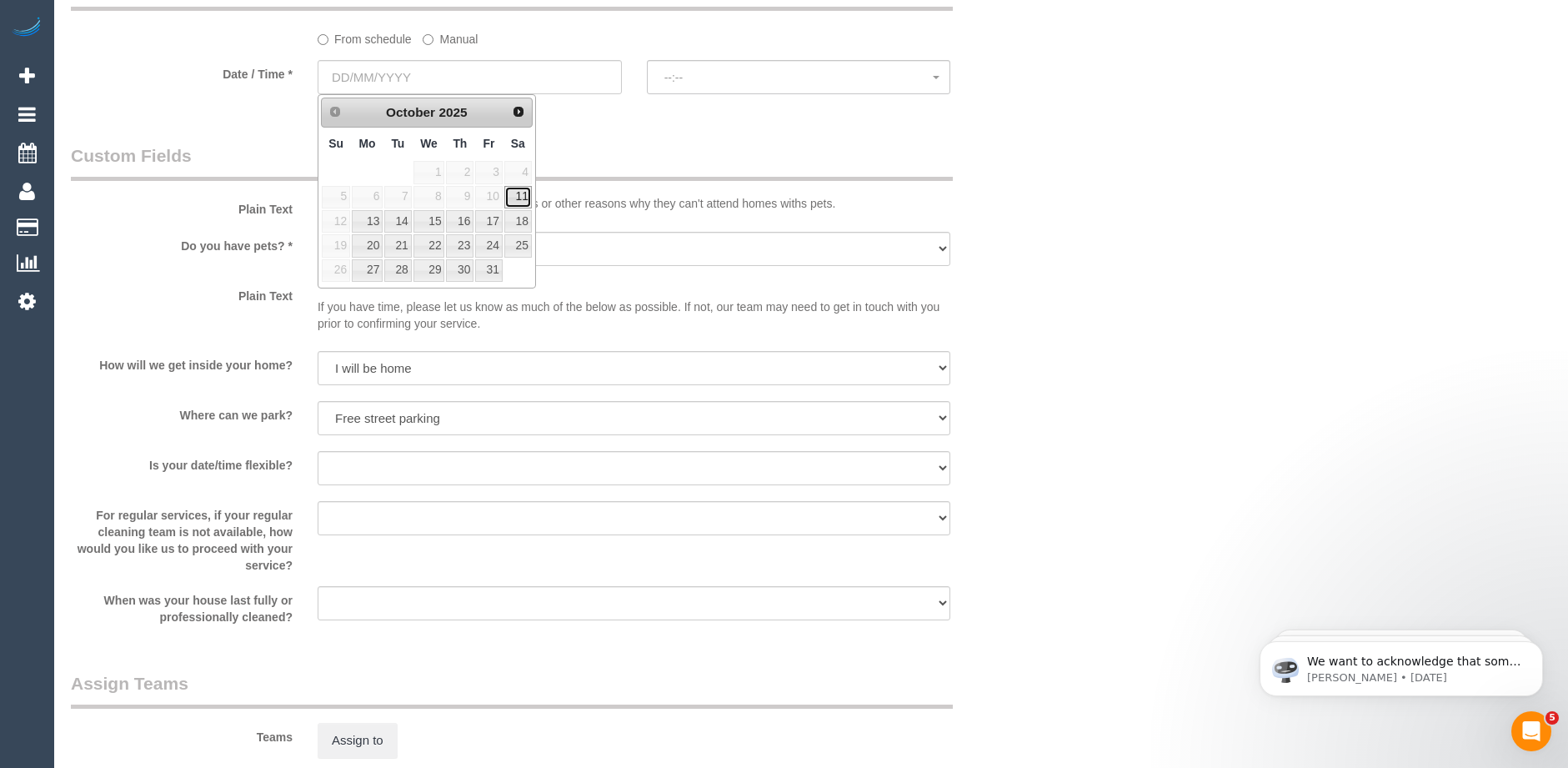
click at [523, 201] on link "11" at bounding box center [518, 197] width 28 height 22
type input "[DATE]"
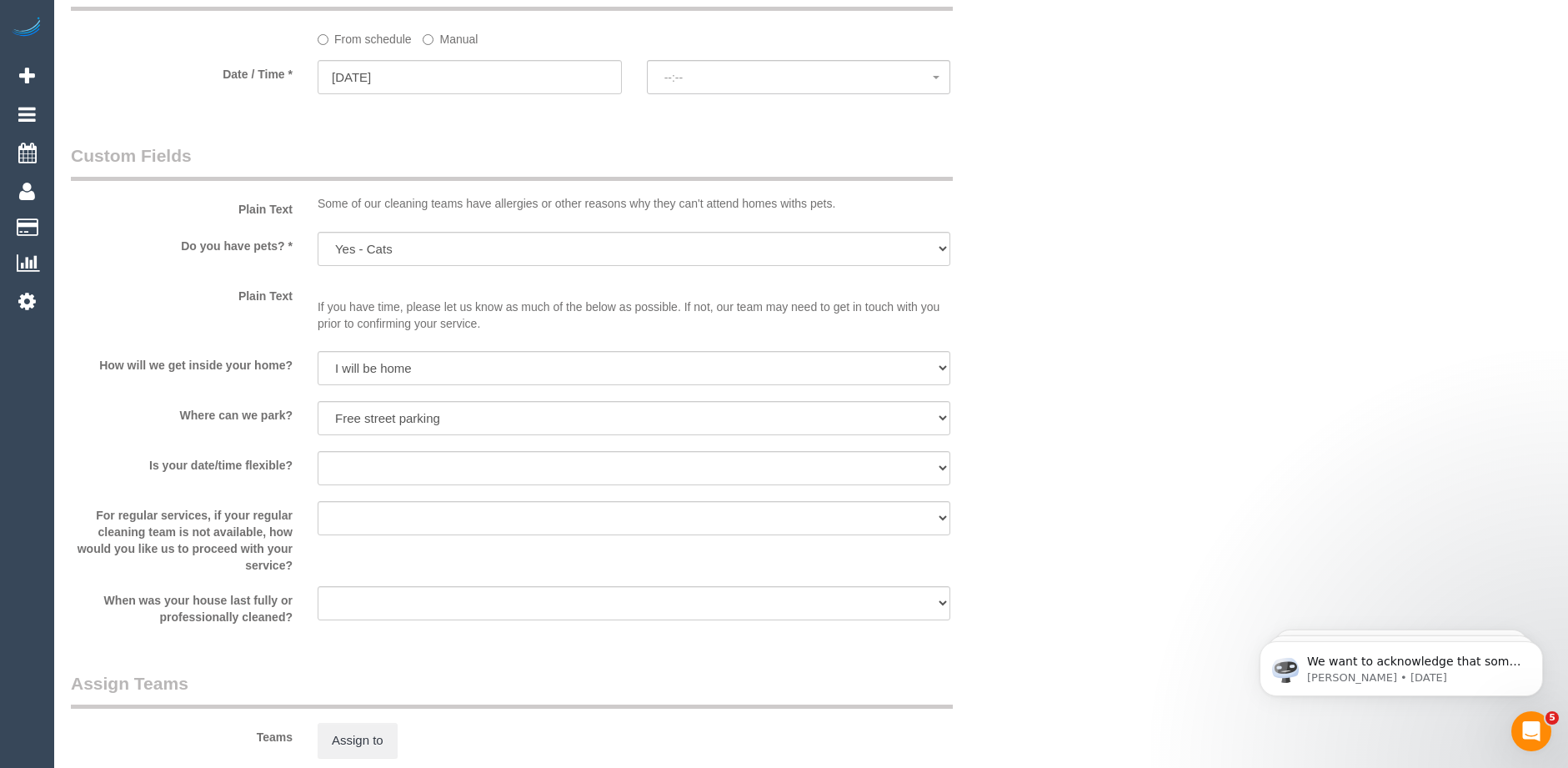
select select "spot1"
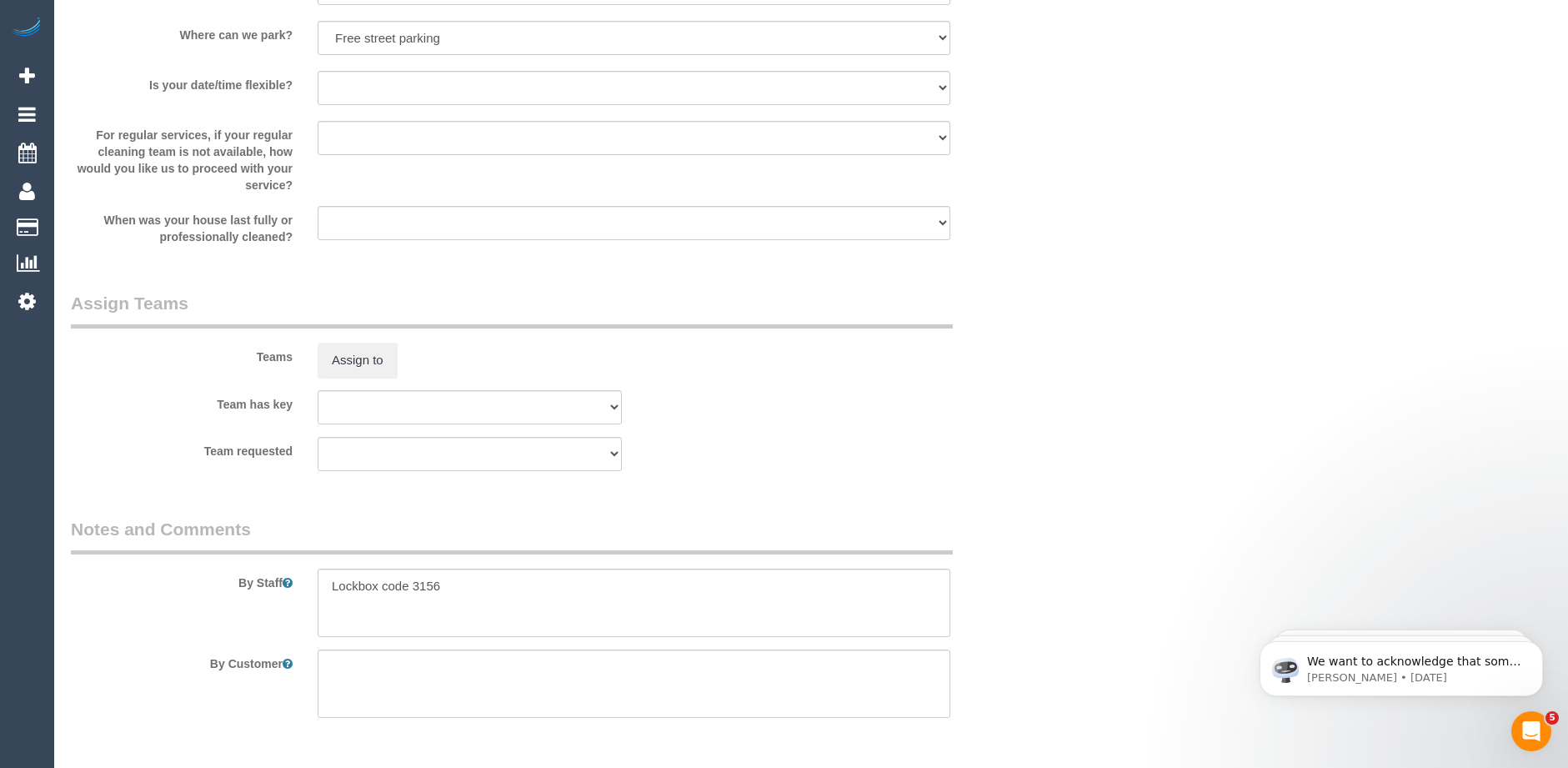
scroll to position [2435, 0]
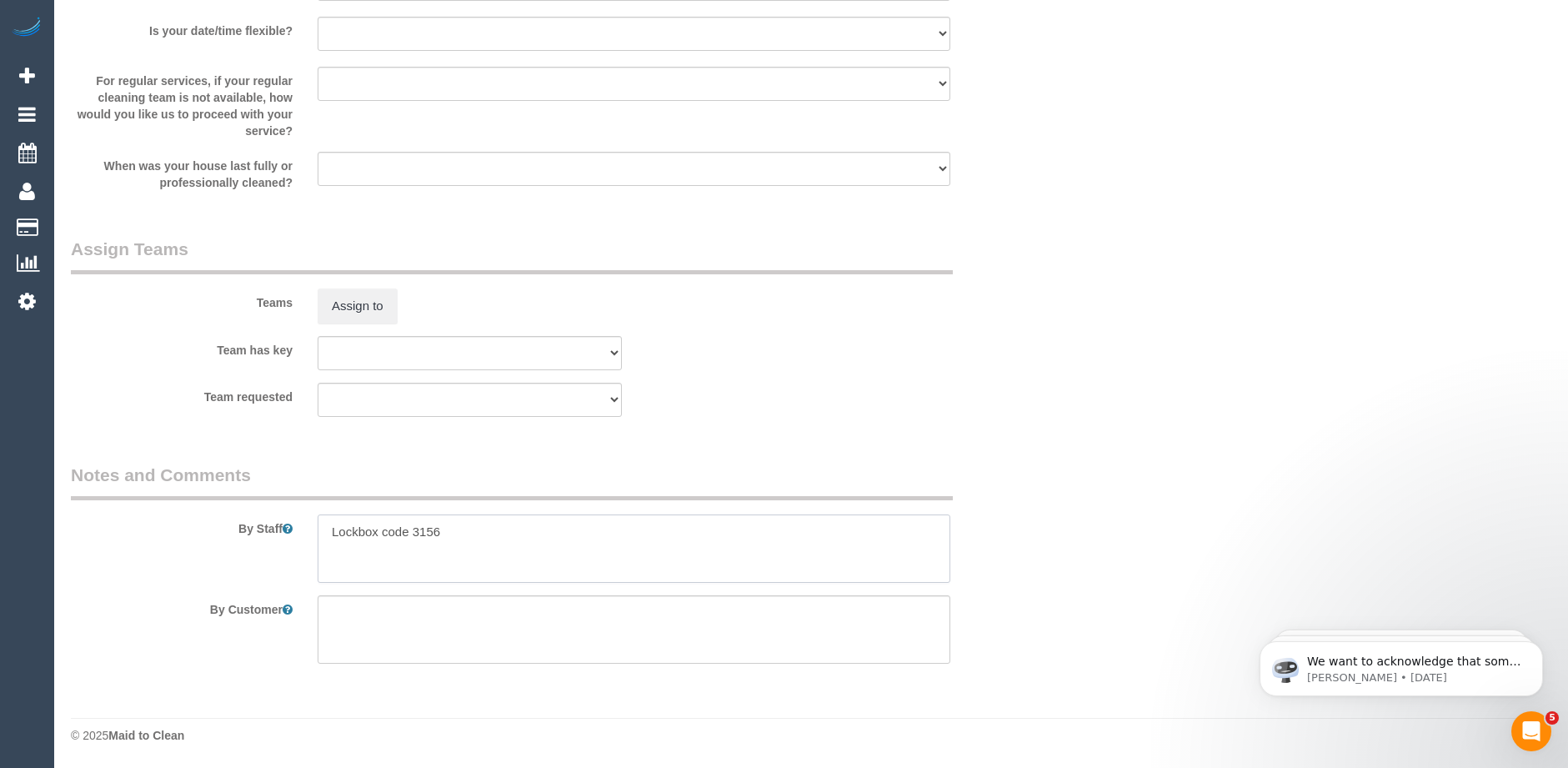
click at [461, 538] on textarea at bounding box center [634, 548] width 632 height 68
click at [444, 562] on textarea at bounding box center [634, 548] width 632 height 68
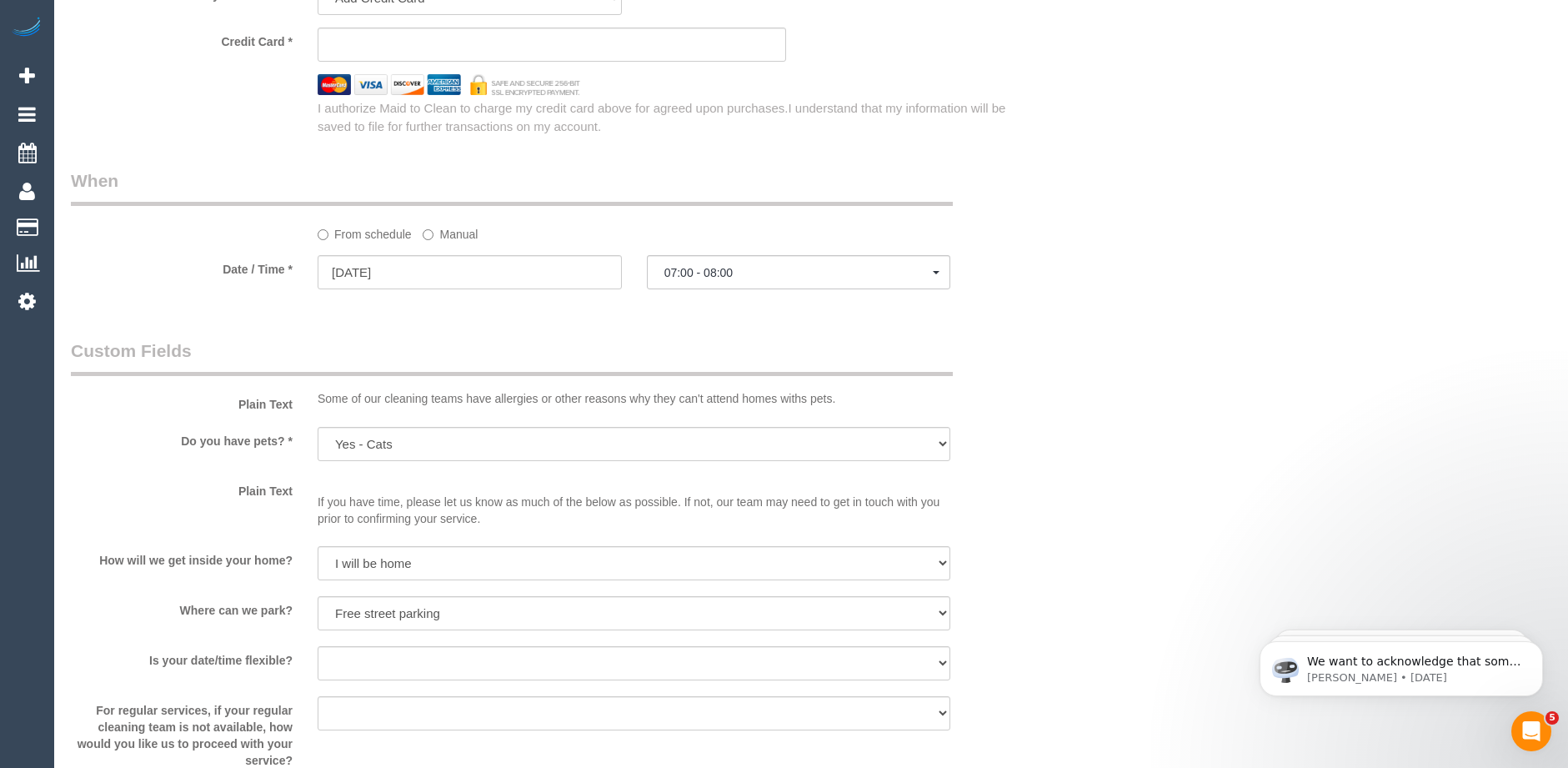
scroll to position [1768, 0]
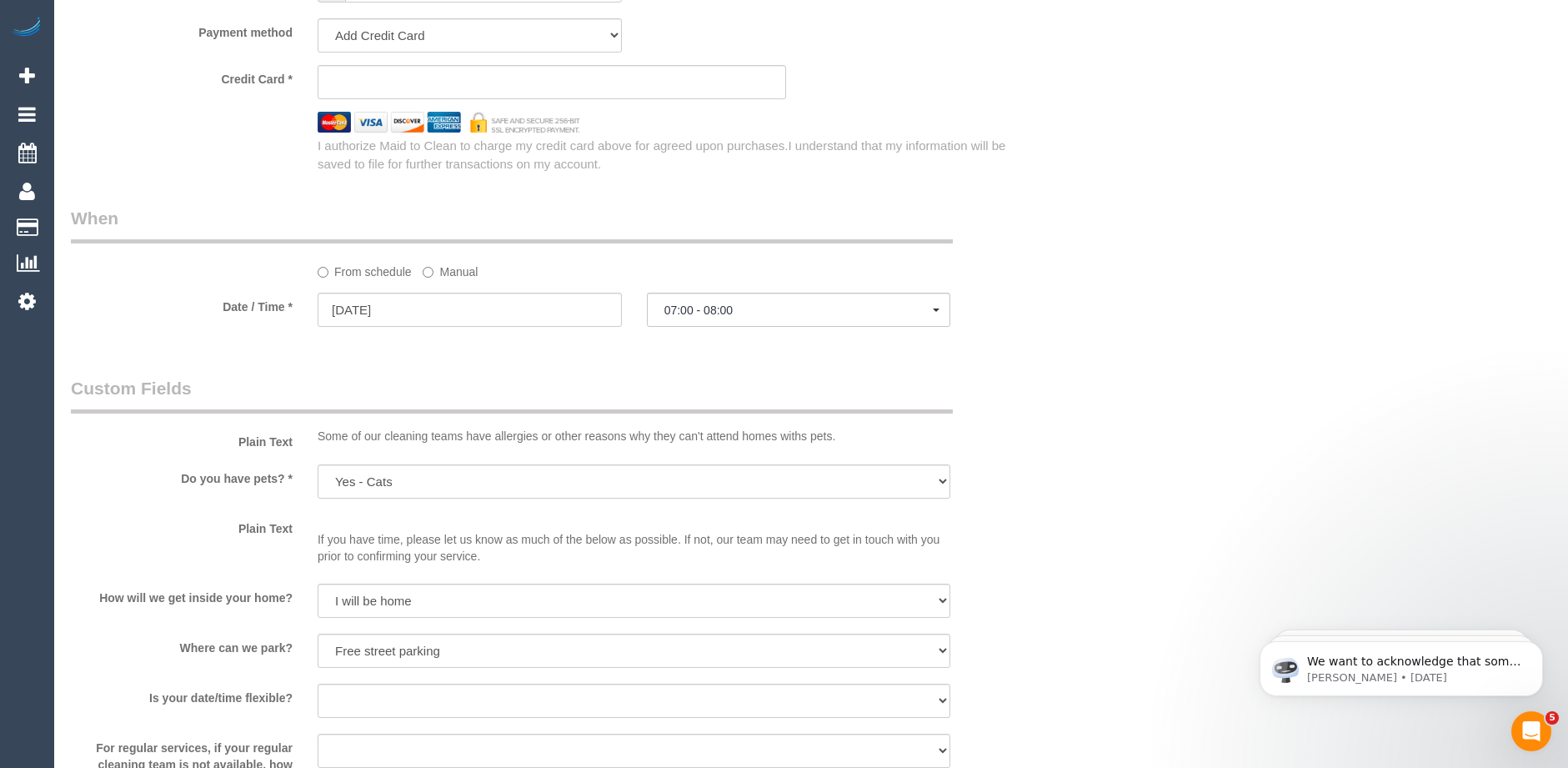
type textarea "Lockbox code 3156 [DATE] or [DATE]"
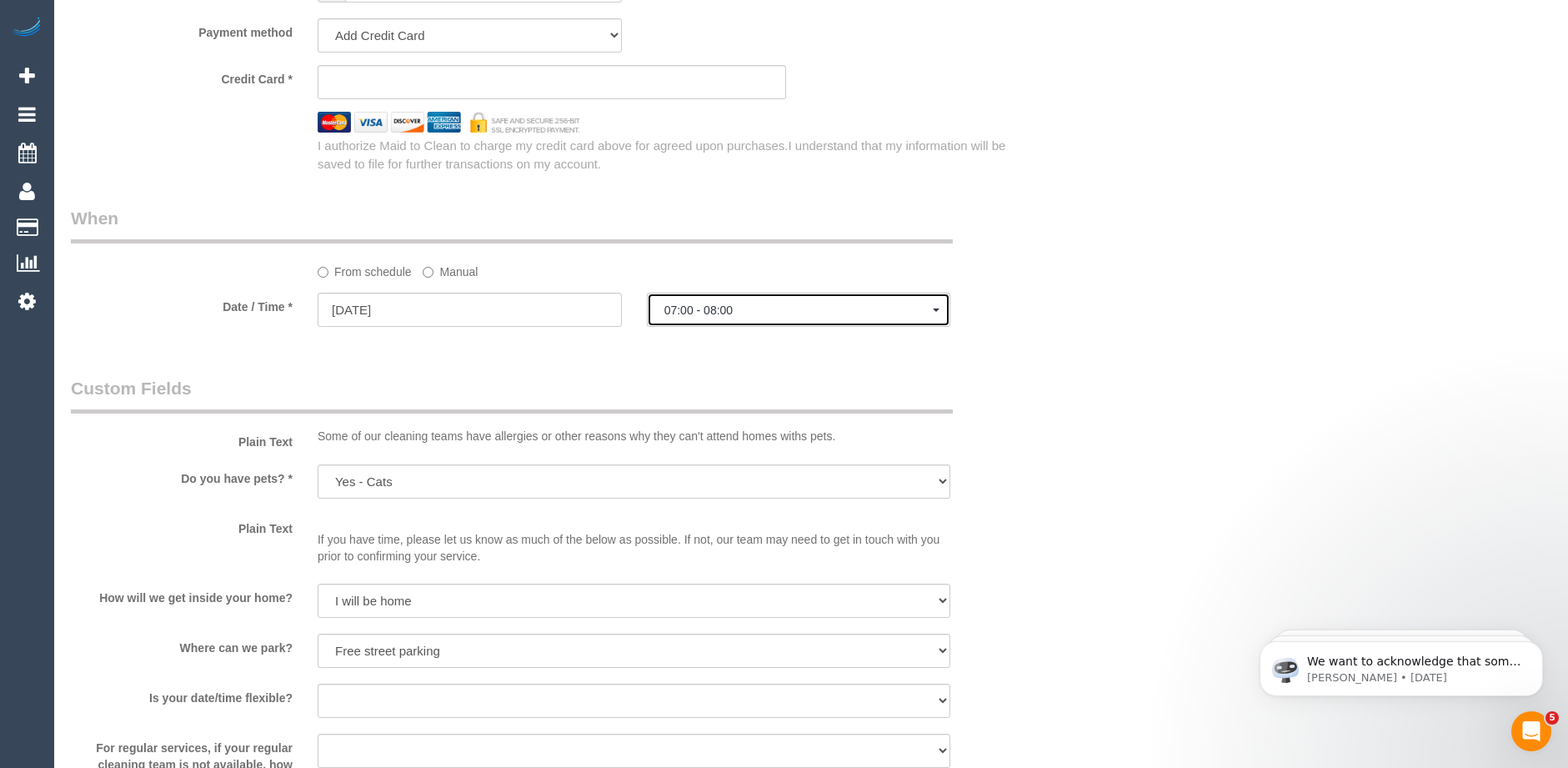
click at [760, 314] on span "07:00 - 08:00" at bounding box center [799, 309] width 270 height 13
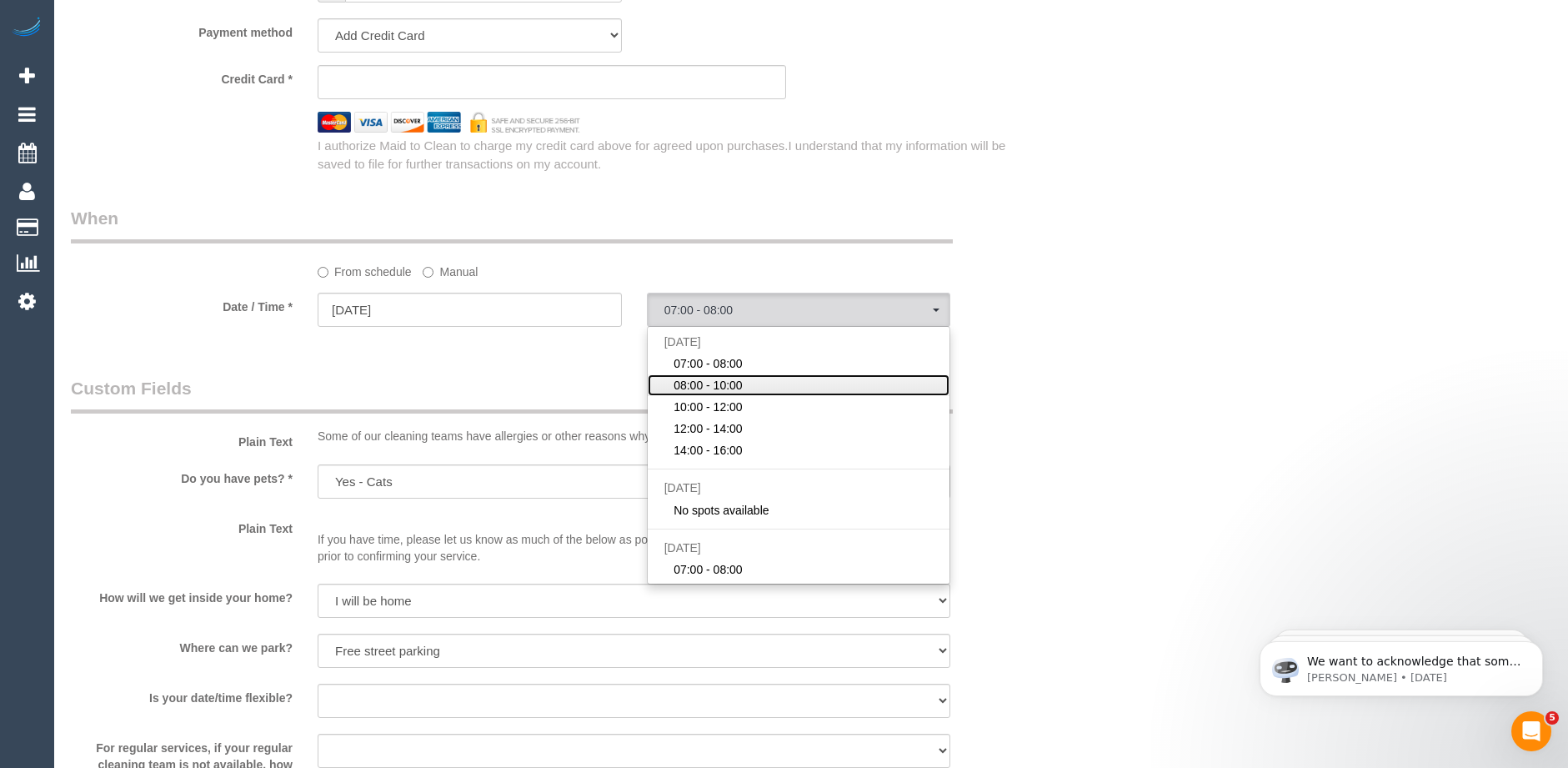
click at [744, 380] on link "08:00 - 10:00" at bounding box center [799, 384] width 302 height 22
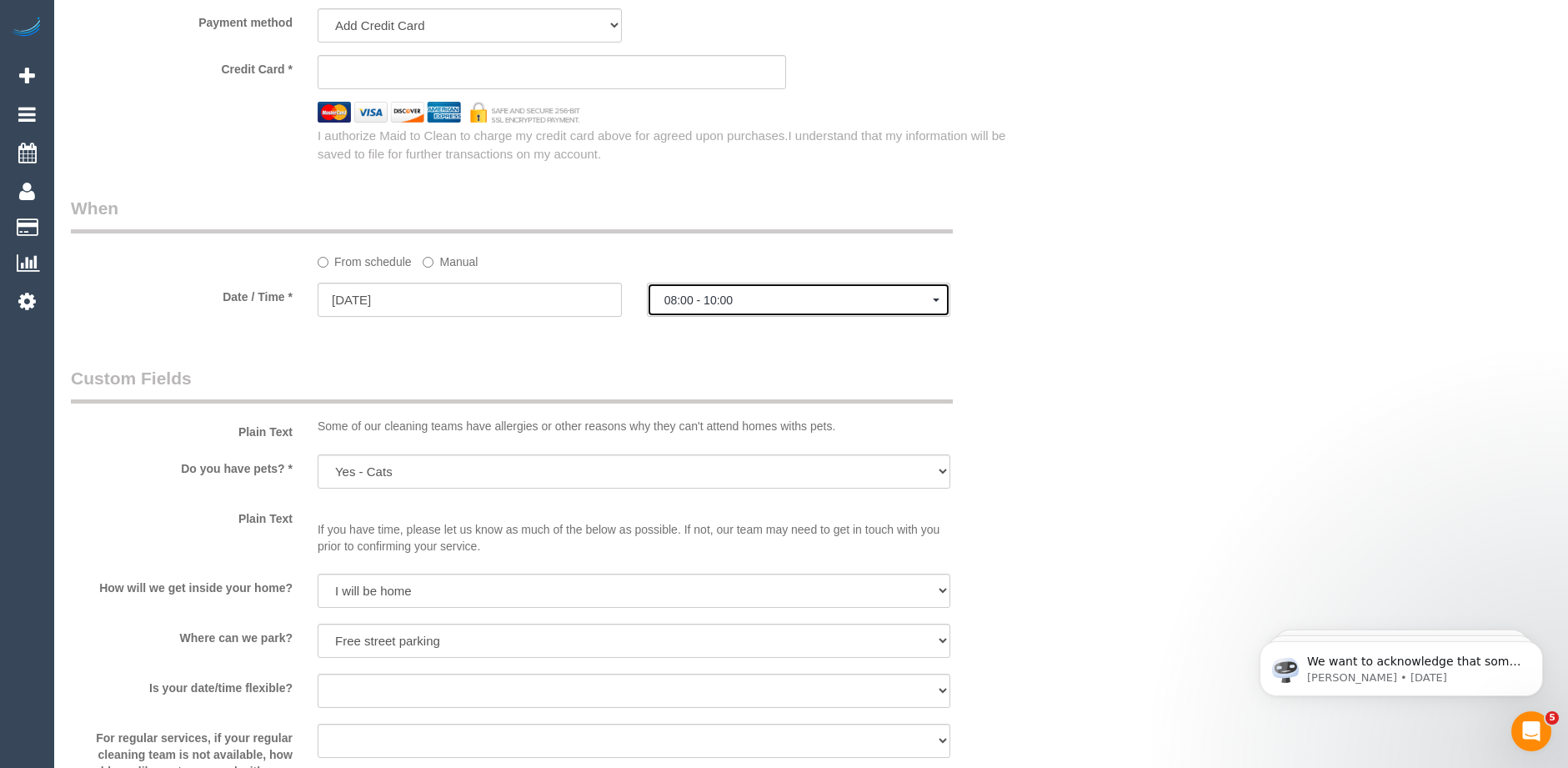
scroll to position [1834, 0]
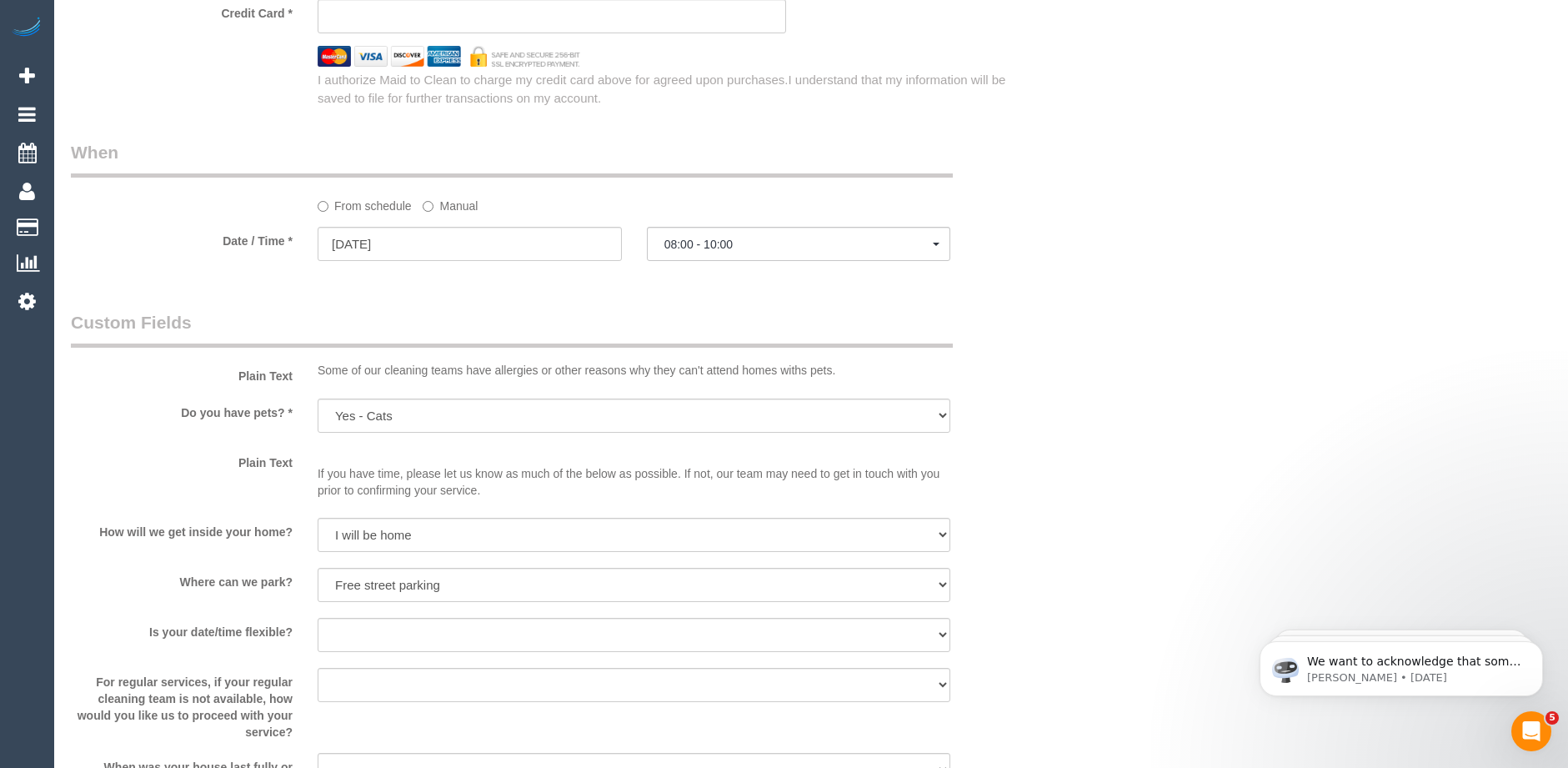
click at [772, 321] on legend "Custom Fields" at bounding box center [511, 328] width 882 height 37
click at [750, 243] on span "08:00 - 10:00" at bounding box center [799, 244] width 270 height 13
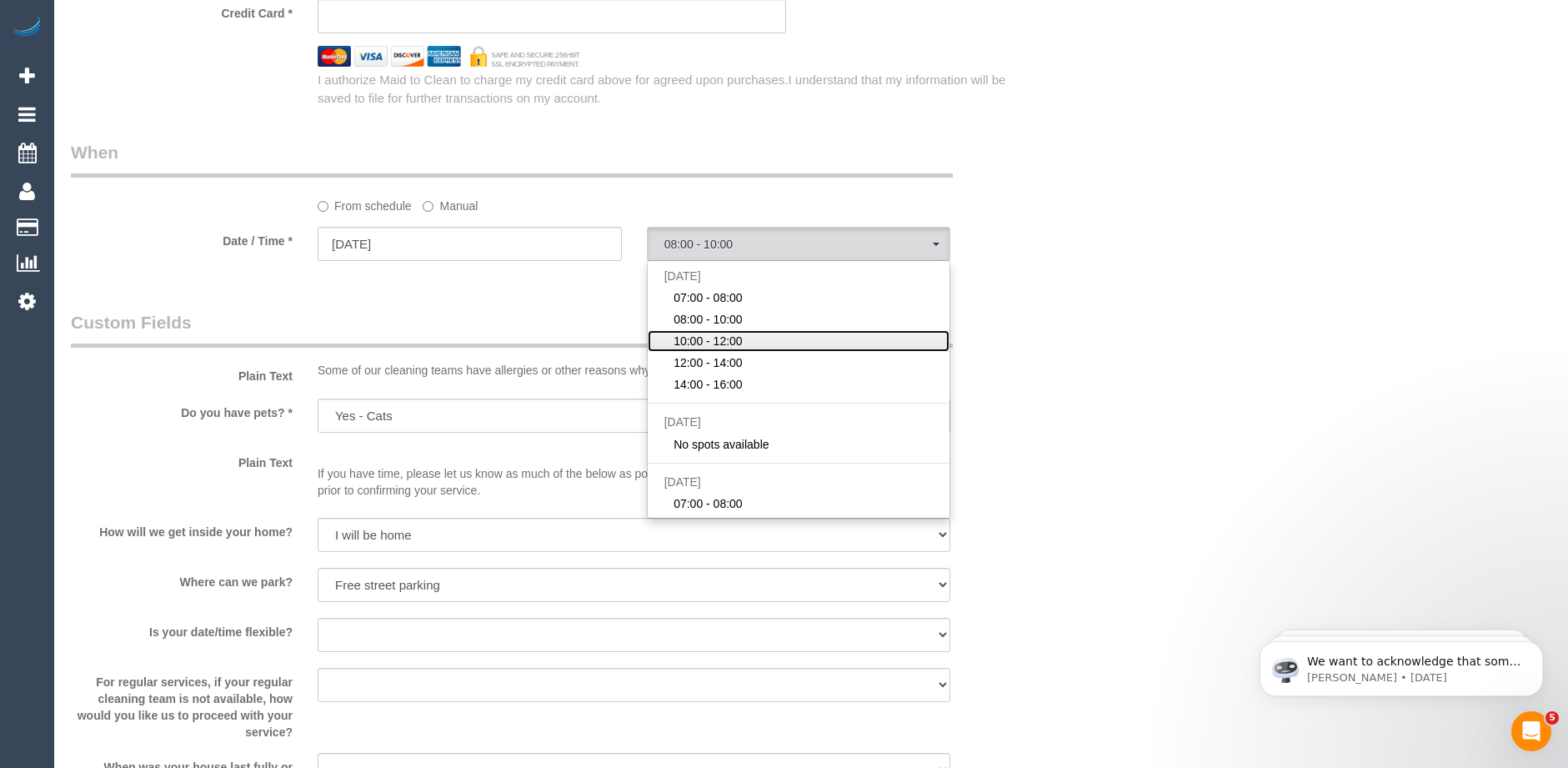
click at [733, 338] on span "10:00 - 12:00" at bounding box center [708, 340] width 69 height 16
select select "spot3"
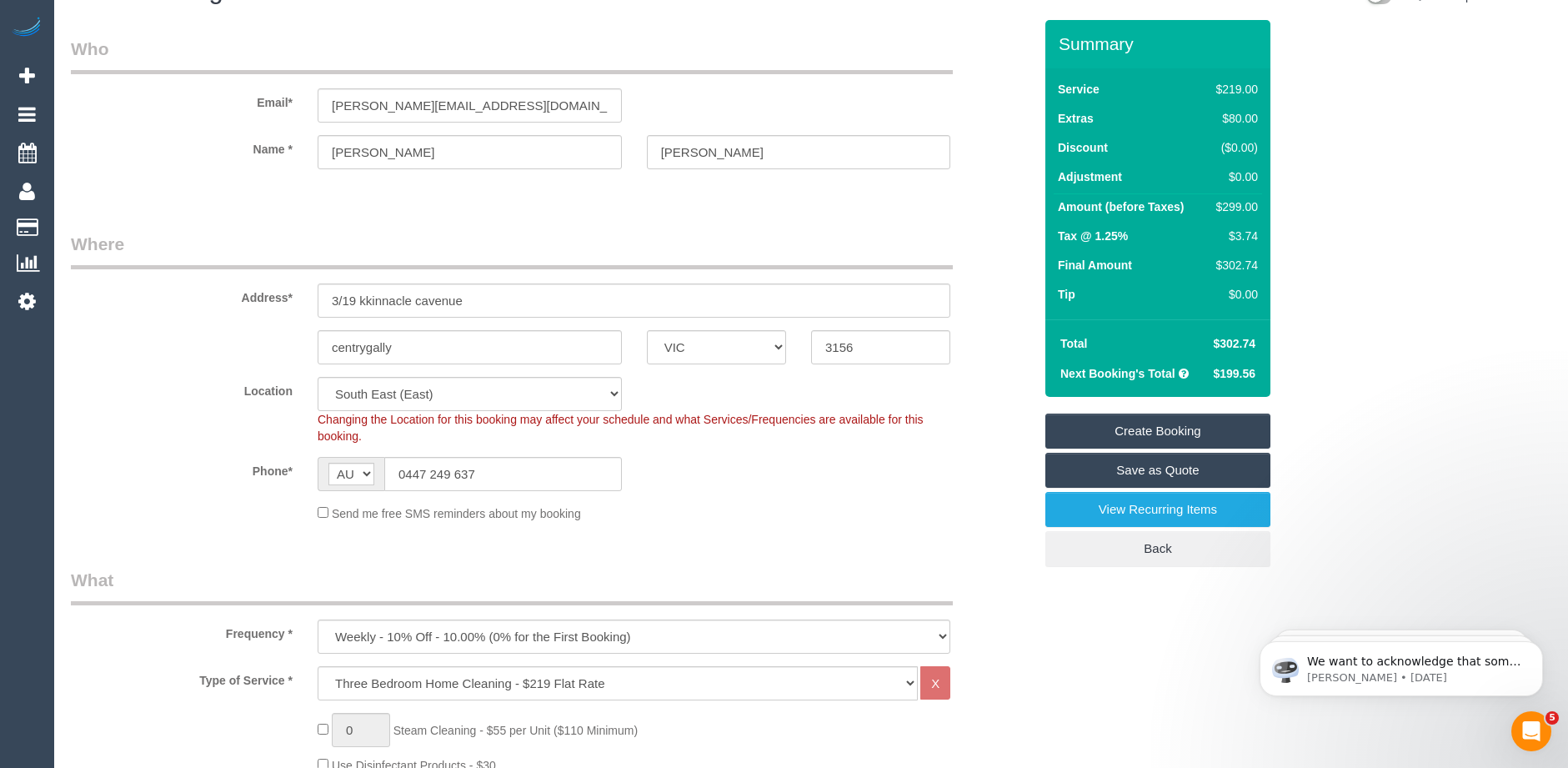
scroll to position [0, 0]
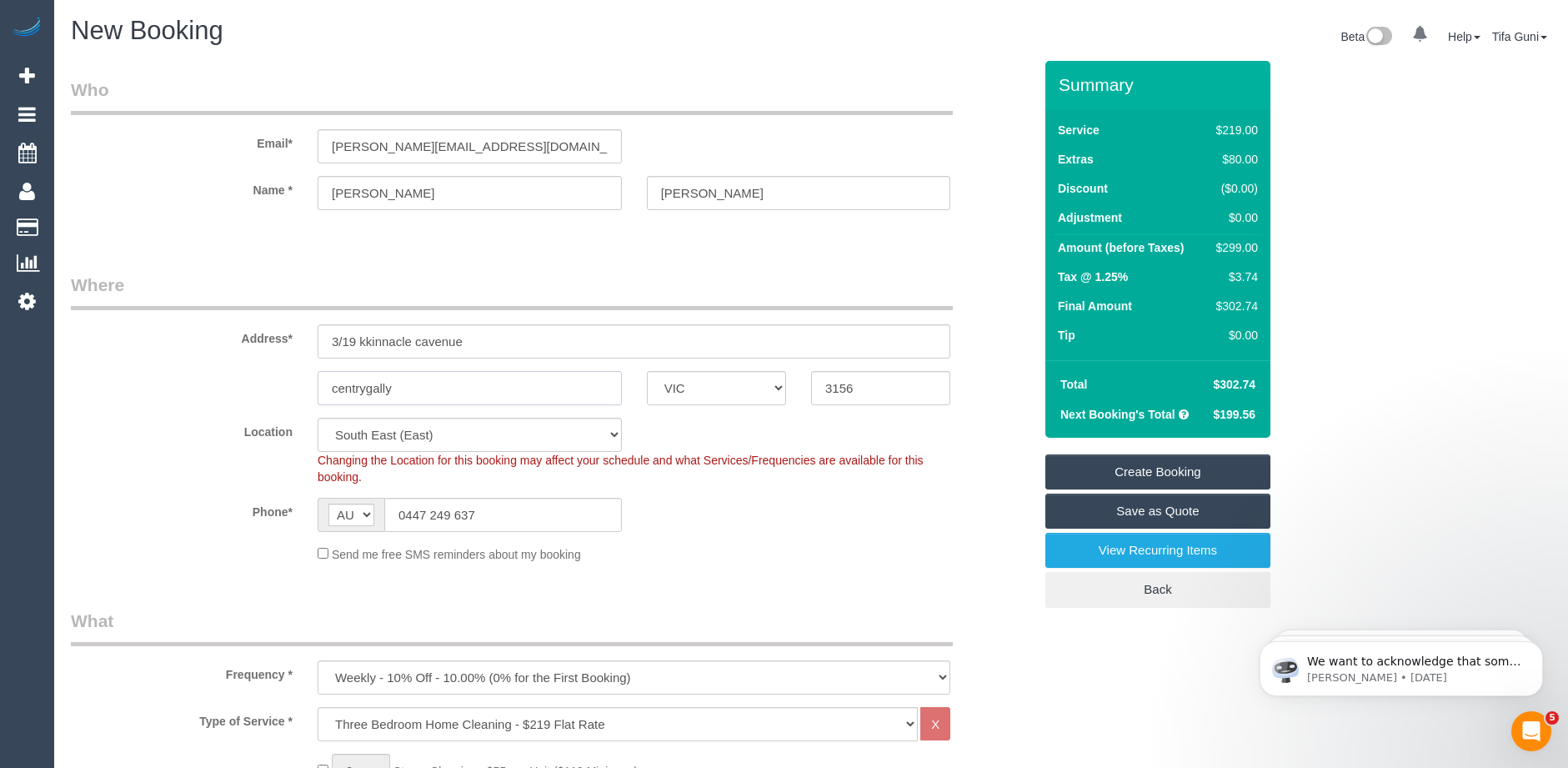
click at [335, 390] on input "centrygally" at bounding box center [470, 388] width 304 height 35
drag, startPoint x: 371, startPoint y: 339, endPoint x: 362, endPoint y: 340, distance: 9.1
click at [362, 340] on input "3/19 kkinnacle cavenue" at bounding box center [634, 341] width 632 height 35
click at [416, 339] on input "3/19 Pinnacle cavenue" at bounding box center [634, 341] width 632 height 35
type input "[STREET_ADDRESS]"
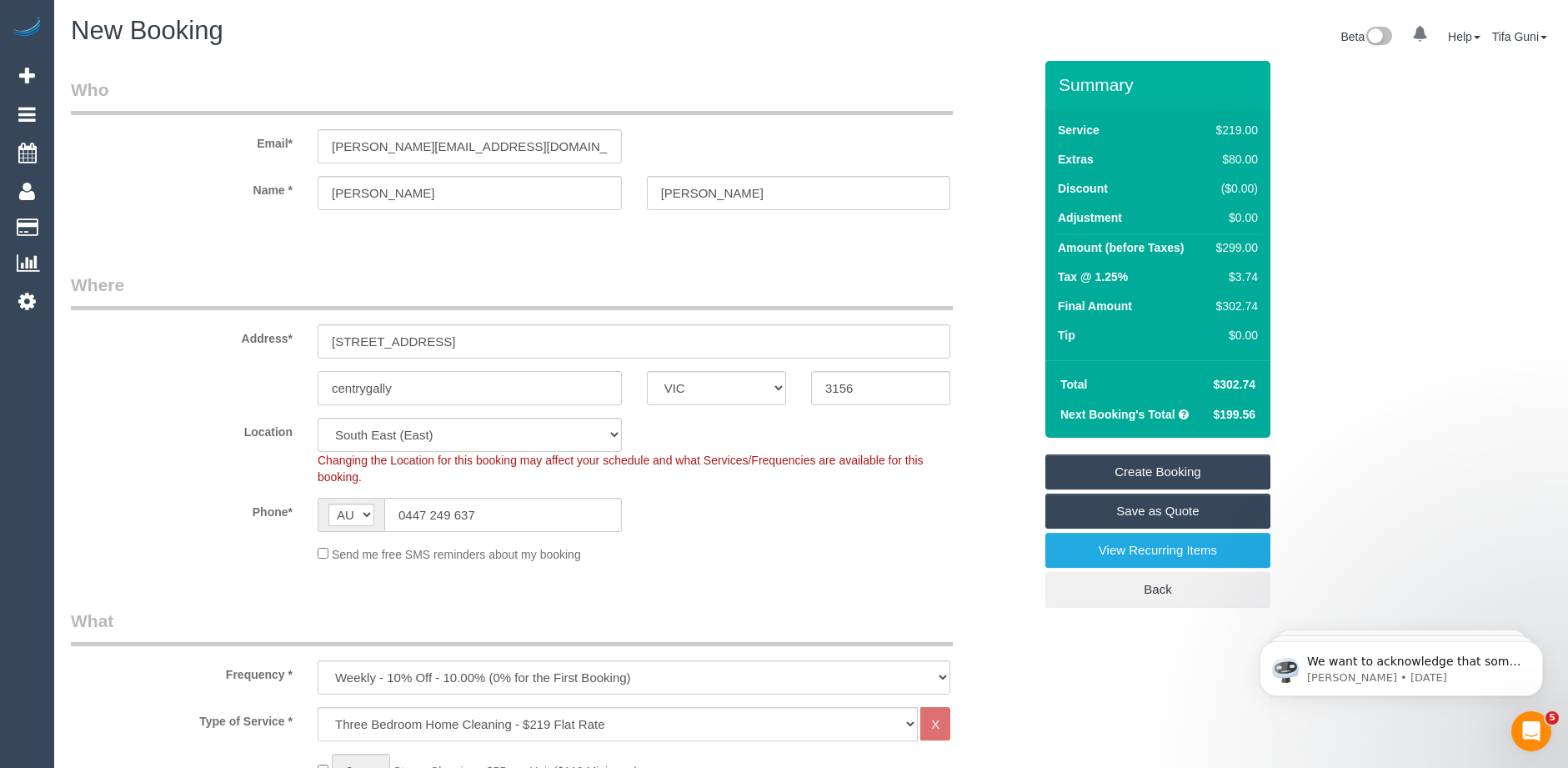
drag, startPoint x: 421, startPoint y: 389, endPoint x: 301, endPoint y: 383, distance: 120.1
click at [301, 383] on div "centrygally ACT [GEOGRAPHIC_DATA] NT [GEOGRAPHIC_DATA] SA TAS [GEOGRAPHIC_DATA]…" at bounding box center [552, 388] width 987 height 35
paste input "Ferntree Gully VIC 3156"
drag, startPoint x: 482, startPoint y: 387, endPoint x: 417, endPoint y: 392, distance: 65.2
click at [417, 392] on input "Ferntree Gully VIC 3156" at bounding box center [470, 388] width 304 height 35
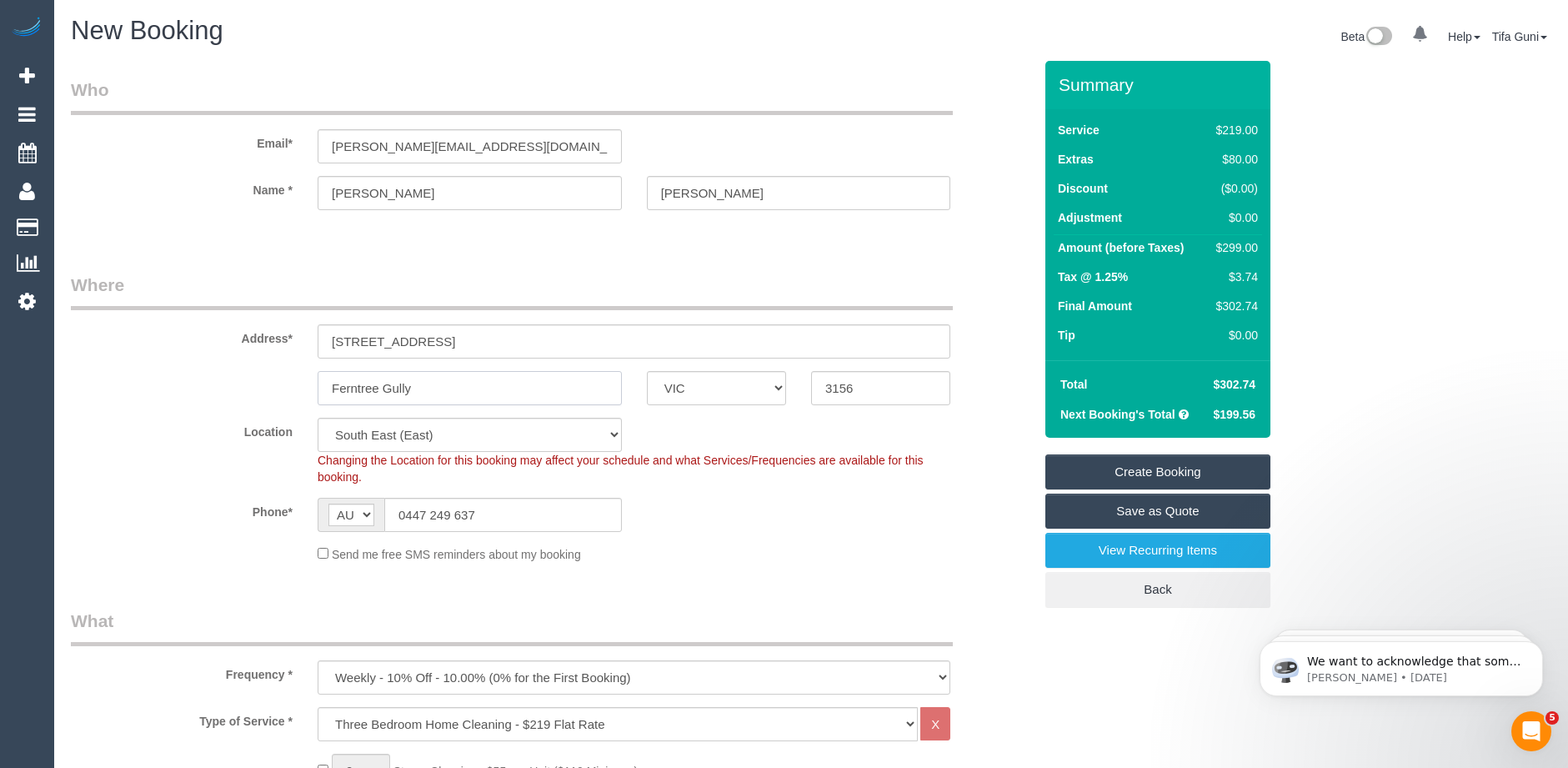
type input "Ferntree Gully"
drag, startPoint x: 521, startPoint y: 144, endPoint x: 266, endPoint y: 145, distance: 255.0
click at [266, 145] on div "Email* [PERSON_NAME][EMAIL_ADDRESS][DOMAIN_NAME]" at bounding box center [552, 120] width 987 height 86
click at [1151, 467] on link "Create Booking" at bounding box center [1158, 472] width 225 height 35
